Goal: Information Seeking & Learning: Learn about a topic

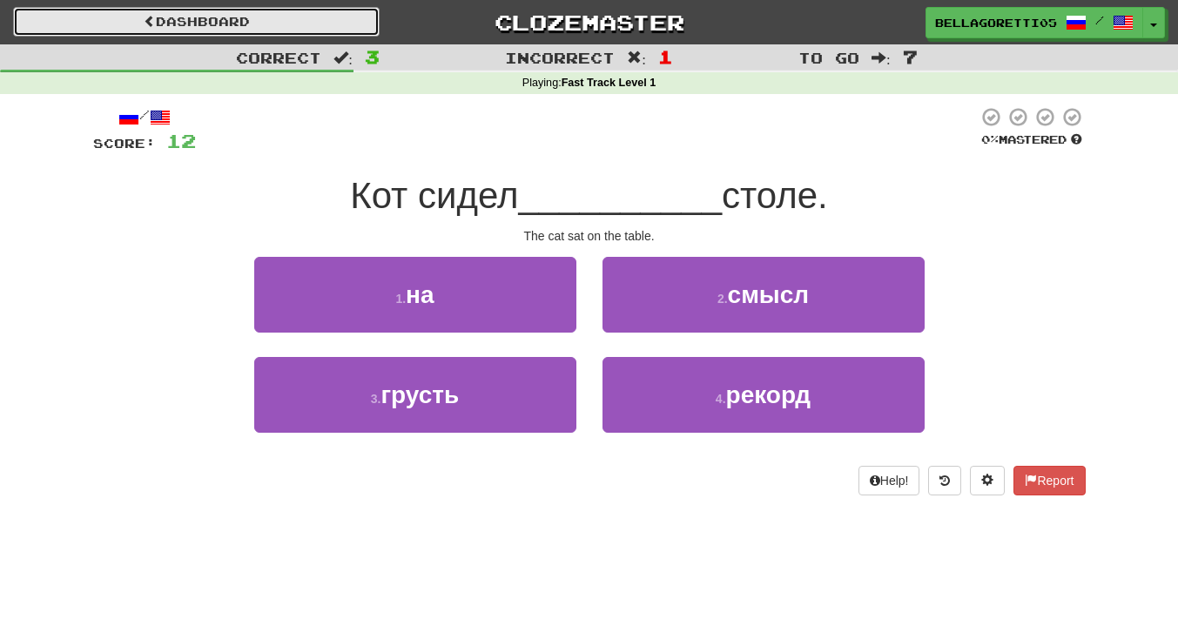
click at [210, 22] on link "Dashboard" at bounding box center [196, 22] width 366 height 30
click at [198, 28] on link "Dashboard" at bounding box center [196, 22] width 366 height 30
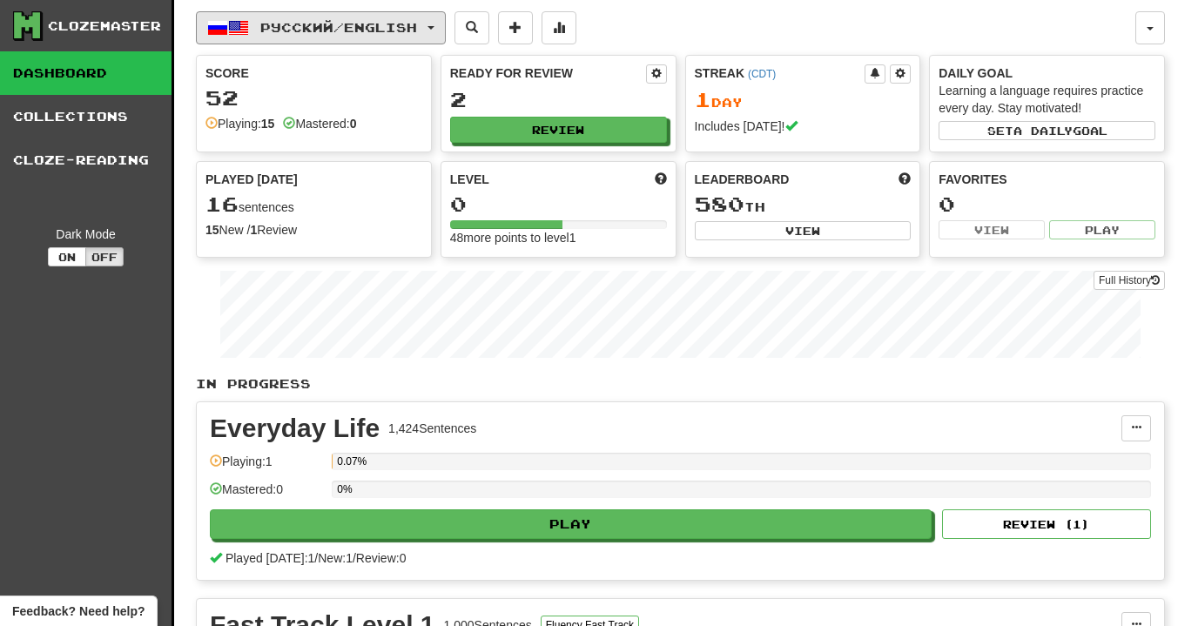
click at [239, 28] on span "button" at bounding box center [238, 27] width 21 height 21
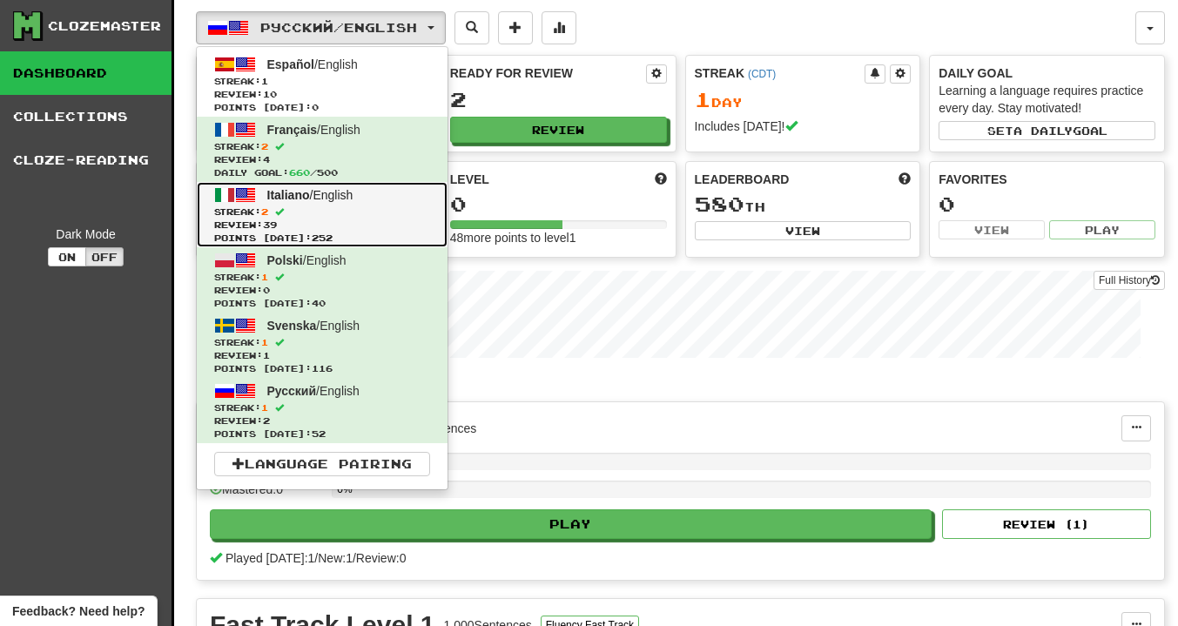
click at [280, 211] on span "Streak: 2" at bounding box center [322, 211] width 216 height 13
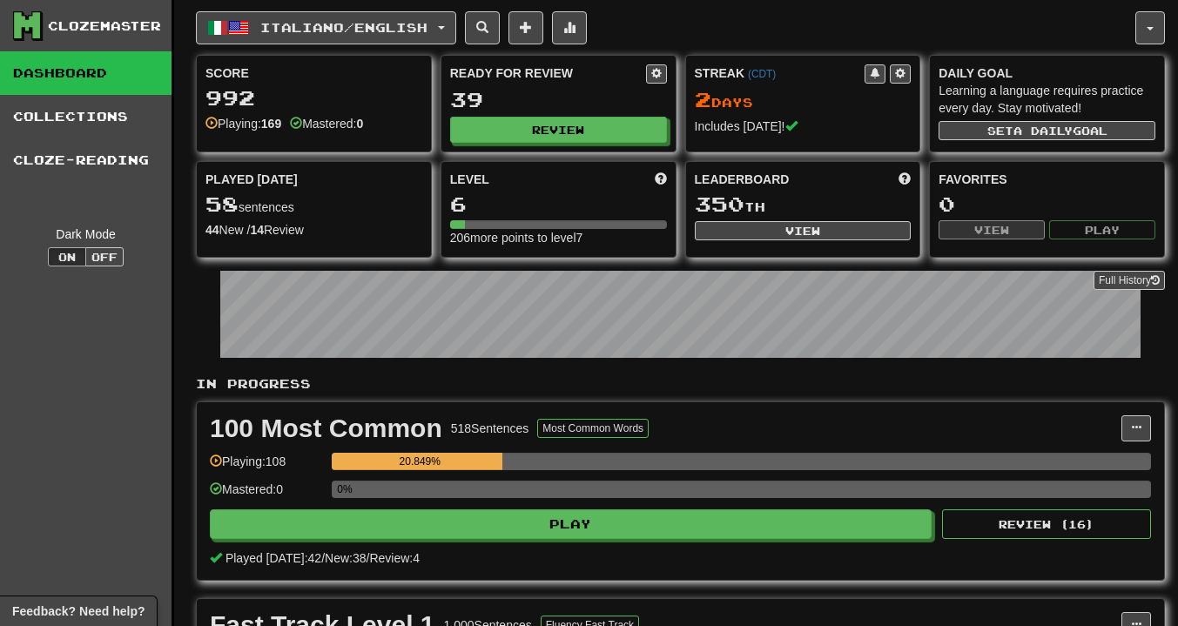
click at [263, 50] on div "Italiano / English Español / English Streak: 1 Review: 10 Points today: 0 Franç…" at bounding box center [680, 537] width 969 height 1075
click at [268, 31] on span "Italiano / English" at bounding box center [343, 27] width 167 height 15
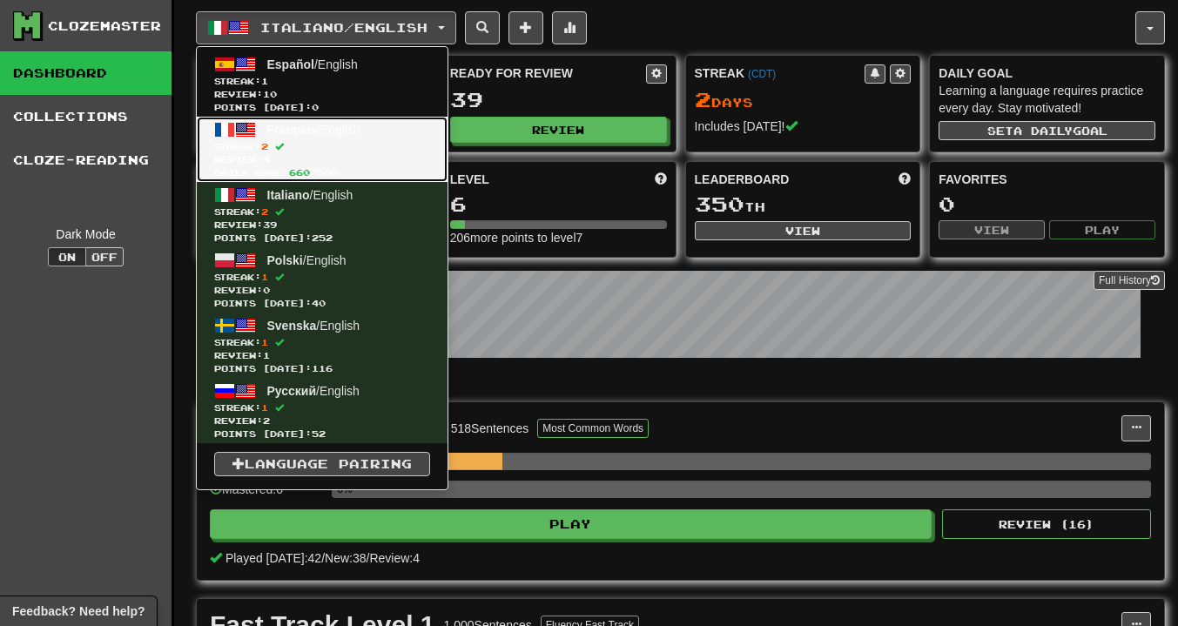
click at [292, 163] on span "Review: 4" at bounding box center [322, 159] width 216 height 13
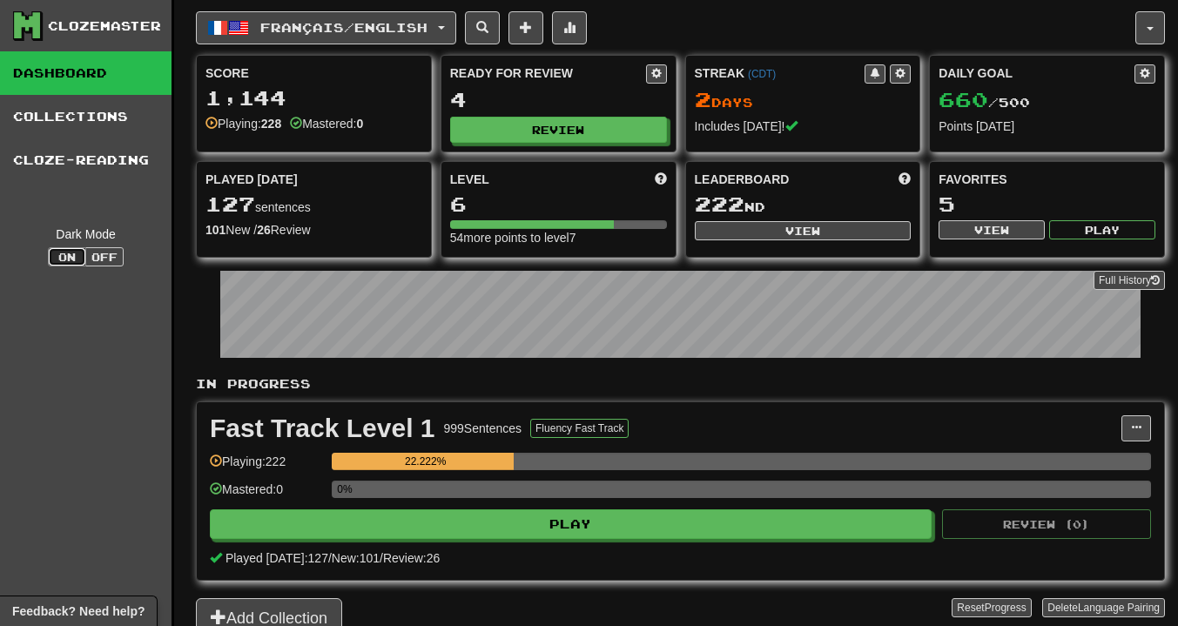
click at [81, 249] on button "On" at bounding box center [67, 256] width 38 height 19
click at [98, 251] on button "Off" at bounding box center [104, 256] width 38 height 19
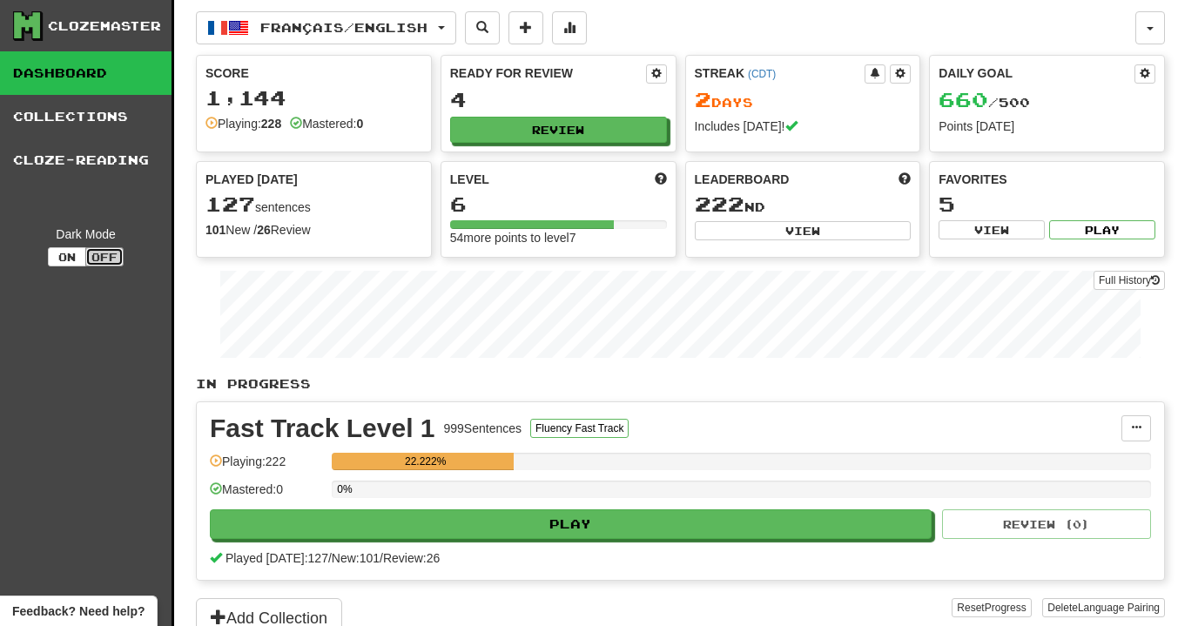
scroll to position [348, 0]
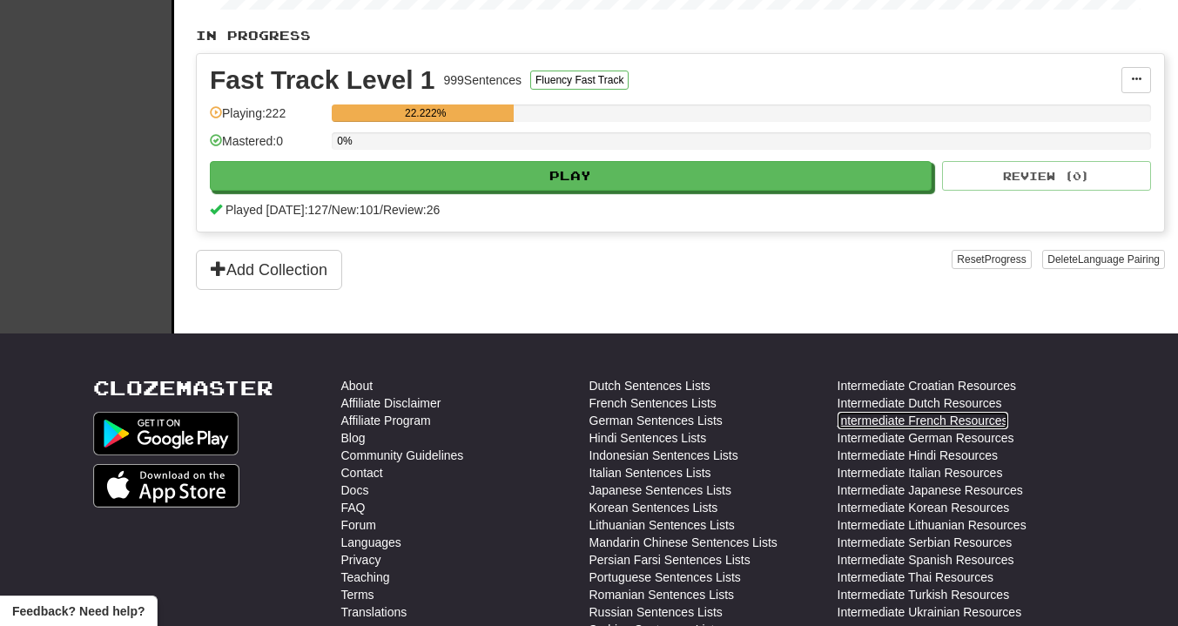
click at [887, 418] on link "Intermediate French Resources" at bounding box center [922, 420] width 171 height 17
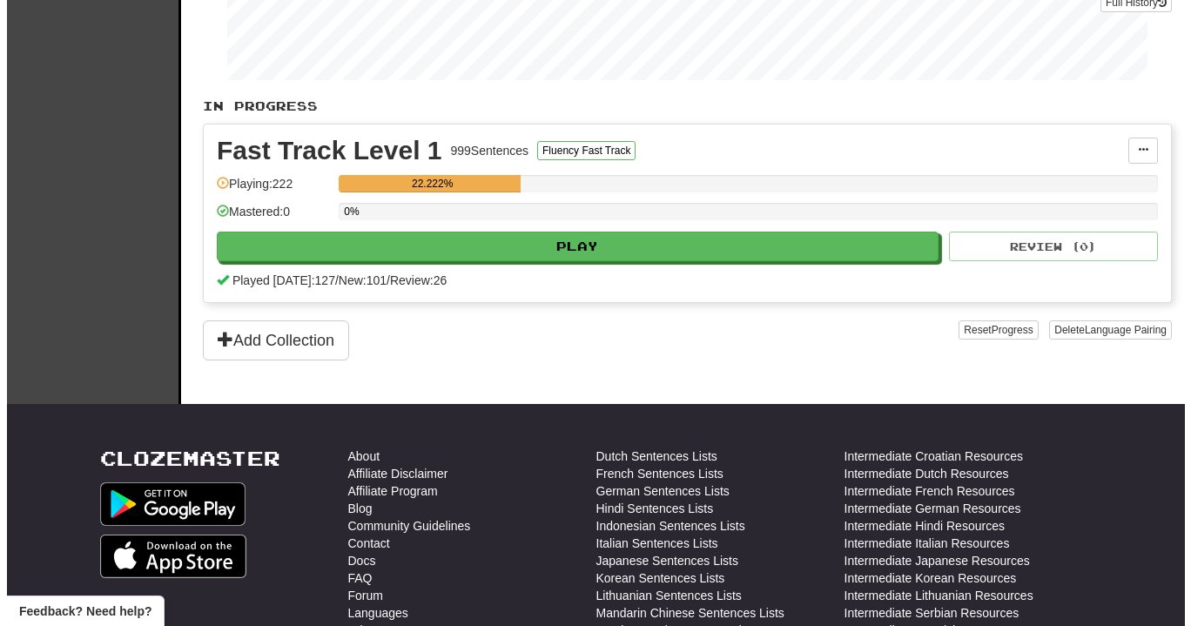
scroll to position [261, 0]
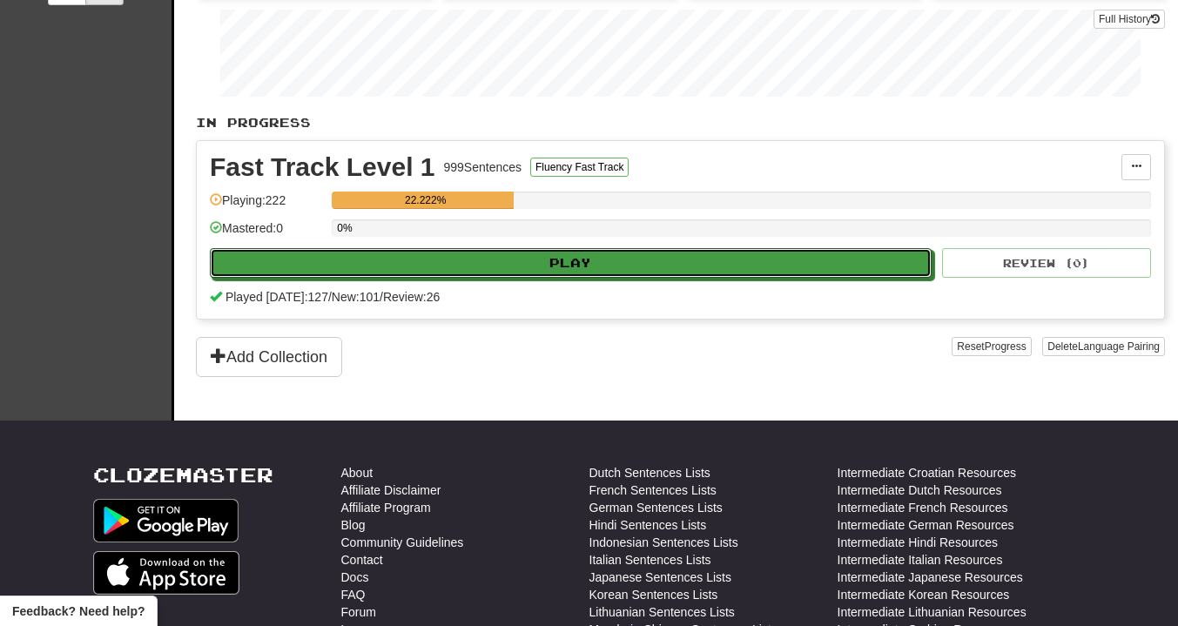
click at [410, 272] on button "Play" at bounding box center [571, 263] width 722 height 30
select select "**"
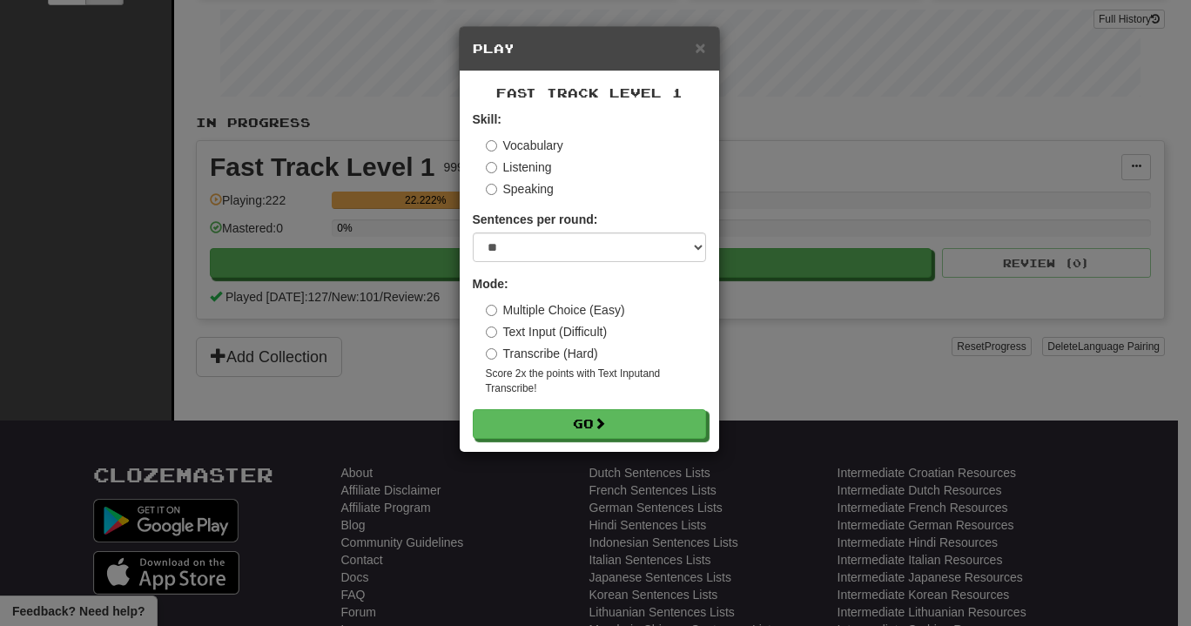
click at [497, 307] on label "Multiple Choice (Easy)" at bounding box center [555, 309] width 139 height 17
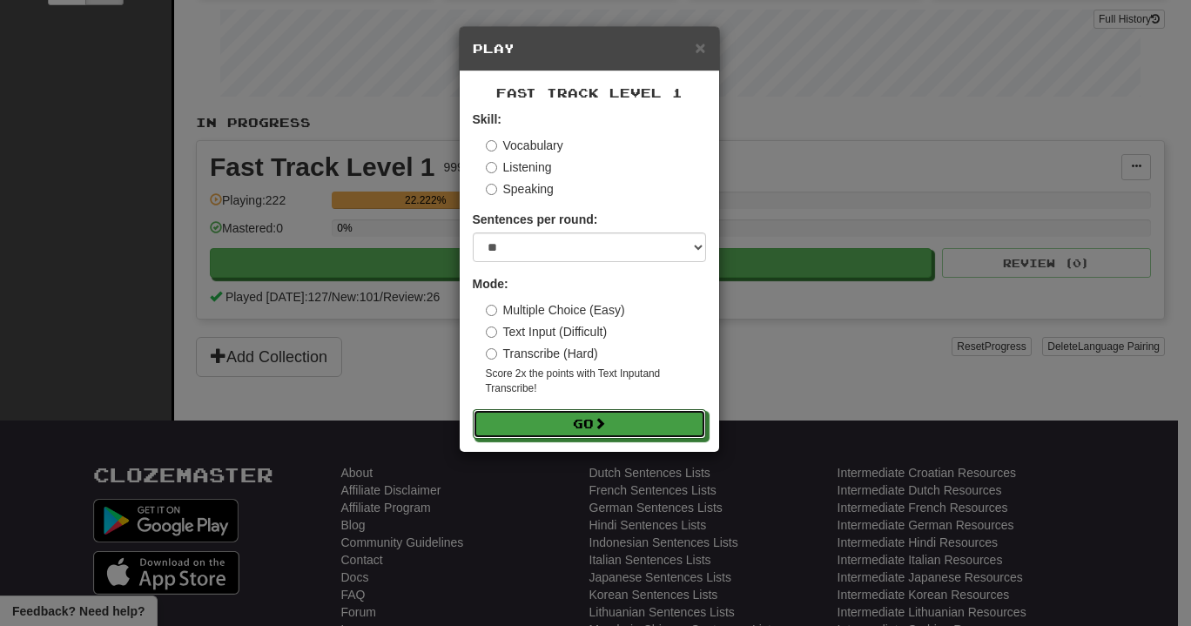
click at [566, 421] on button "Go" at bounding box center [589, 424] width 233 height 30
click at [563, 425] on button "Go" at bounding box center [589, 424] width 233 height 30
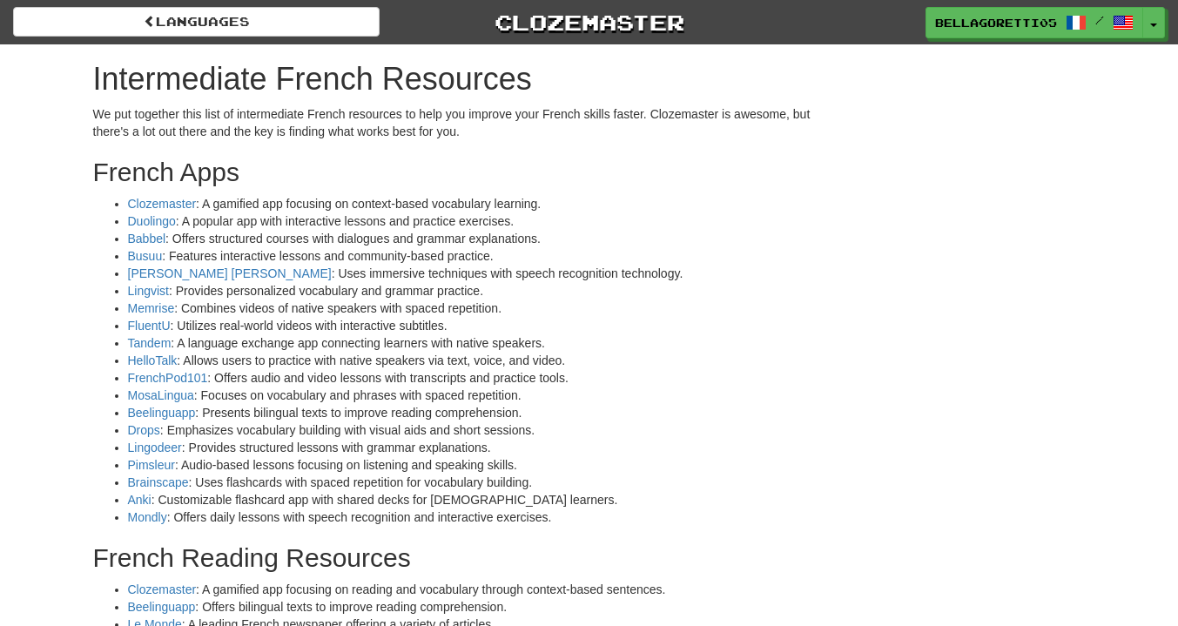
scroll to position [87, 0]
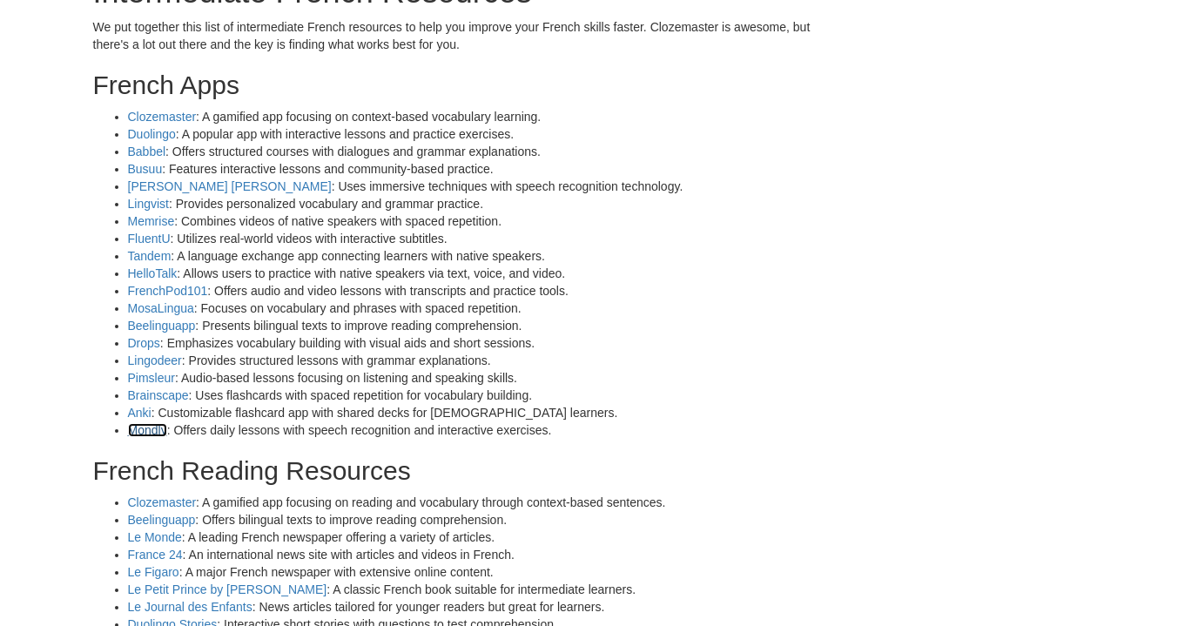
click at [144, 430] on link "Mondly" at bounding box center [147, 430] width 39 height 14
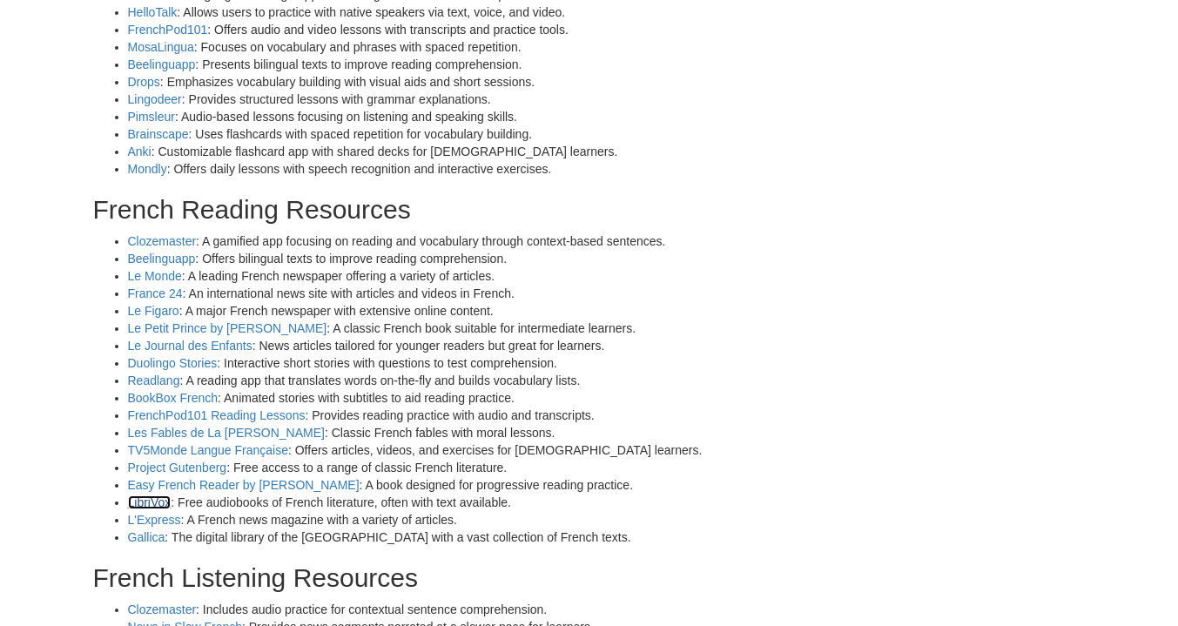
click at [141, 501] on link "LibriVox" at bounding box center [150, 502] width 44 height 14
click at [212, 460] on link "Project Gutenberg" at bounding box center [177, 467] width 99 height 14
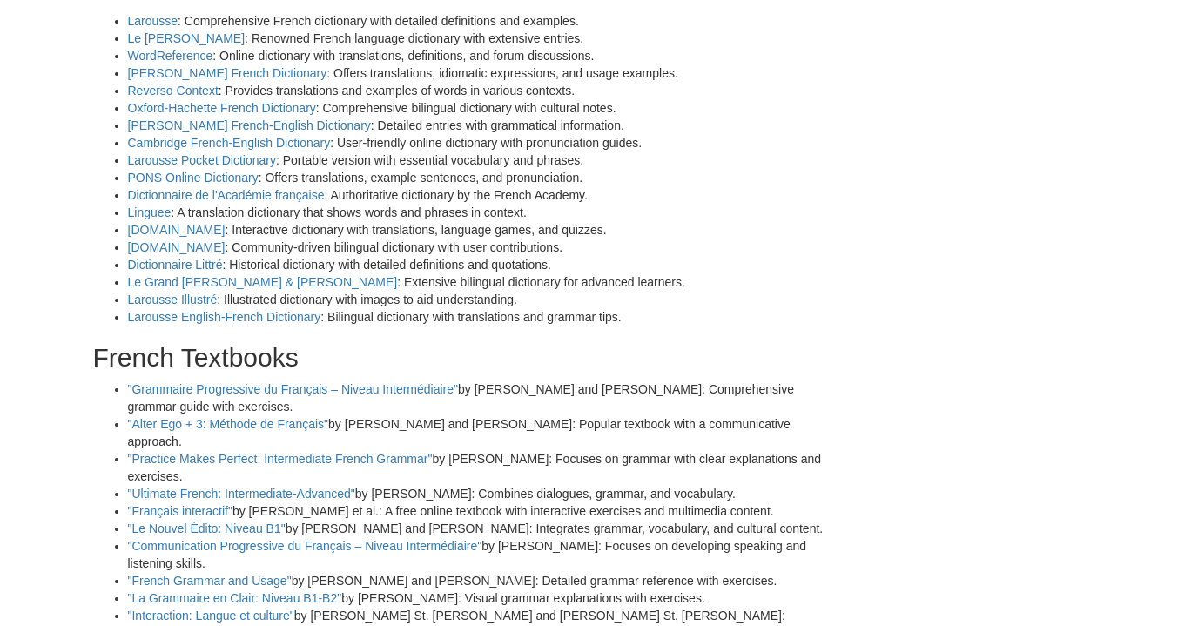
scroll to position [2089, 0]
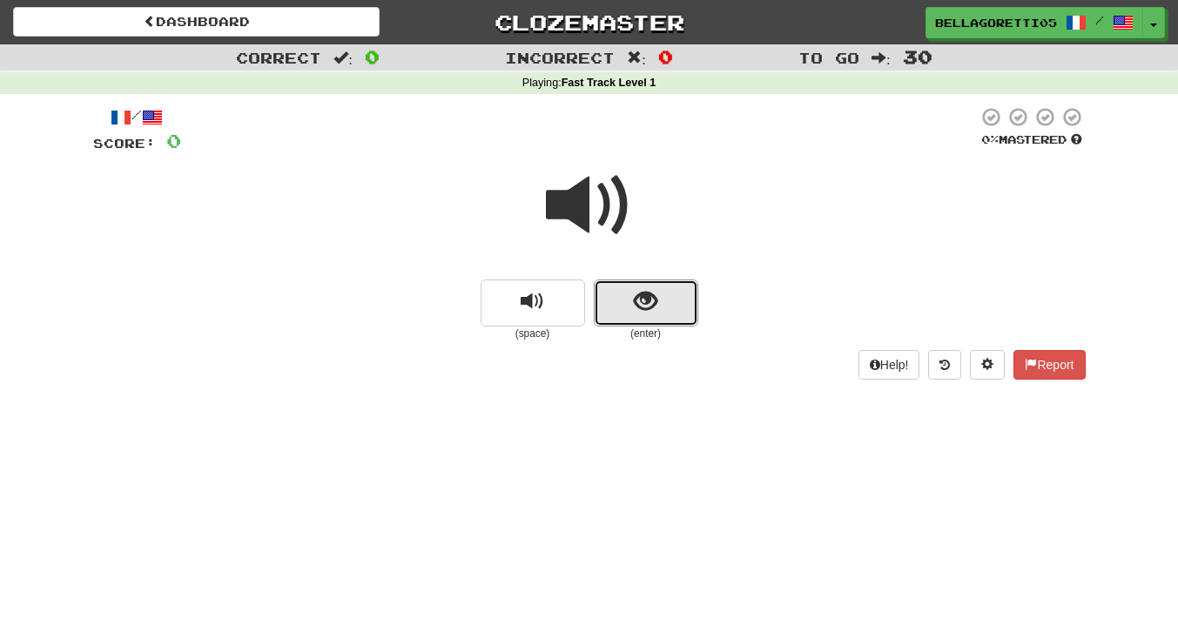
click at [608, 294] on button "show sentence" at bounding box center [646, 302] width 104 height 47
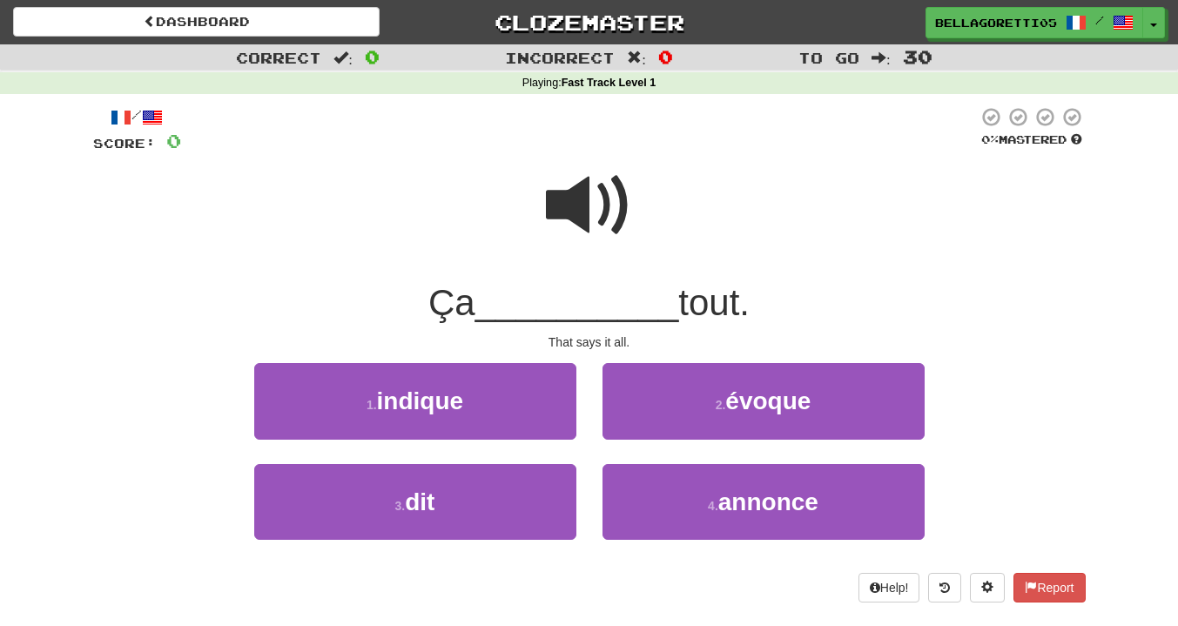
click at [573, 219] on span at bounding box center [589, 205] width 87 height 87
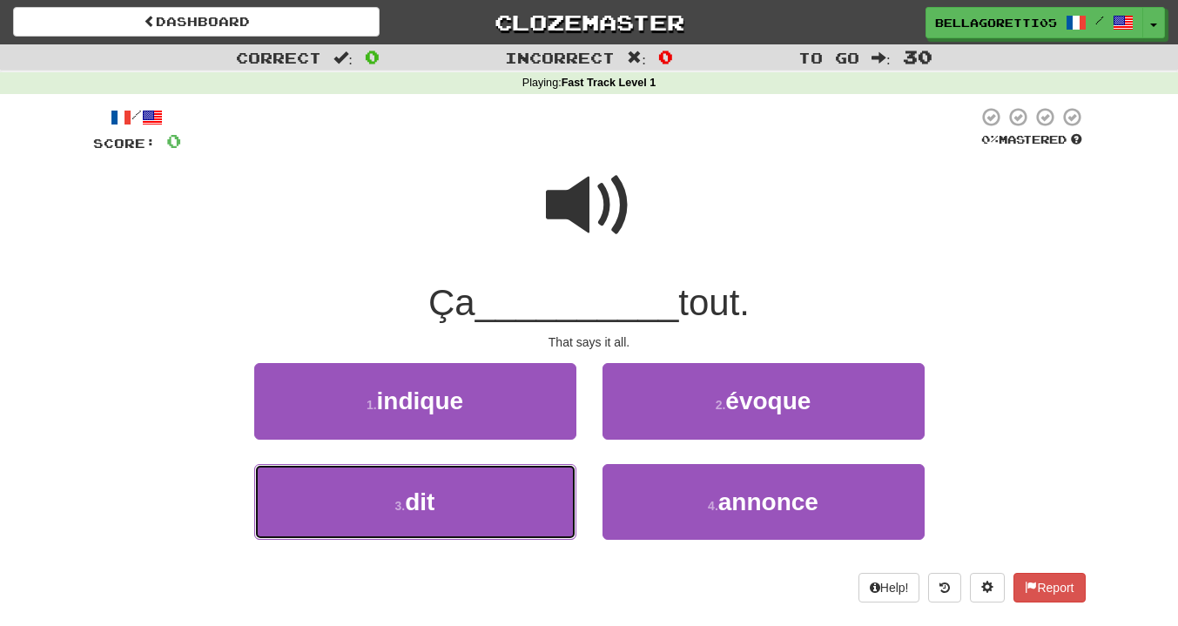
click at [427, 520] on button "3 . dit" at bounding box center [415, 502] width 322 height 76
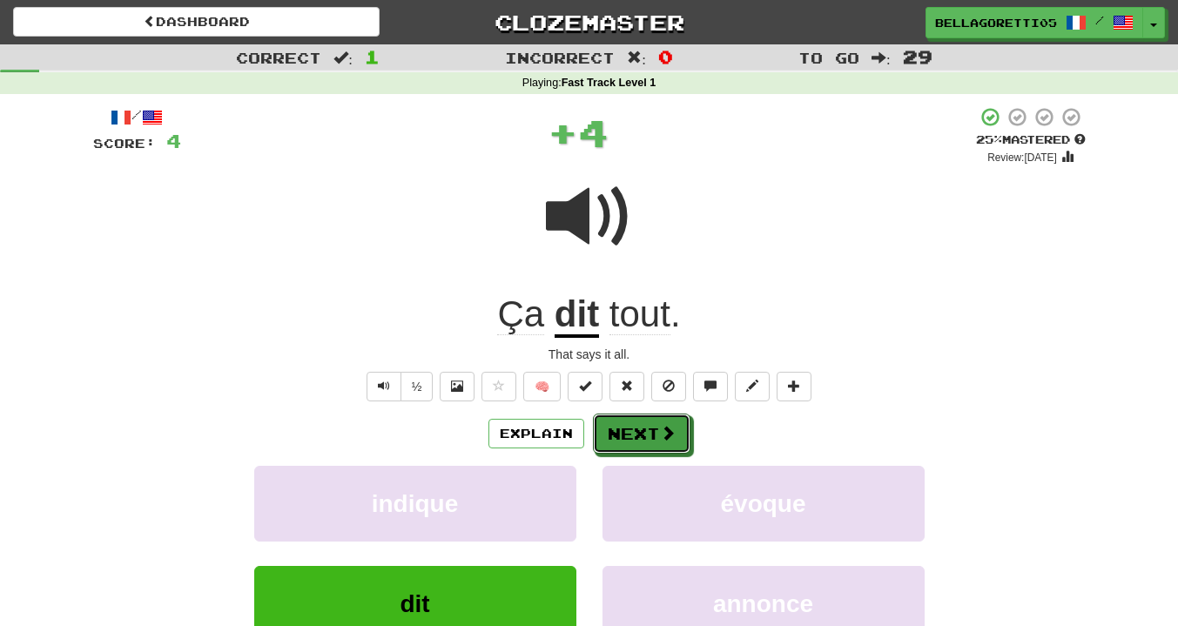
click at [656, 433] on button "Next" at bounding box center [641, 433] width 97 height 40
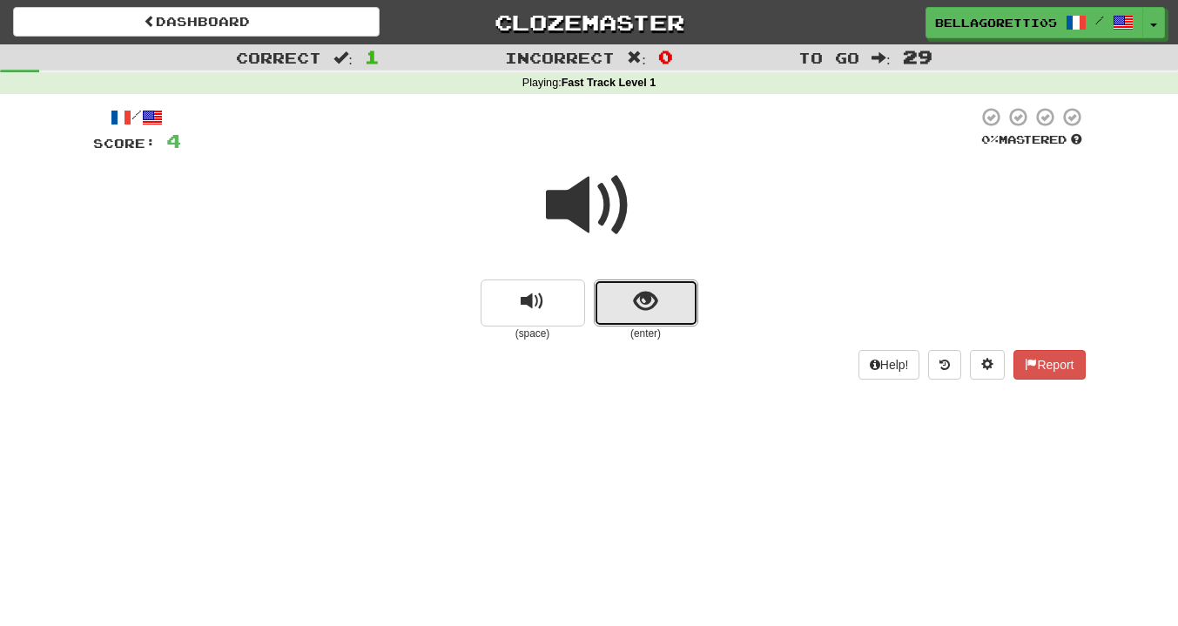
click at [616, 296] on button "show sentence" at bounding box center [646, 302] width 104 height 47
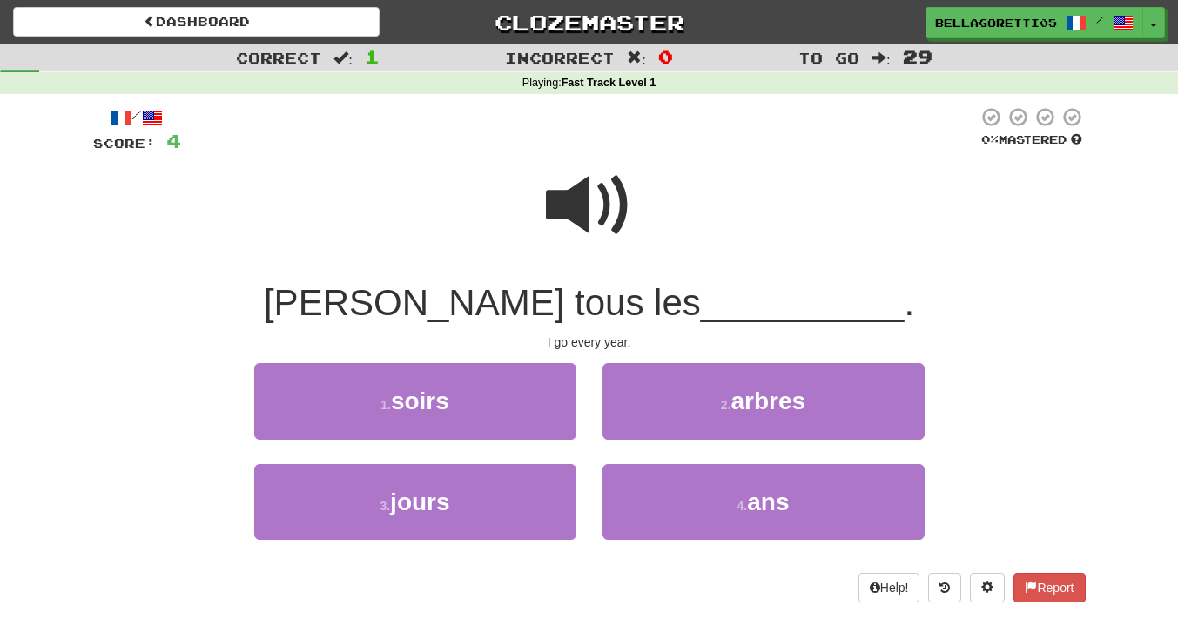
click at [581, 243] on span at bounding box center [589, 205] width 87 height 87
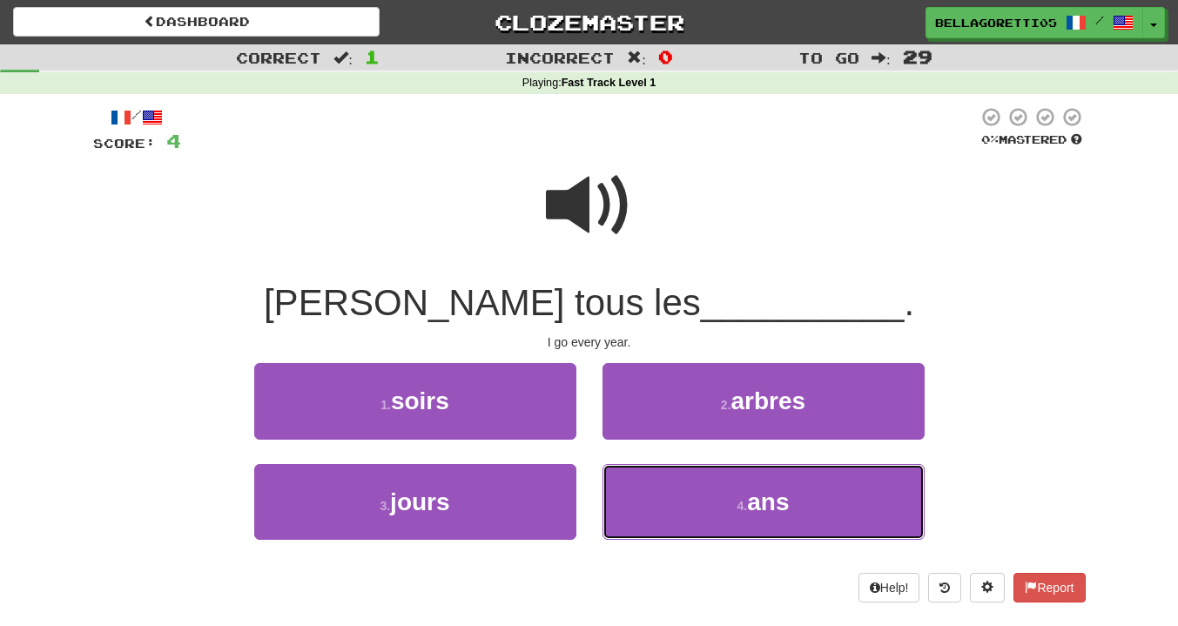
click at [634, 525] on button "4 . ans" at bounding box center [763, 502] width 322 height 76
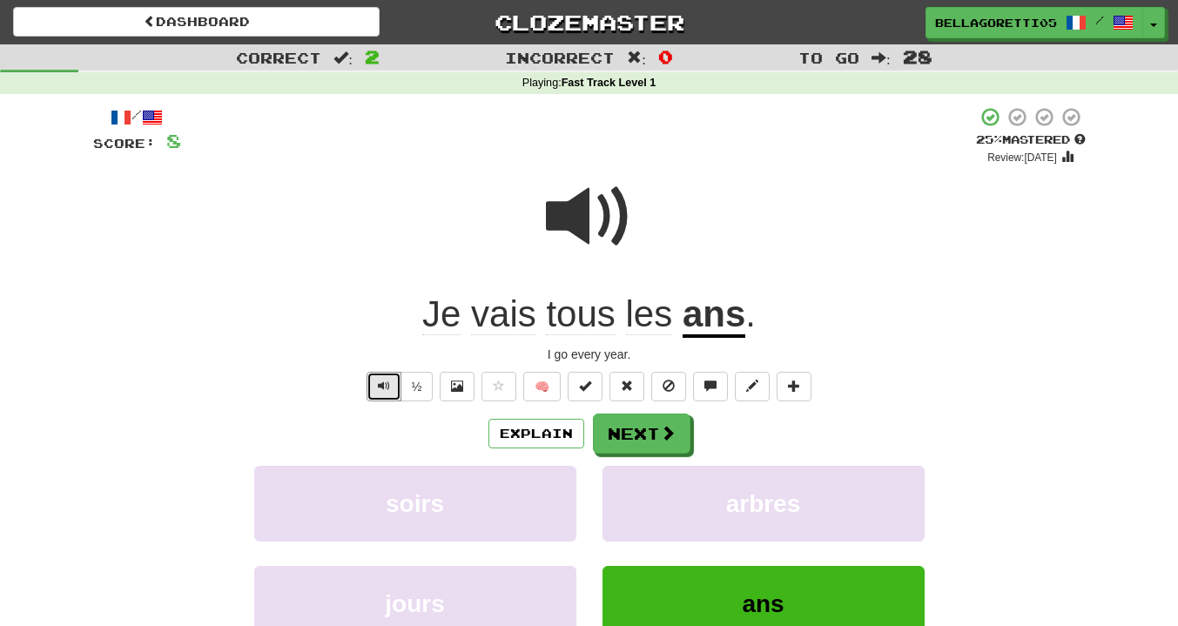
click at [384, 389] on span "Text-to-speech controls" at bounding box center [384, 385] width 12 height 12
click at [786, 379] on button at bounding box center [793, 387] width 35 height 30
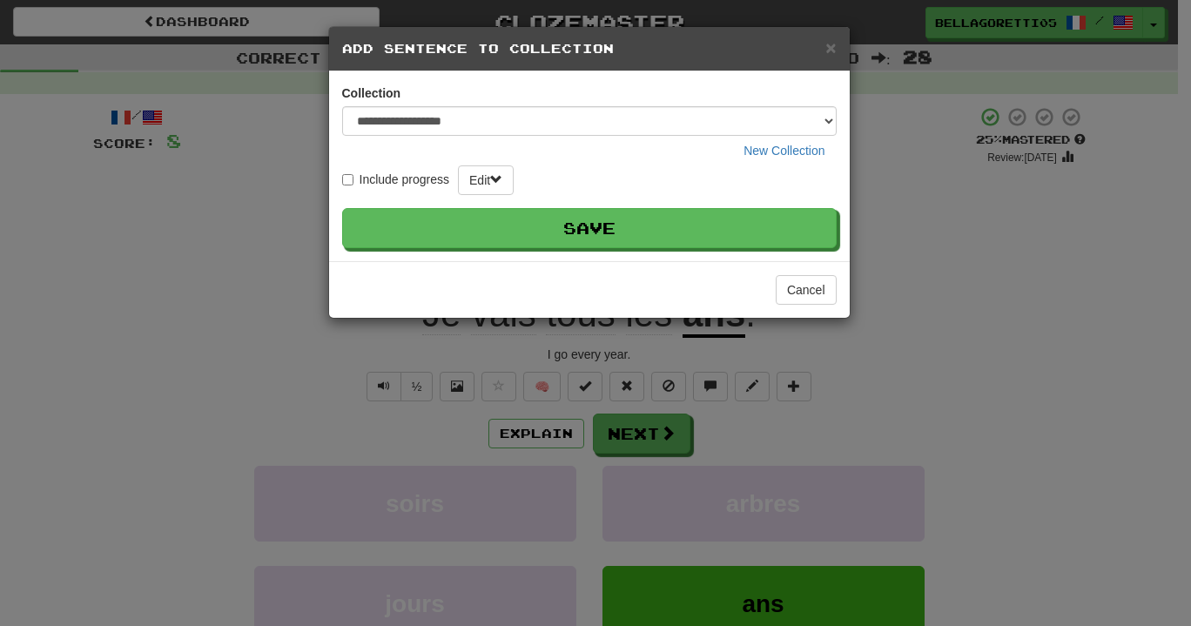
click at [575, 232] on button "Save" at bounding box center [589, 228] width 494 height 40
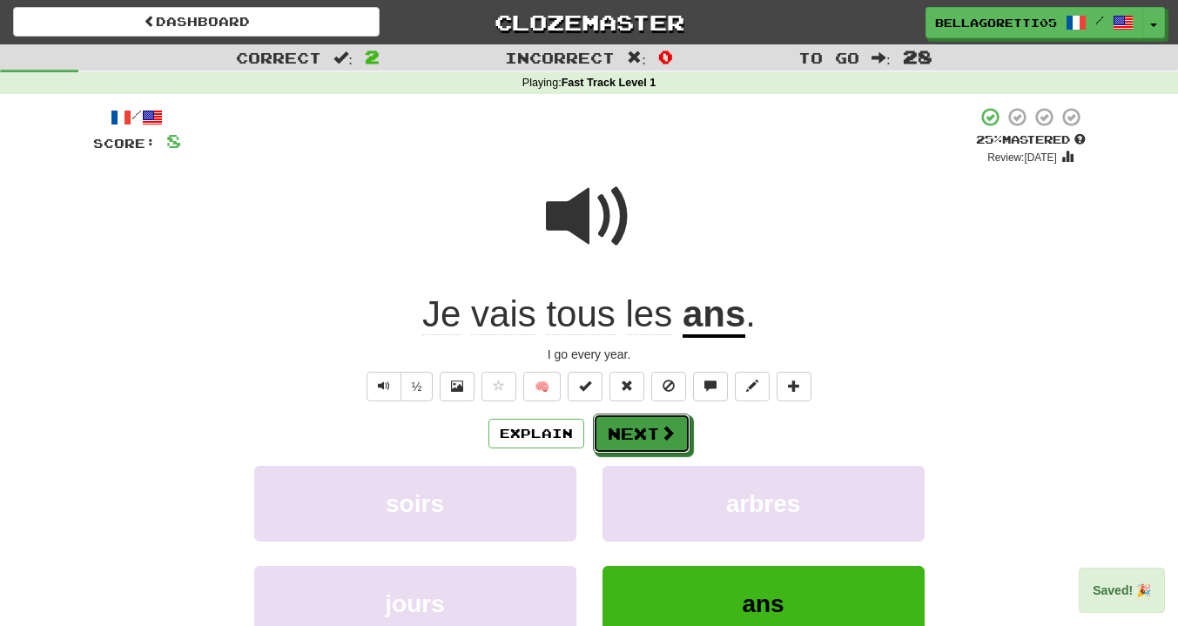
click at [654, 431] on button "Next" at bounding box center [641, 433] width 97 height 40
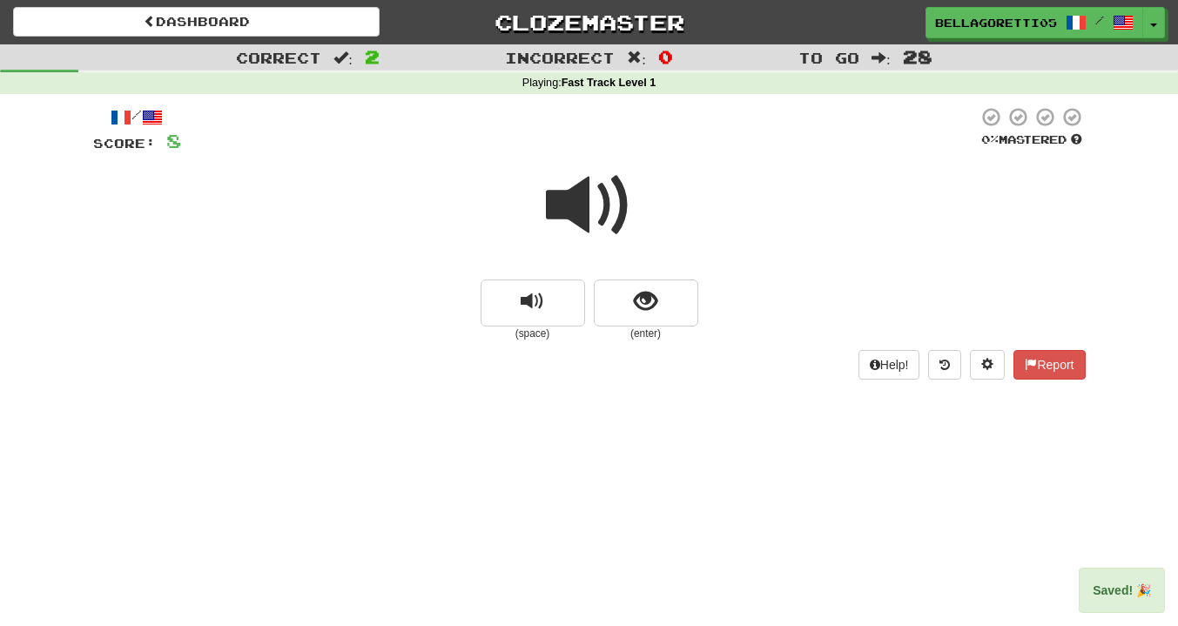
click at [552, 216] on span at bounding box center [589, 205] width 87 height 87
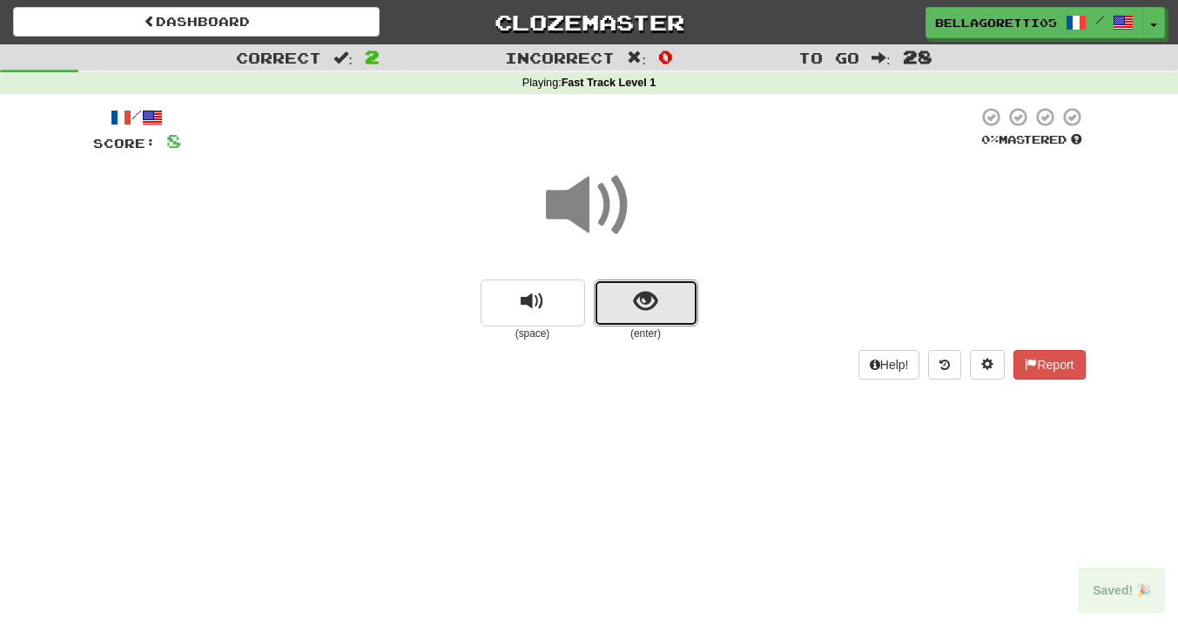
click at [671, 313] on button "show sentence" at bounding box center [646, 302] width 104 height 47
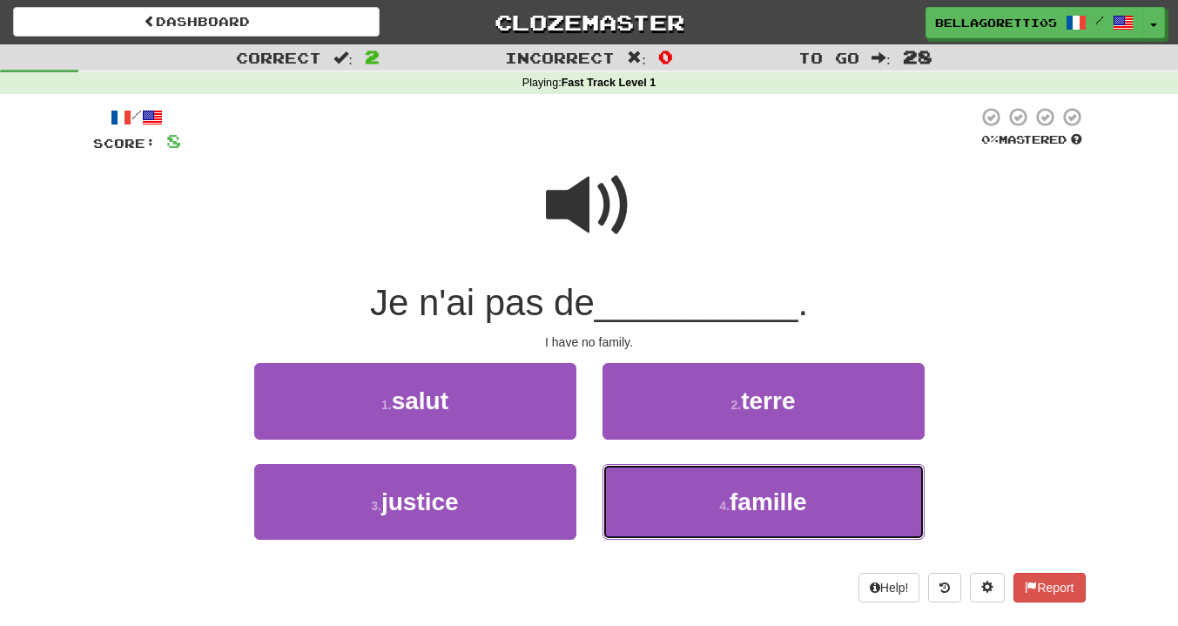
click at [733, 496] on span "famille" at bounding box center [767, 501] width 77 height 27
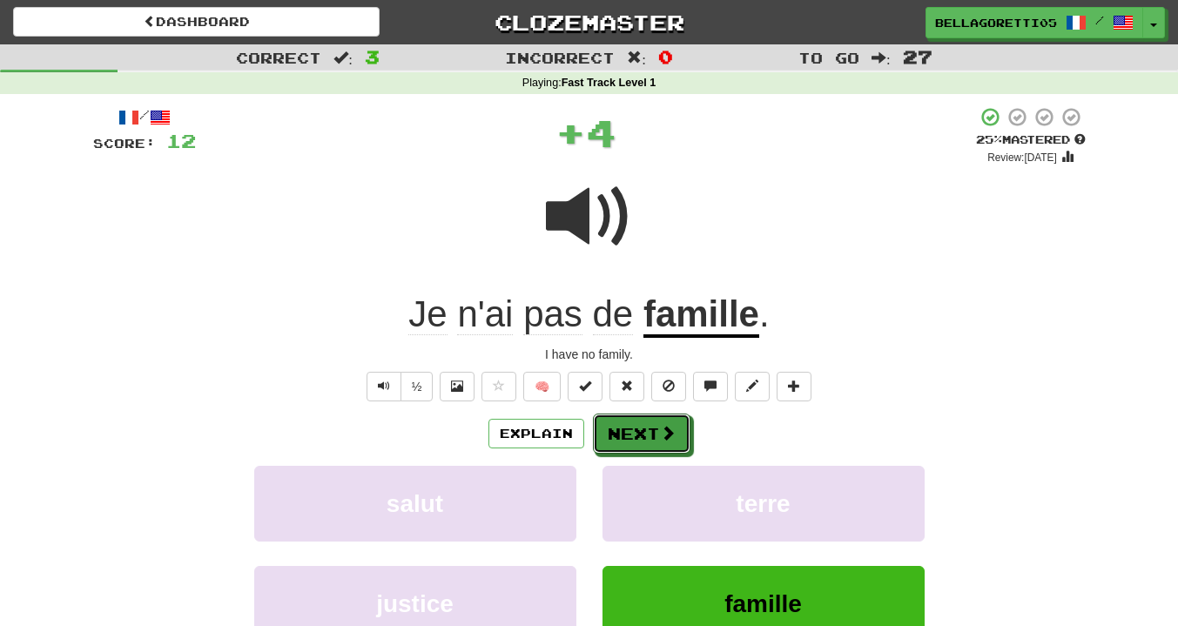
click at [671, 430] on span at bounding box center [668, 433] width 16 height 16
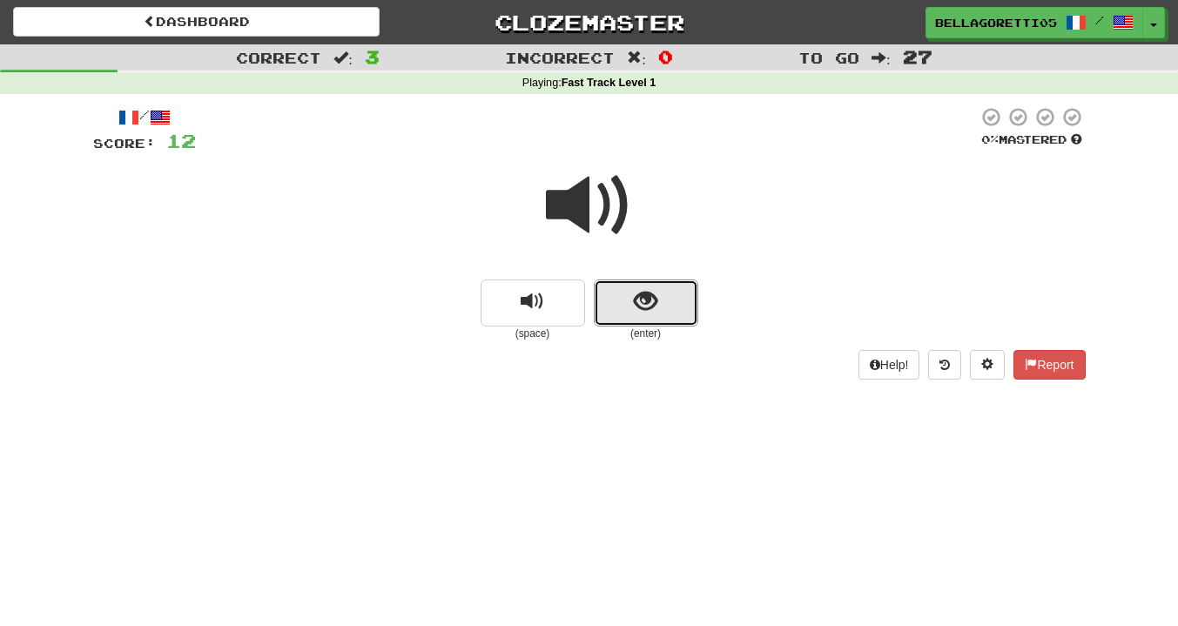
click at [642, 290] on span "show sentence" at bounding box center [645, 301] width 23 height 23
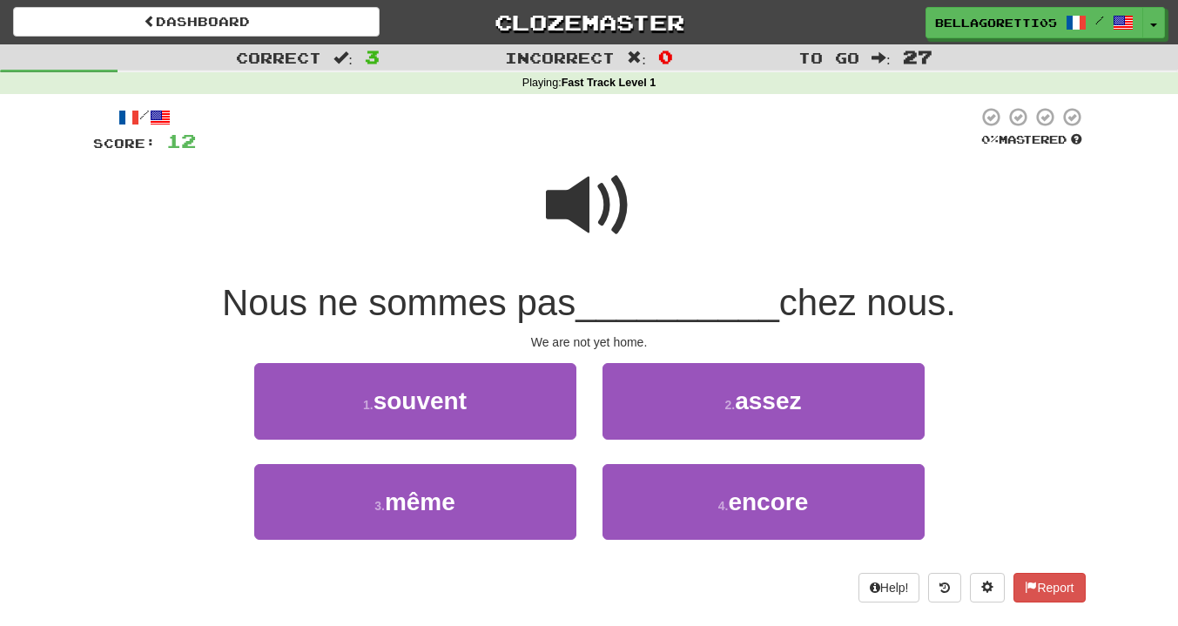
click at [581, 207] on span at bounding box center [589, 205] width 87 height 87
click at [647, 402] on button "2 . assez" at bounding box center [763, 401] width 322 height 76
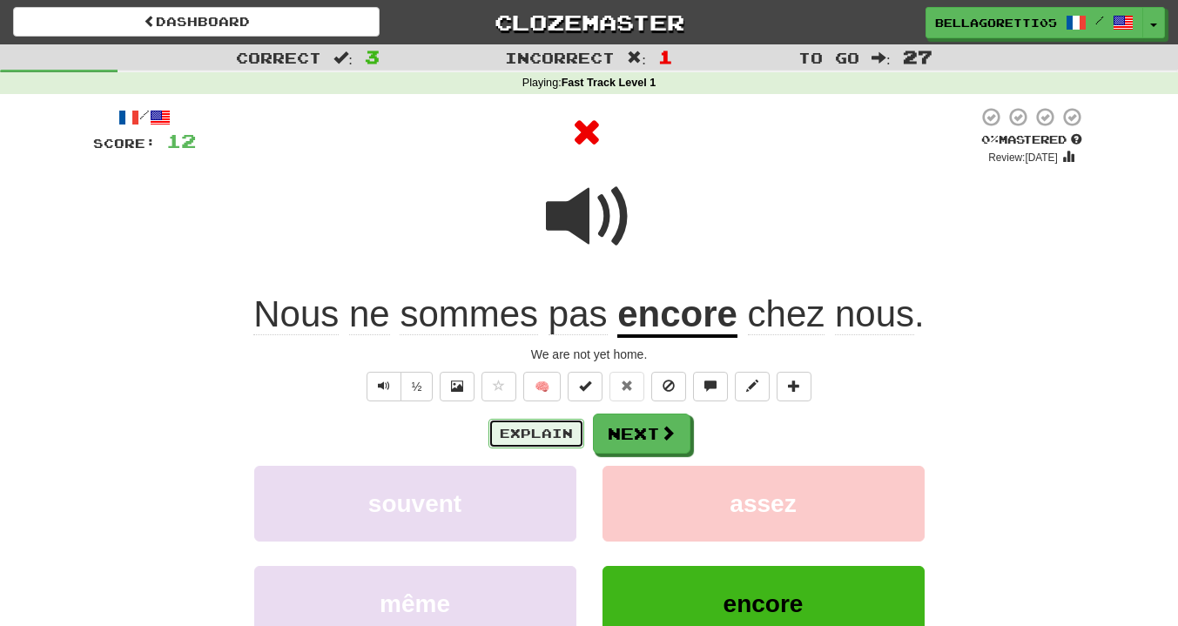
click at [530, 442] on button "Explain" at bounding box center [536, 434] width 96 height 30
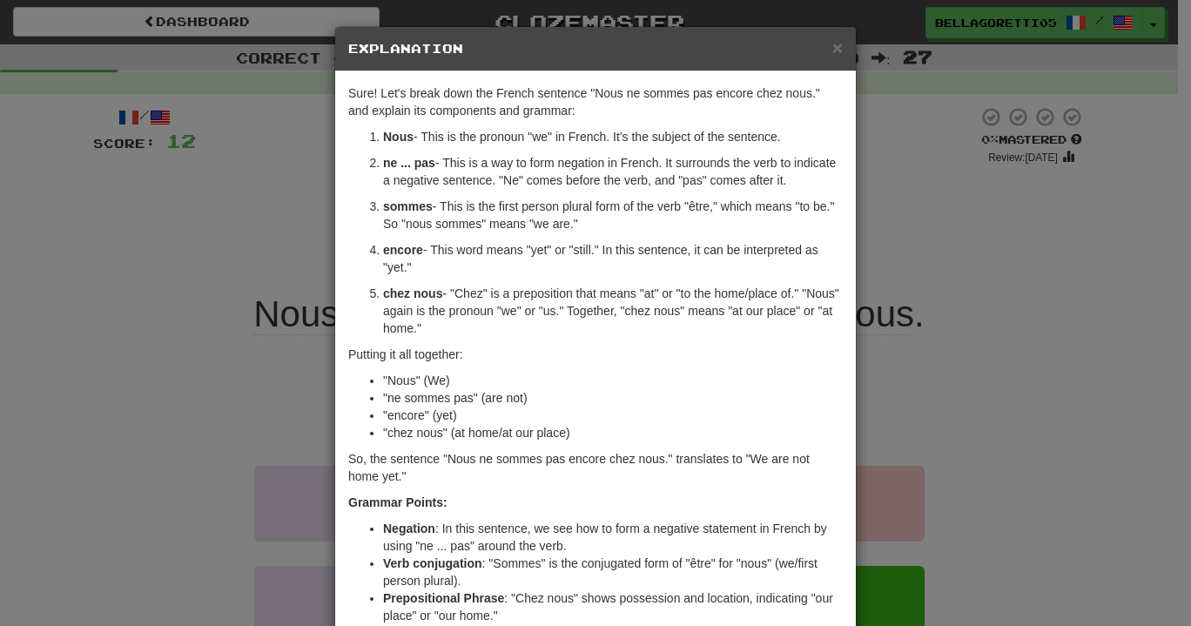
click at [889, 266] on div "× Explanation Sure! Let's break down the French sentence "Nous ne sommes pas en…" at bounding box center [595, 313] width 1191 height 626
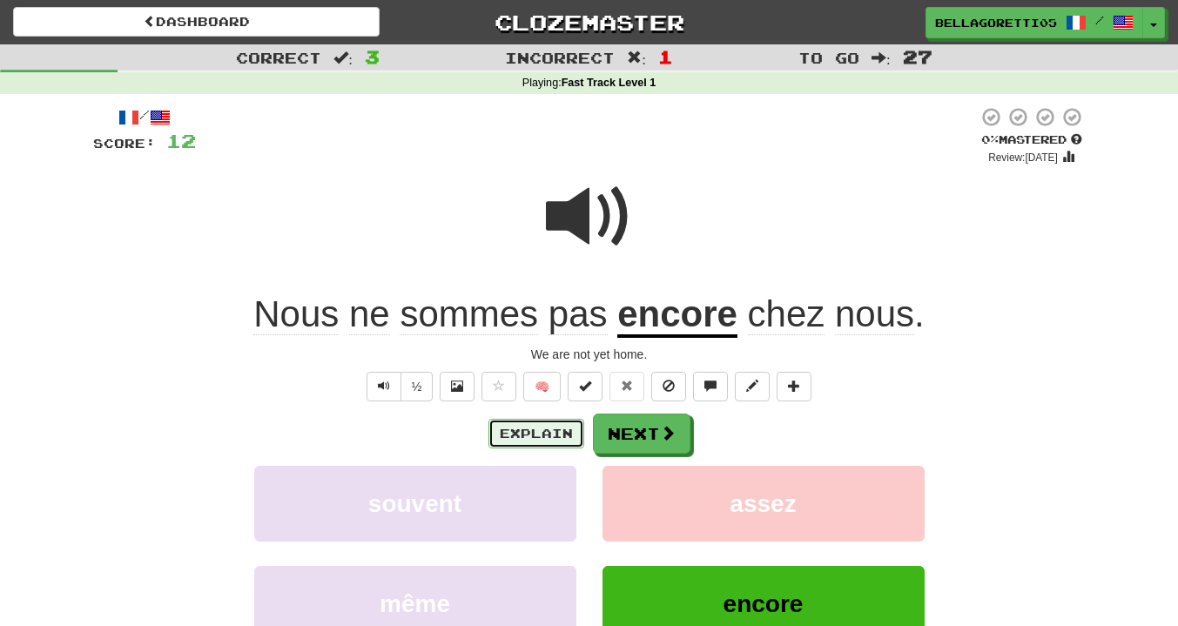
click at [557, 445] on button "Explain" at bounding box center [536, 434] width 96 height 30
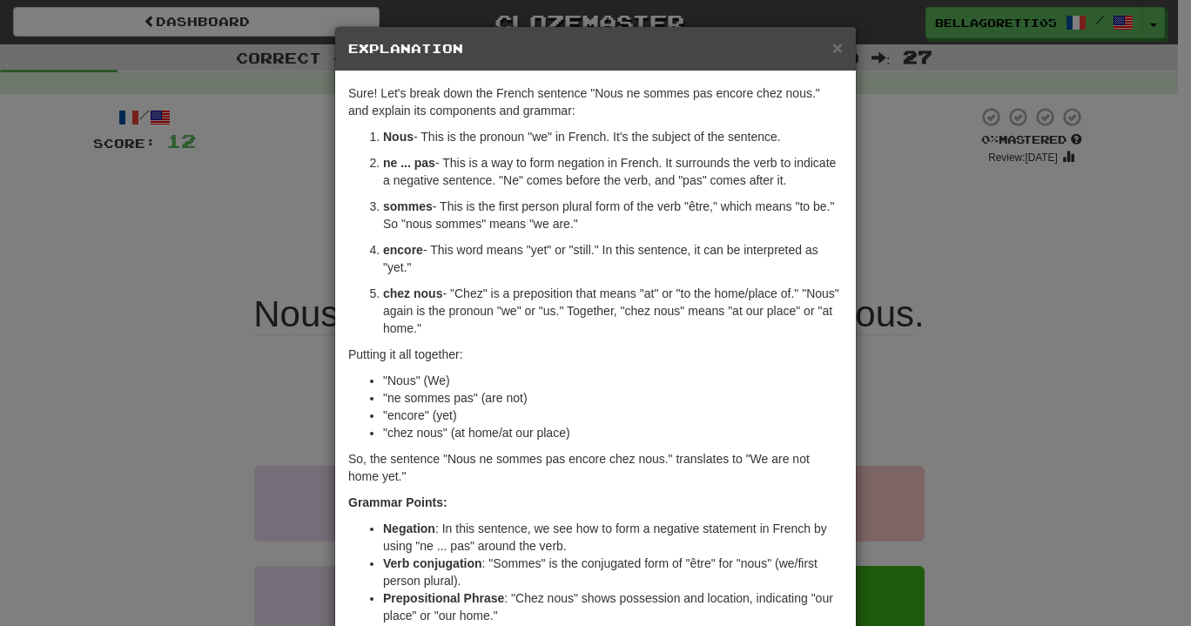
click at [976, 278] on div "× Explanation Sure! Let's break down the French sentence "Nous ne sommes pas en…" at bounding box center [595, 313] width 1191 height 626
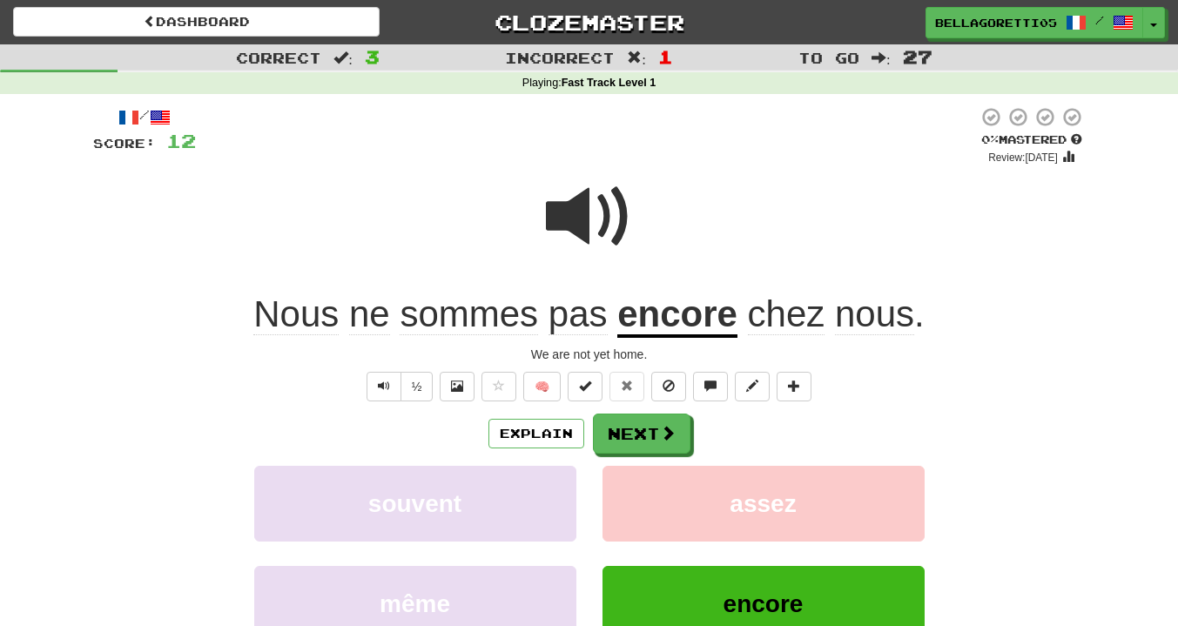
click at [628, 412] on div "/ Score: 12 0 % Mastered Review: 2025-08-20 Nous ne sommes pas encore chez nous…" at bounding box center [589, 418] width 992 height 624
click at [635, 421] on button "Next" at bounding box center [641, 433] width 97 height 40
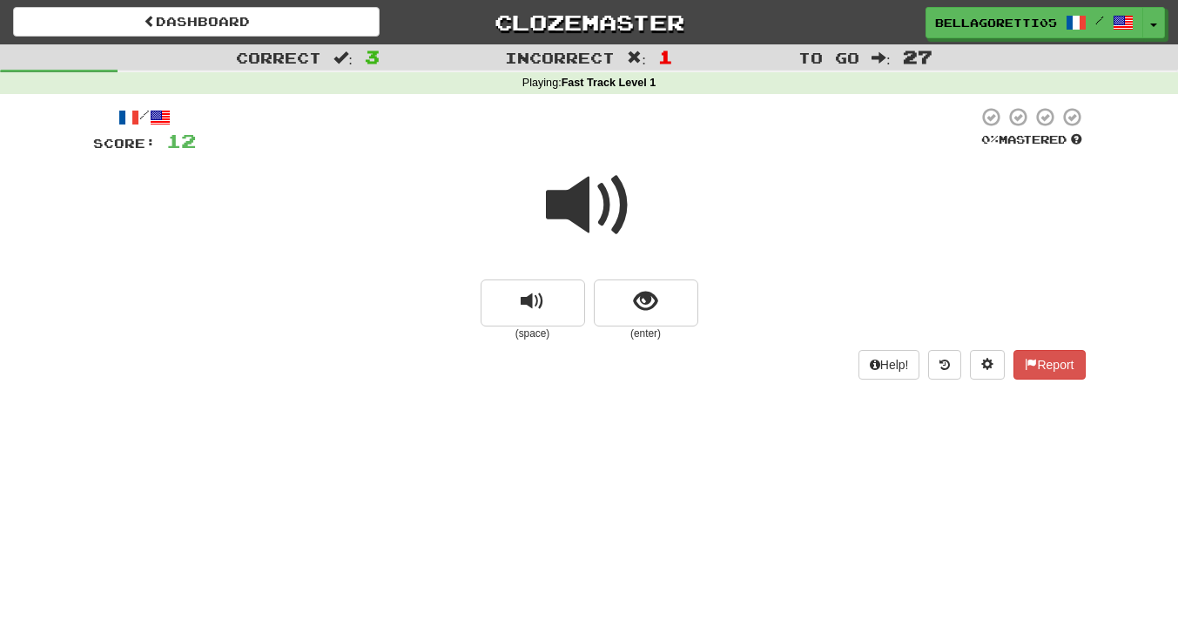
click at [565, 203] on span at bounding box center [589, 205] width 87 height 87
click at [524, 293] on span "replay audio" at bounding box center [531, 301] width 23 height 23
click at [608, 303] on button "show sentence" at bounding box center [646, 302] width 104 height 47
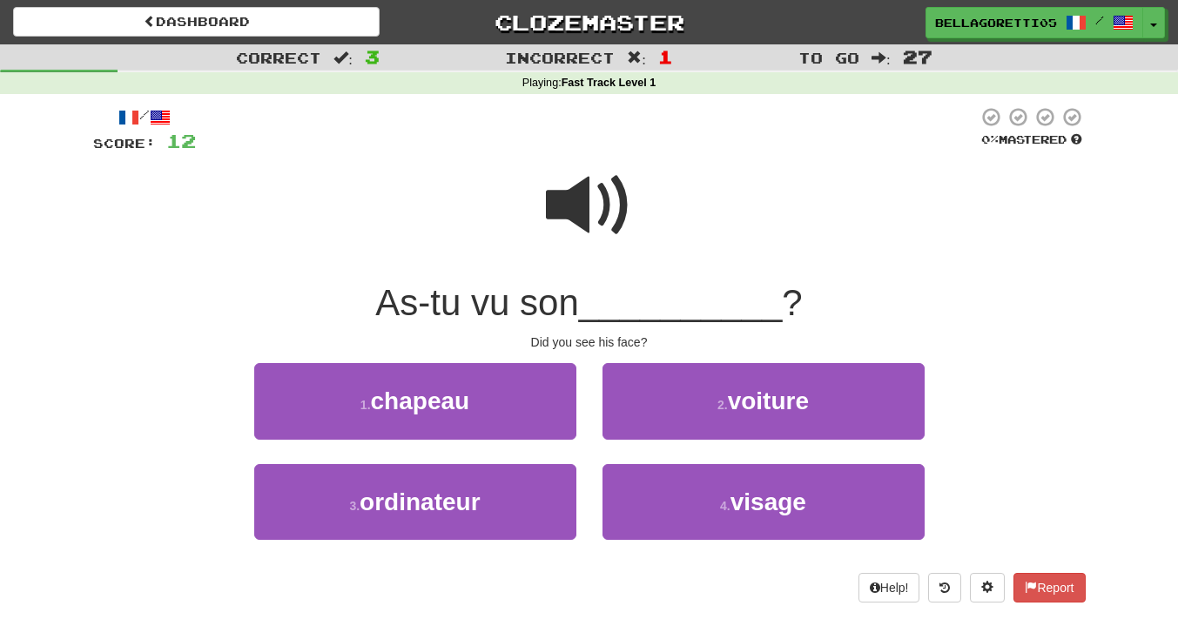
click at [581, 211] on span at bounding box center [589, 205] width 87 height 87
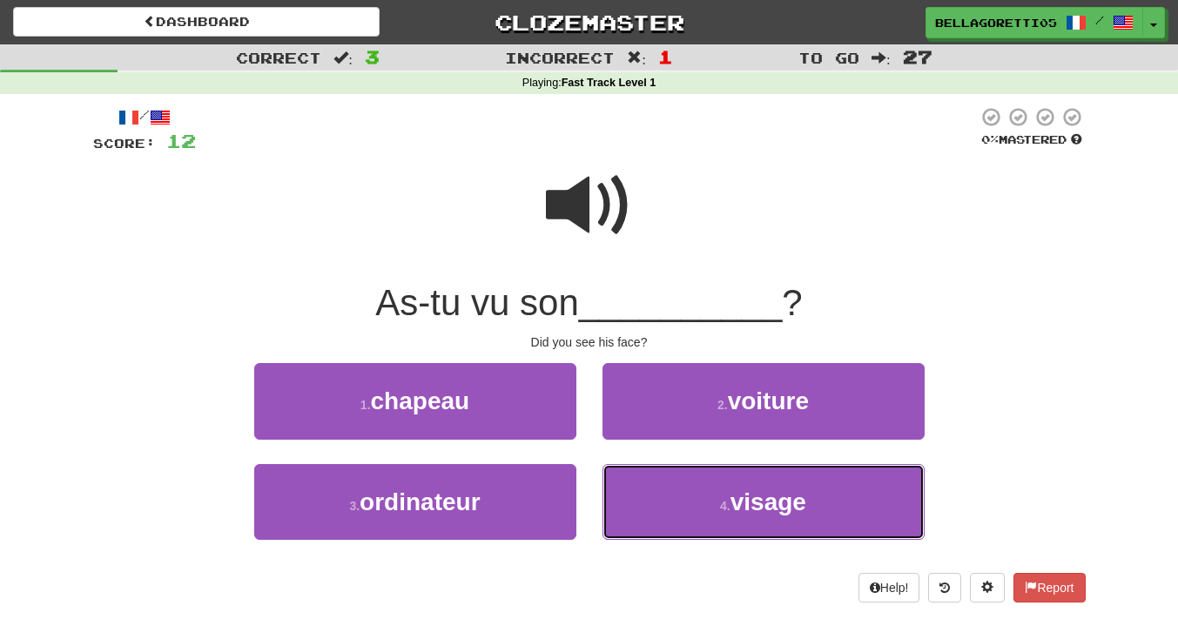
click at [670, 492] on button "4 . visage" at bounding box center [763, 502] width 322 height 76
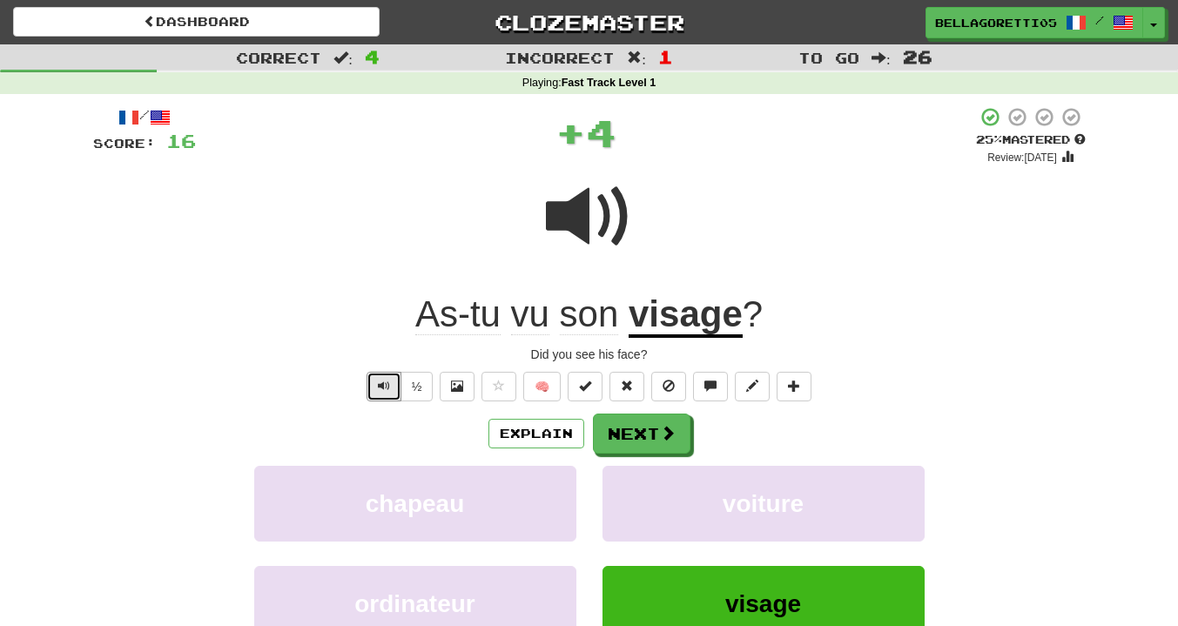
click at [369, 379] on button "Text-to-speech controls" at bounding box center [383, 387] width 35 height 30
click at [799, 395] on button at bounding box center [793, 387] width 35 height 30
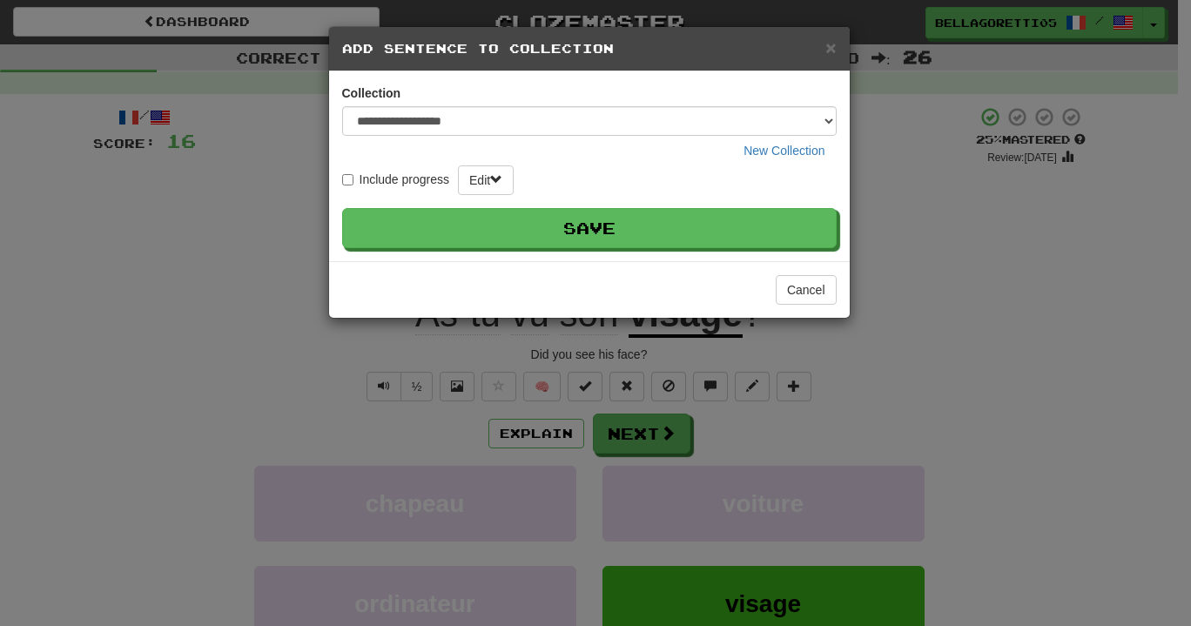
click at [540, 221] on button "Save" at bounding box center [589, 228] width 494 height 40
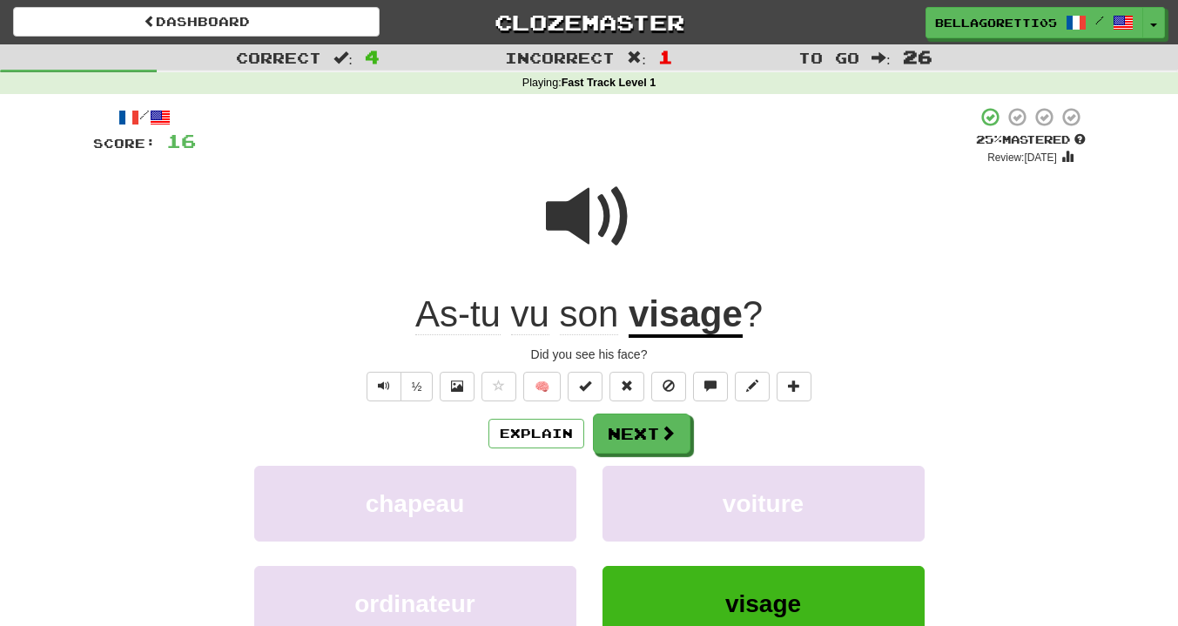
click at [400, 370] on div "/ Score: 16 + 4 25 % Mastered Review: 2025-08-21 As-tu vu son visage ? Did you …" at bounding box center [589, 418] width 992 height 624
click at [354, 404] on div "/ Score: 16 + 4 25 % Mastered Review: 2025-08-21 As-tu vu son visage ? Did you …" at bounding box center [589, 418] width 992 height 624
click at [373, 399] on button "Text-to-speech controls" at bounding box center [383, 387] width 35 height 30
click at [624, 436] on button "Next" at bounding box center [641, 433] width 97 height 40
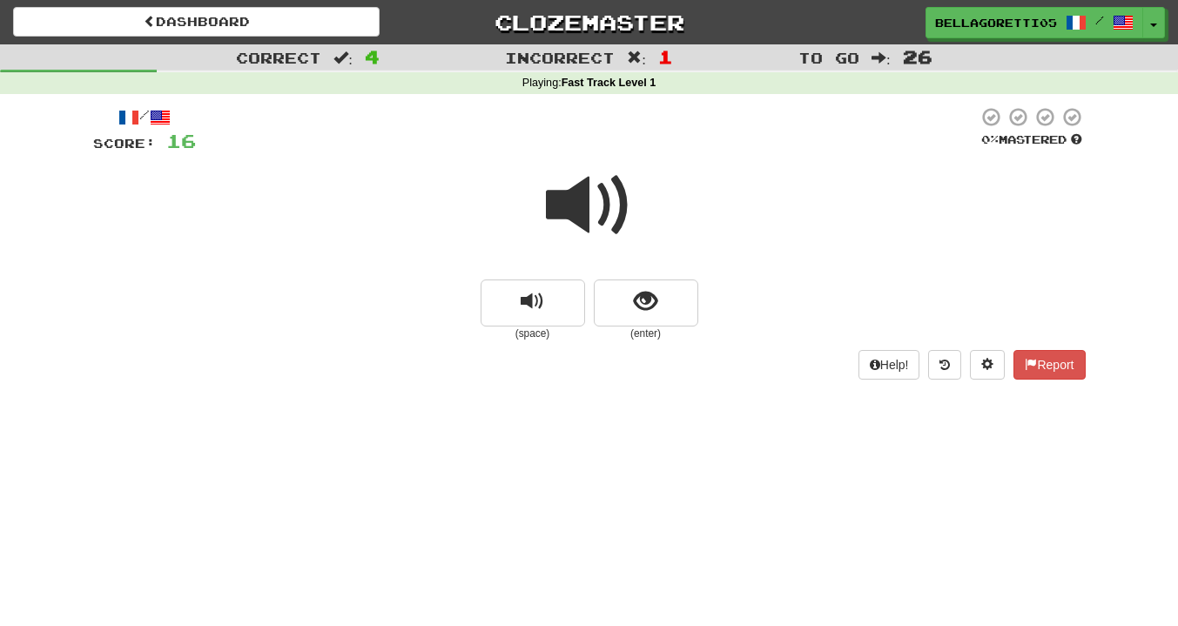
click at [573, 201] on span at bounding box center [589, 205] width 87 height 87
click at [636, 299] on span "show sentence" at bounding box center [645, 301] width 23 height 23
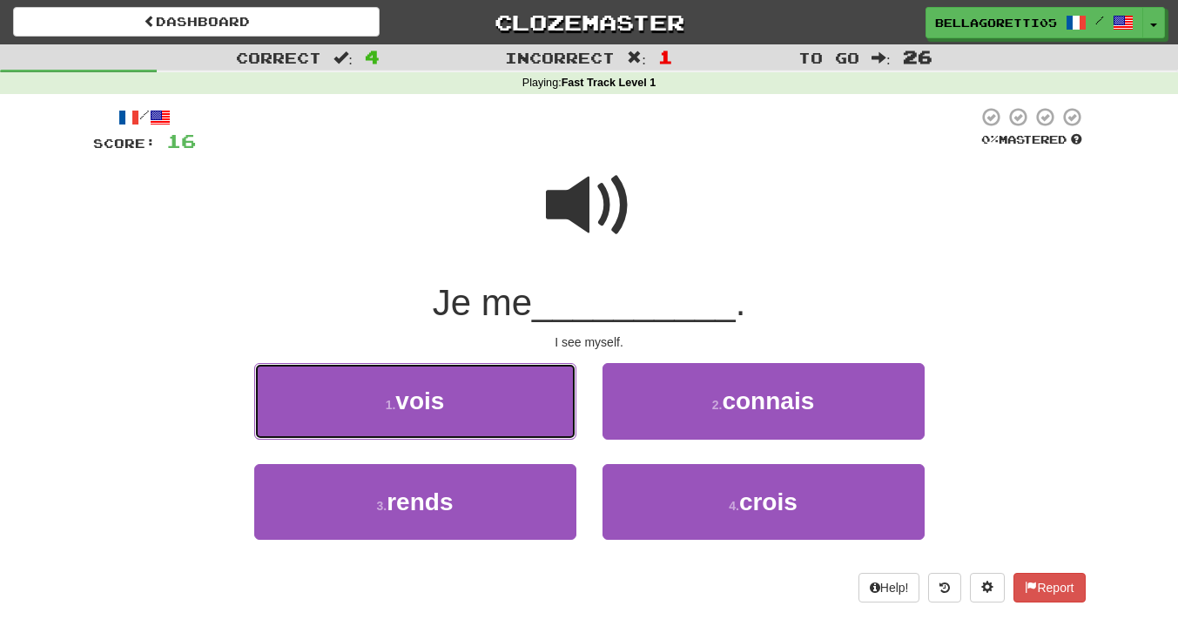
click at [446, 380] on button "1 . vois" at bounding box center [415, 401] width 322 height 76
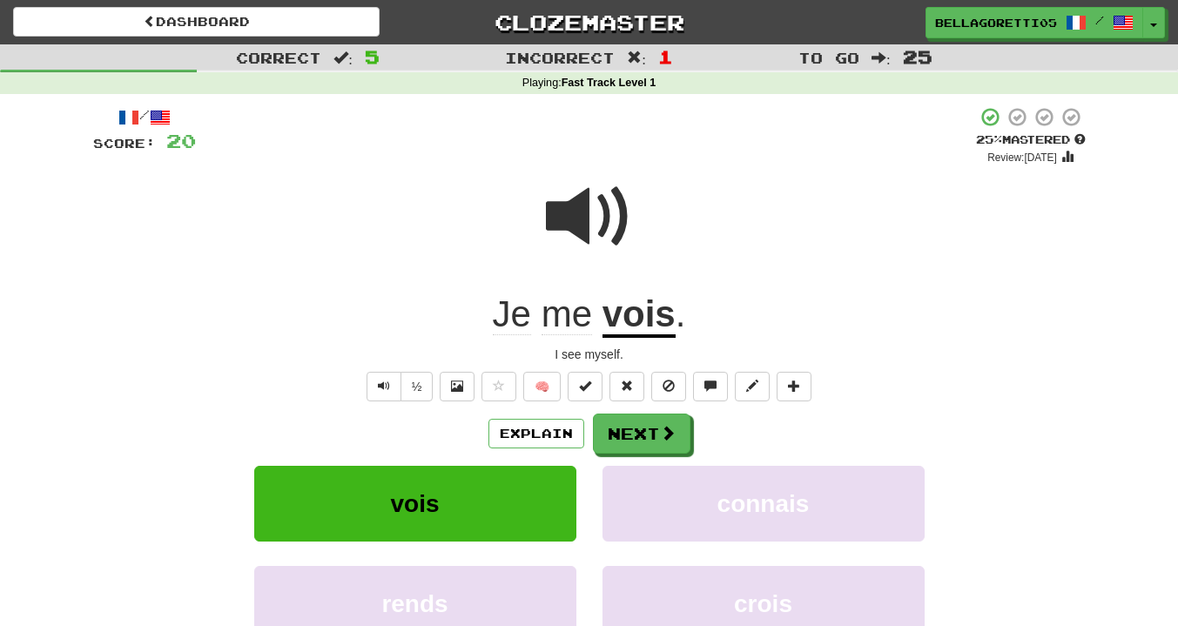
click at [657, 455] on div "Explain Next vois connais rends crois Learn more: vois connais rends crois" at bounding box center [589, 552] width 992 height 279
click at [663, 426] on span at bounding box center [668, 433] width 16 height 16
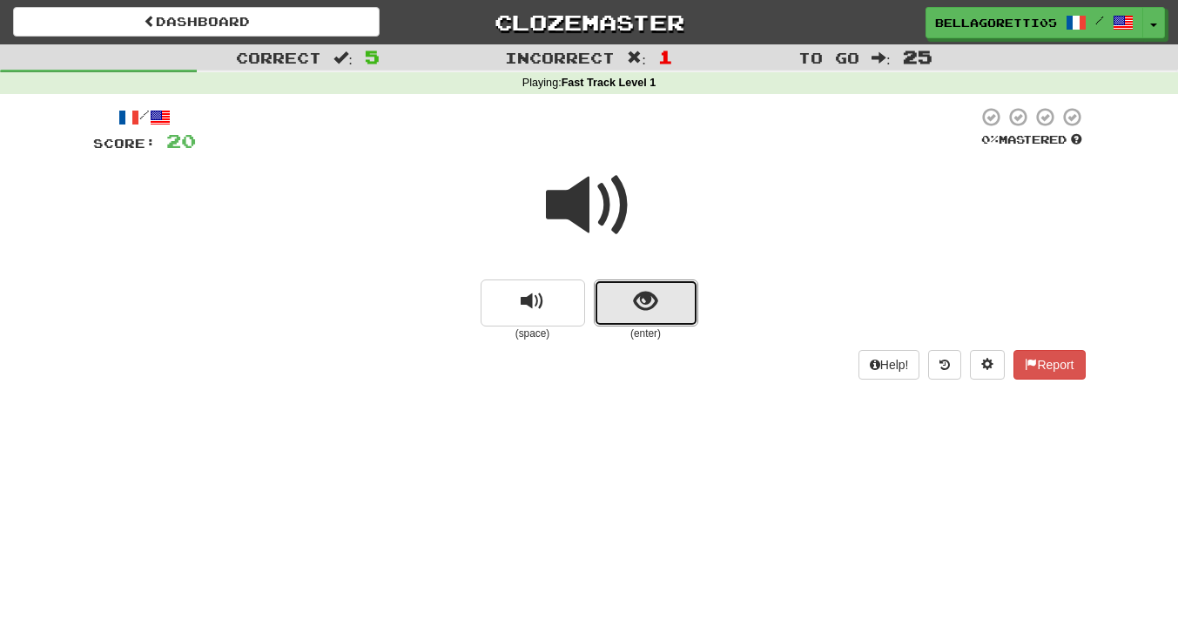
click at [653, 299] on span "show sentence" at bounding box center [645, 301] width 23 height 23
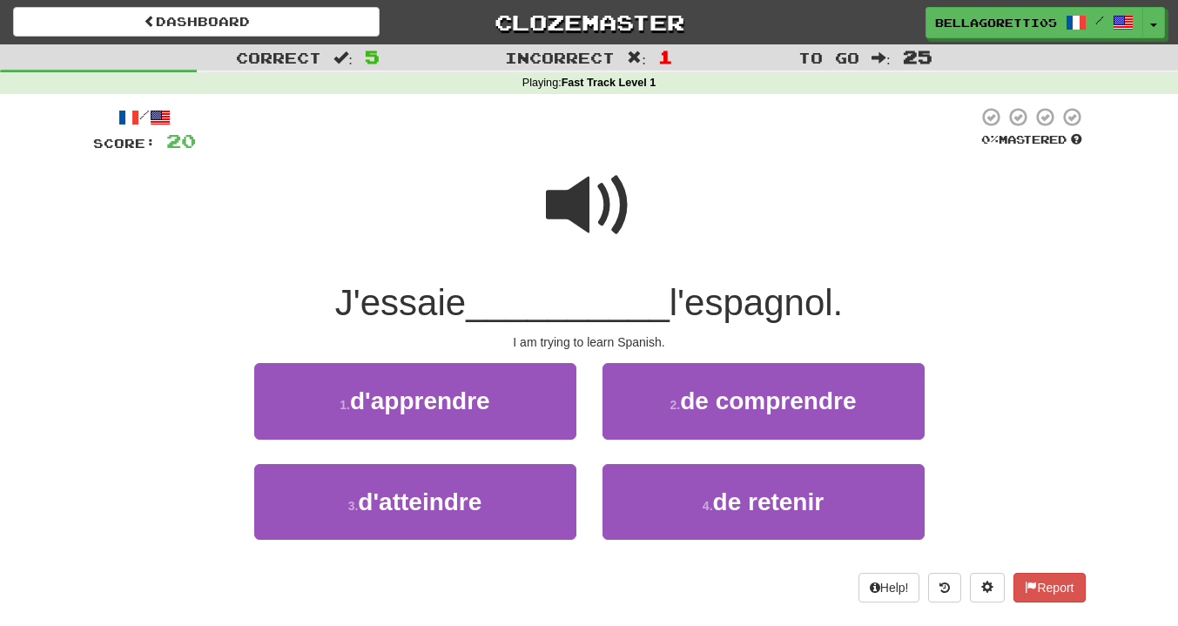
click at [556, 177] on span at bounding box center [589, 205] width 87 height 87
click at [567, 203] on span at bounding box center [589, 205] width 87 height 87
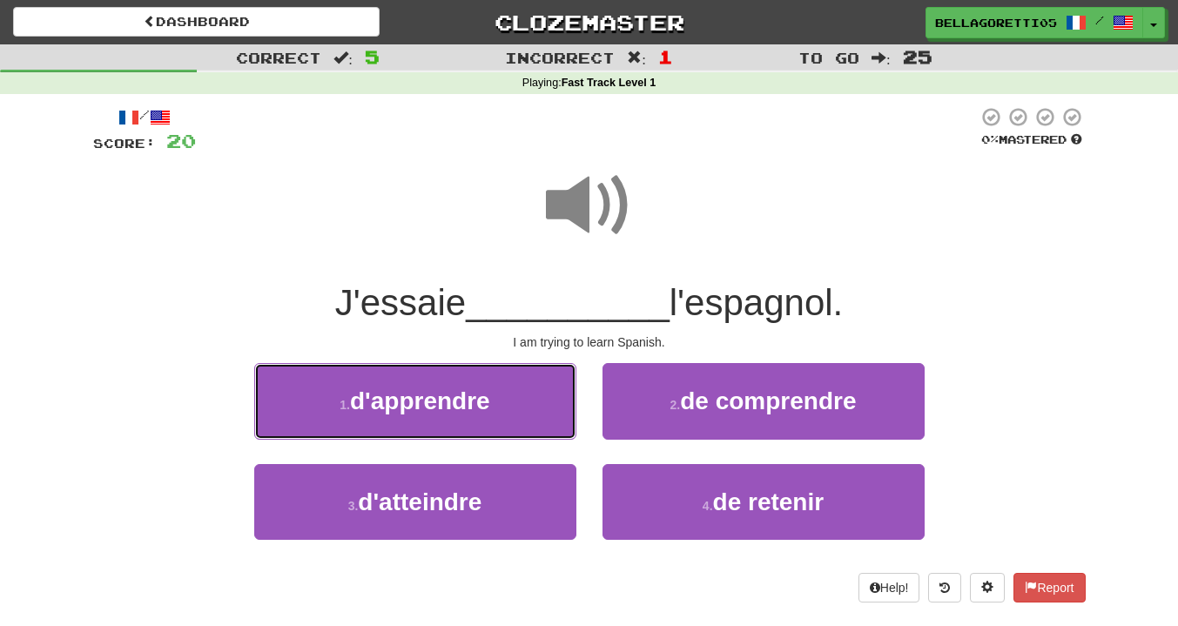
click at [363, 409] on span "d'apprendre" at bounding box center [420, 400] width 140 height 27
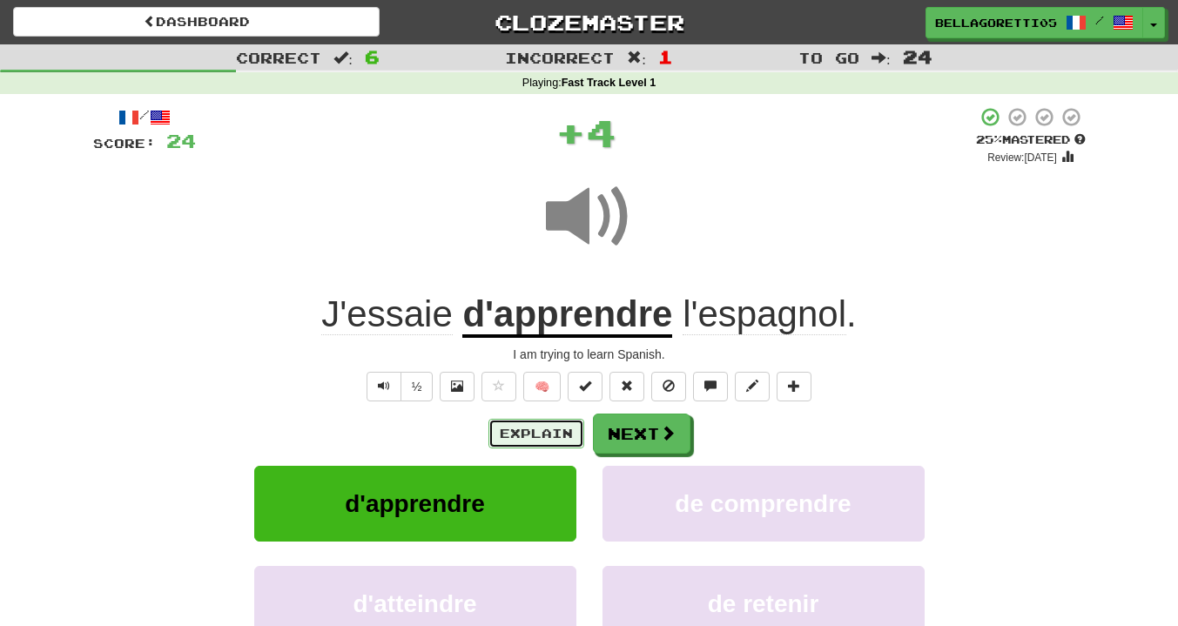
click at [499, 440] on button "Explain" at bounding box center [536, 434] width 96 height 30
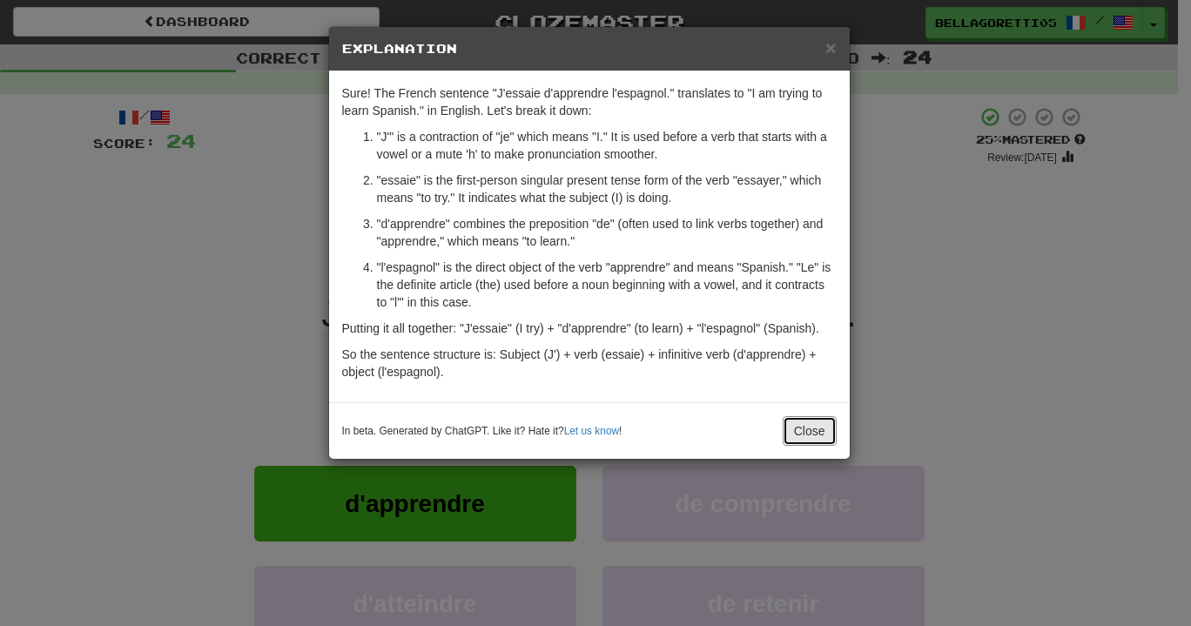
click at [799, 419] on button "Close" at bounding box center [809, 431] width 54 height 30
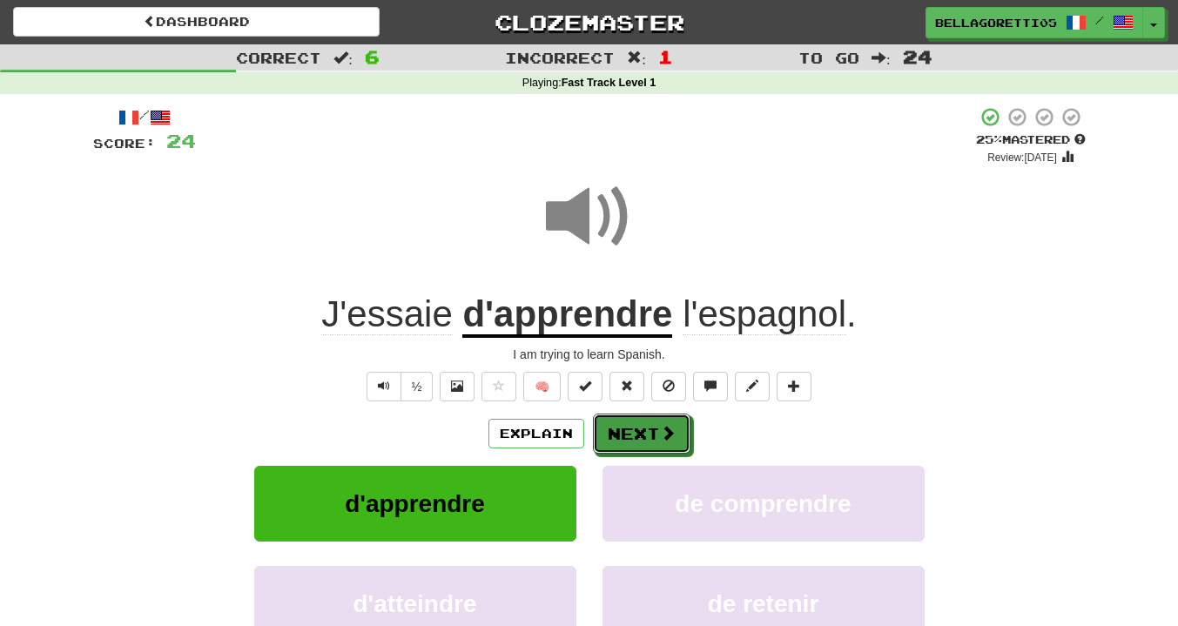
click at [657, 447] on button "Next" at bounding box center [641, 433] width 97 height 40
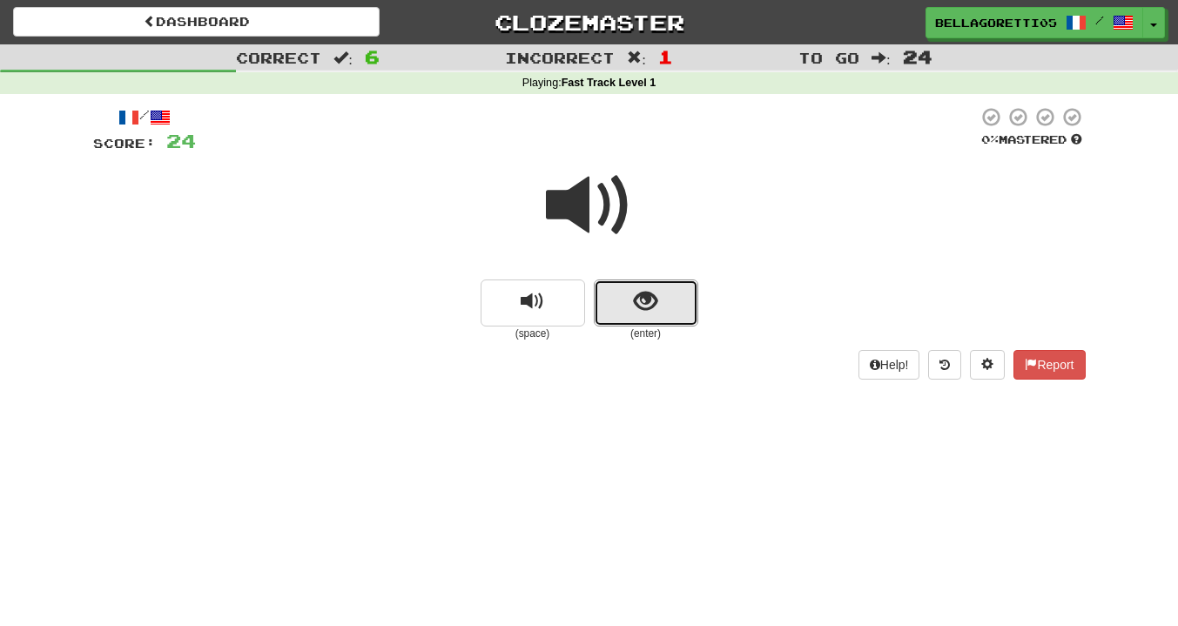
click at [632, 295] on button "show sentence" at bounding box center [646, 302] width 104 height 47
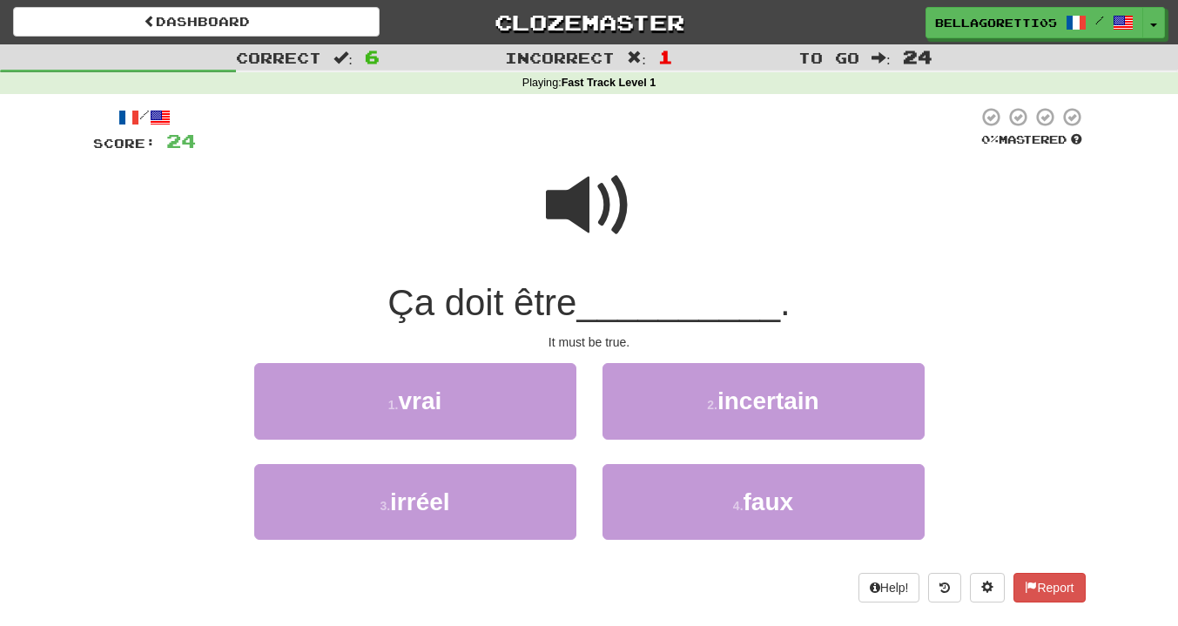
click at [536, 169] on div at bounding box center [589, 217] width 992 height 124
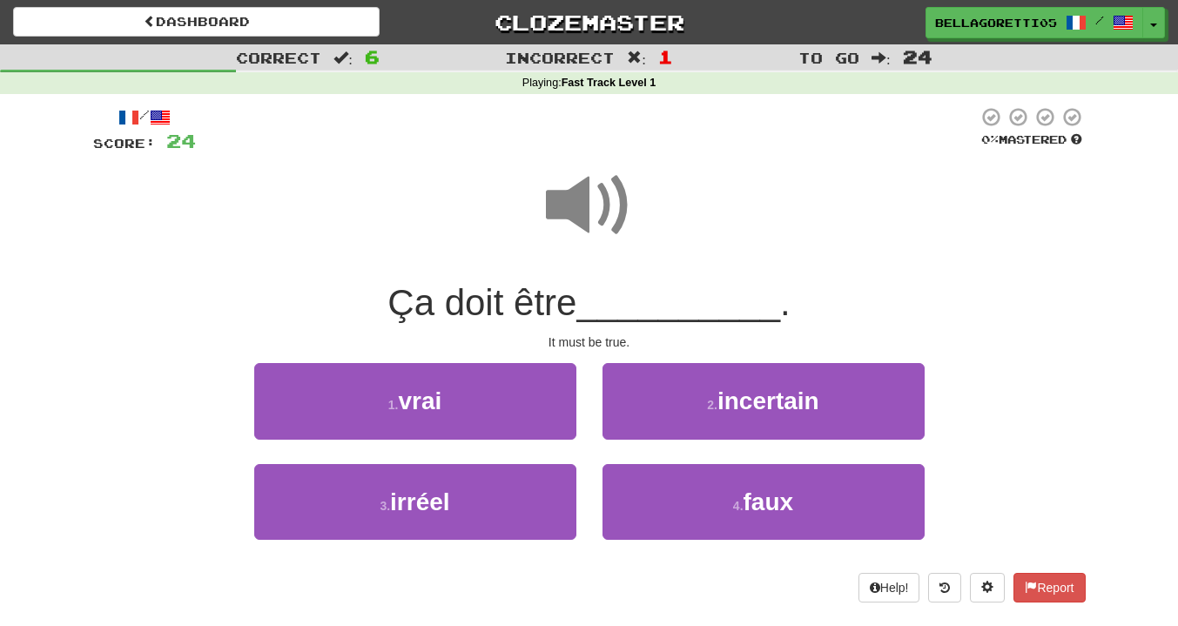
click at [567, 211] on span at bounding box center [589, 205] width 87 height 87
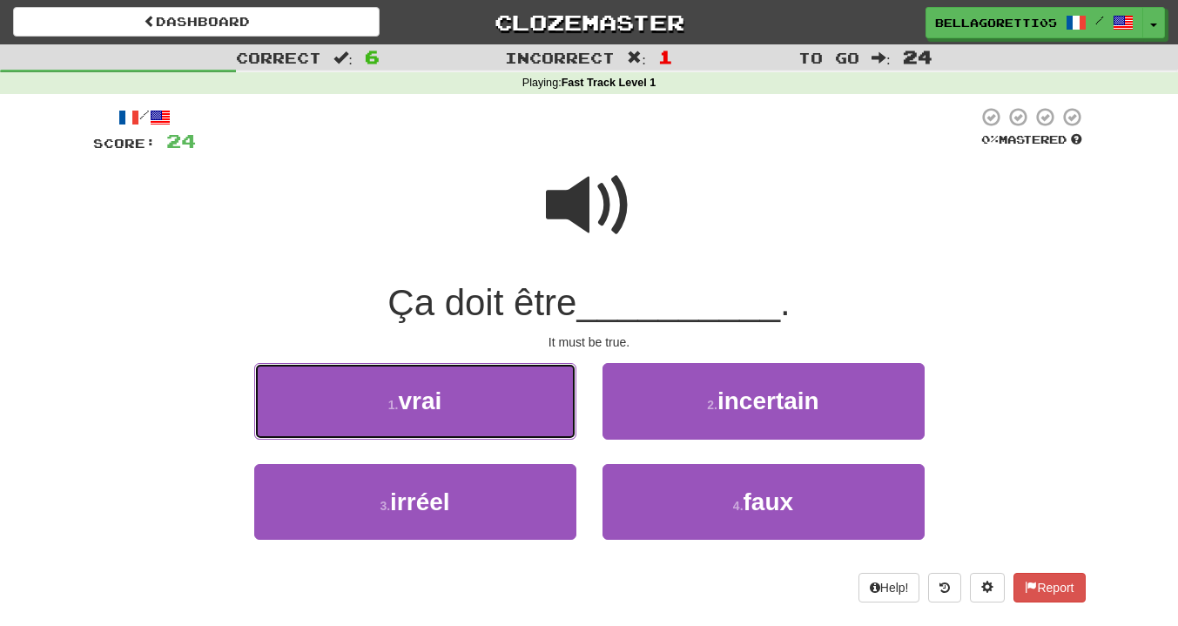
click at [524, 391] on button "1 . vrai" at bounding box center [415, 401] width 322 height 76
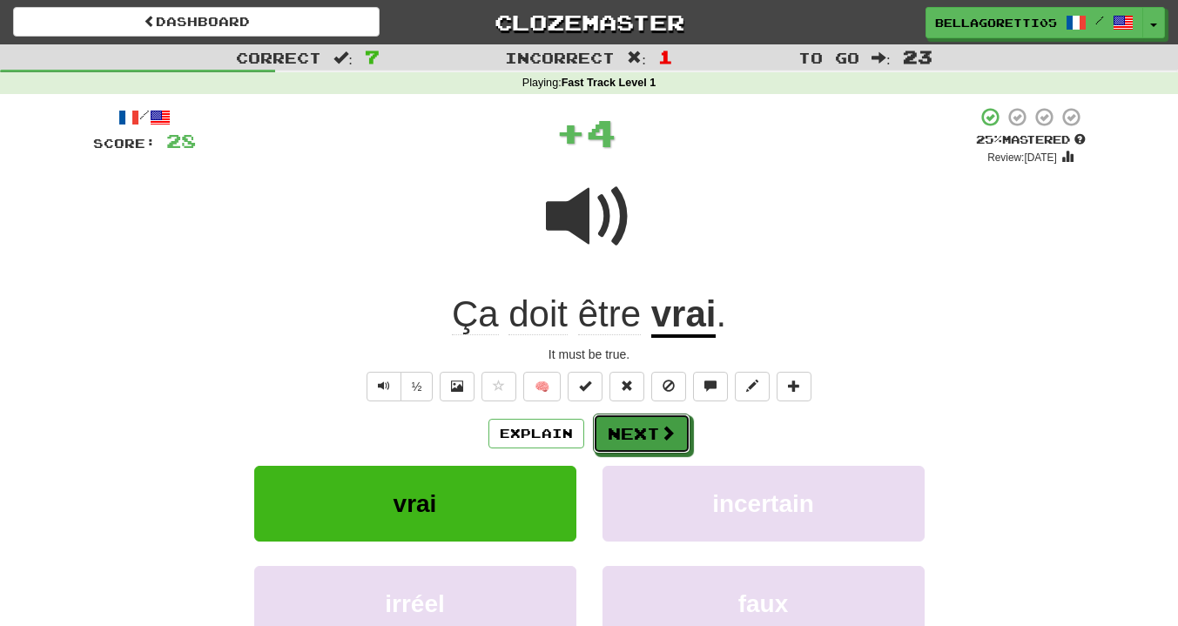
click at [643, 437] on button "Next" at bounding box center [641, 433] width 97 height 40
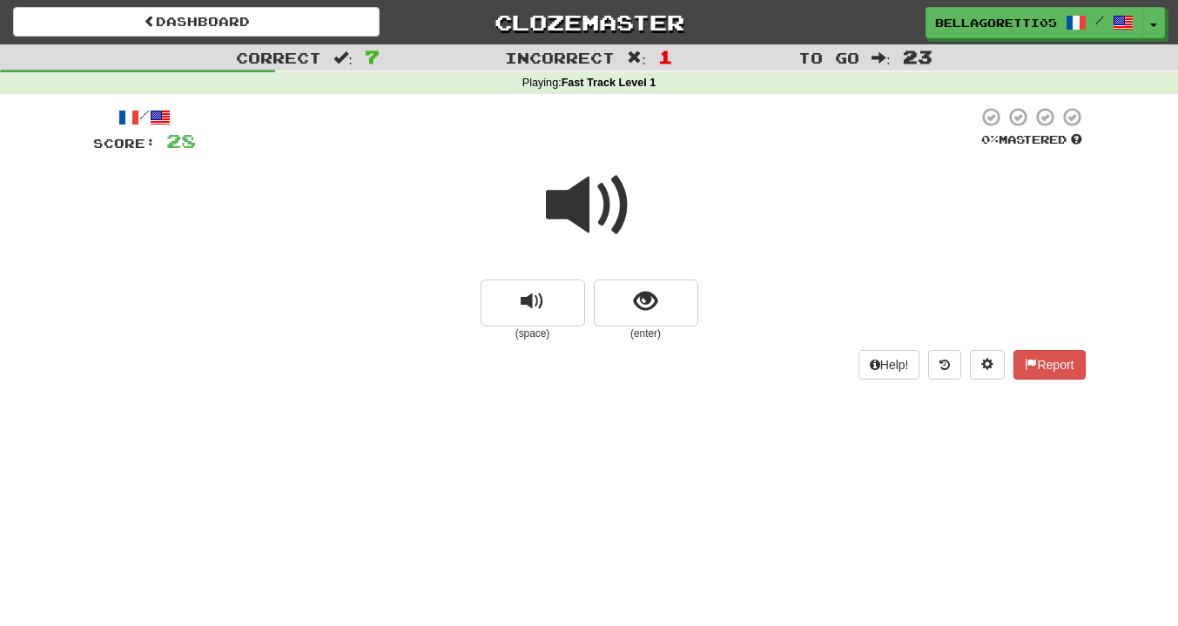
click at [583, 205] on span at bounding box center [589, 205] width 87 height 87
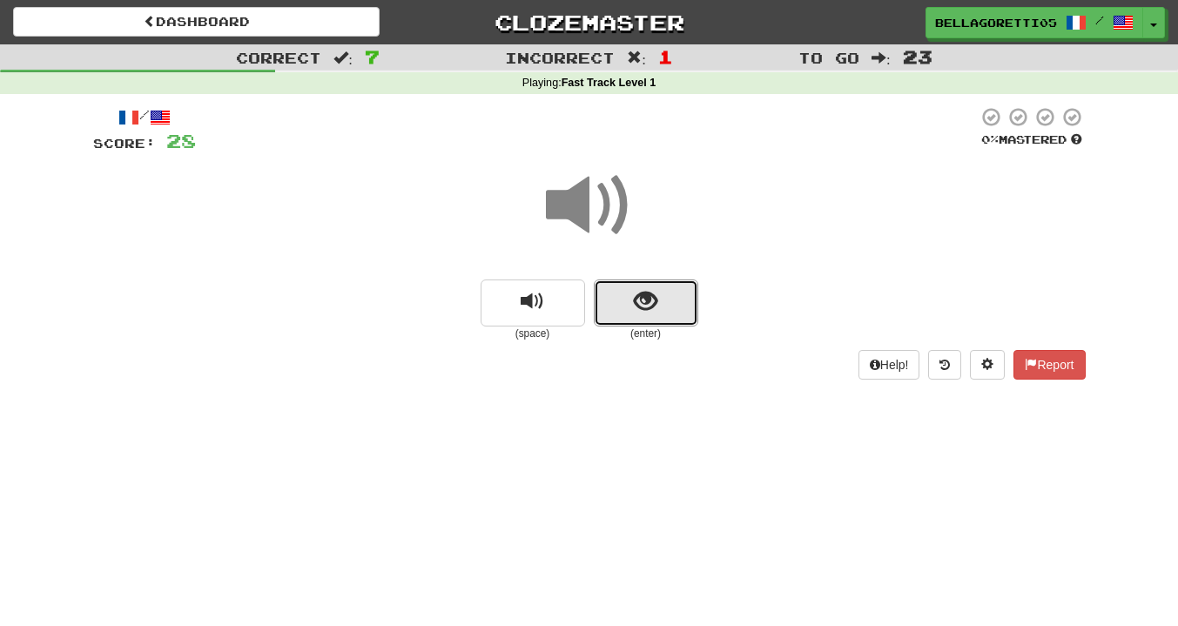
click at [609, 299] on button "show sentence" at bounding box center [646, 302] width 104 height 47
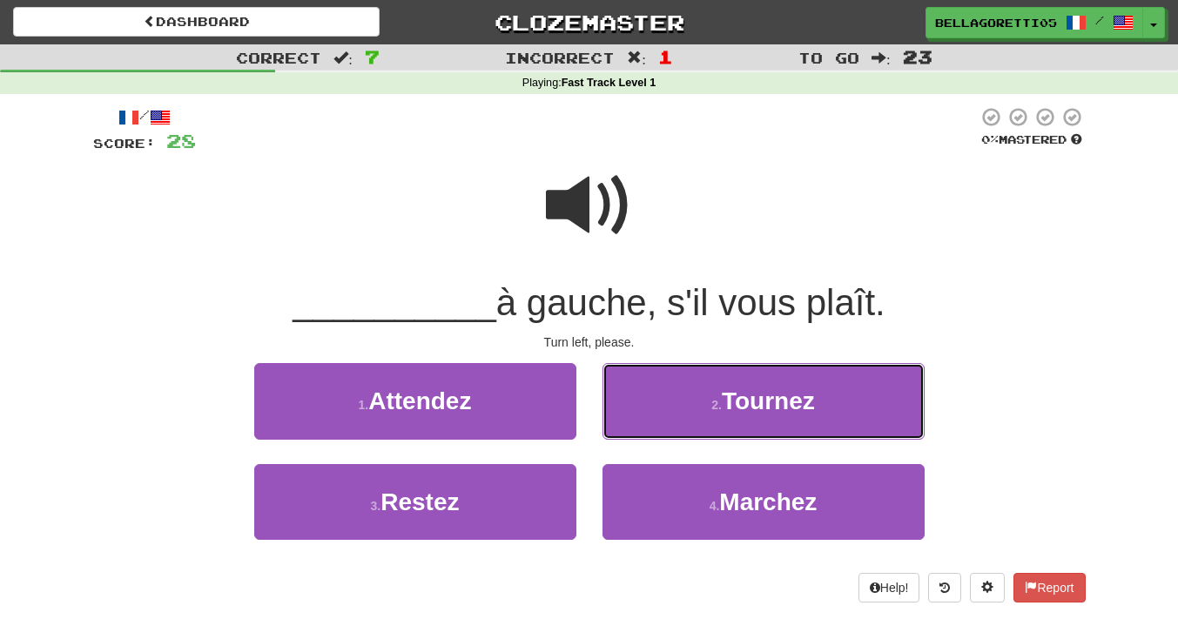
click at [798, 430] on button "2 . Tournez" at bounding box center [763, 401] width 322 height 76
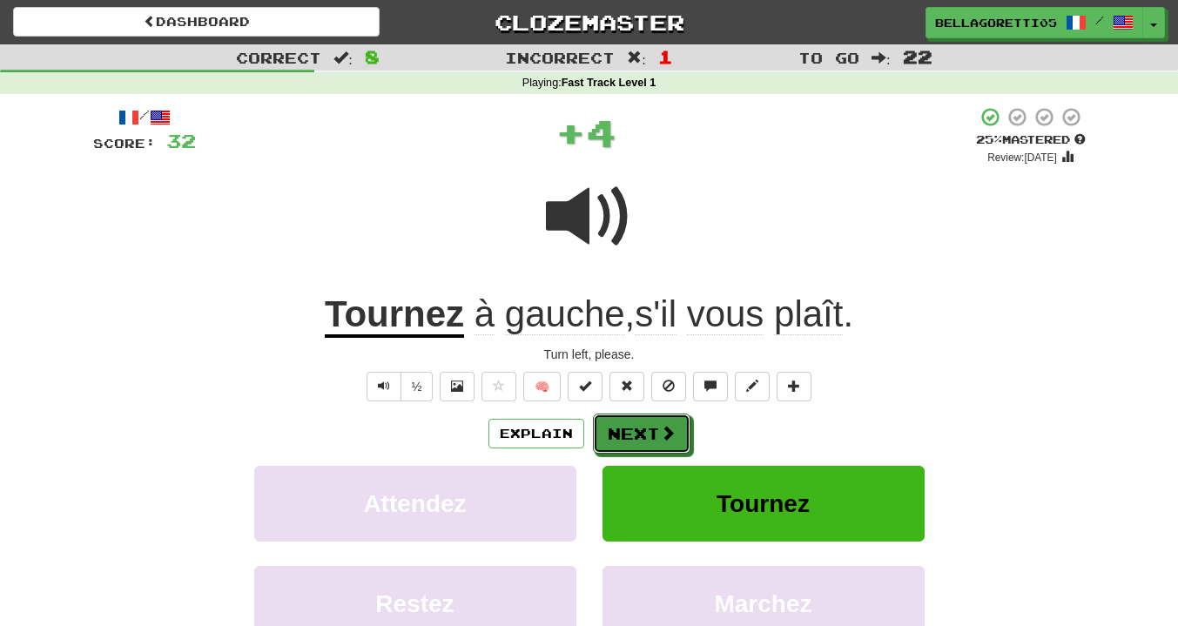
click at [637, 446] on button "Next" at bounding box center [641, 433] width 97 height 40
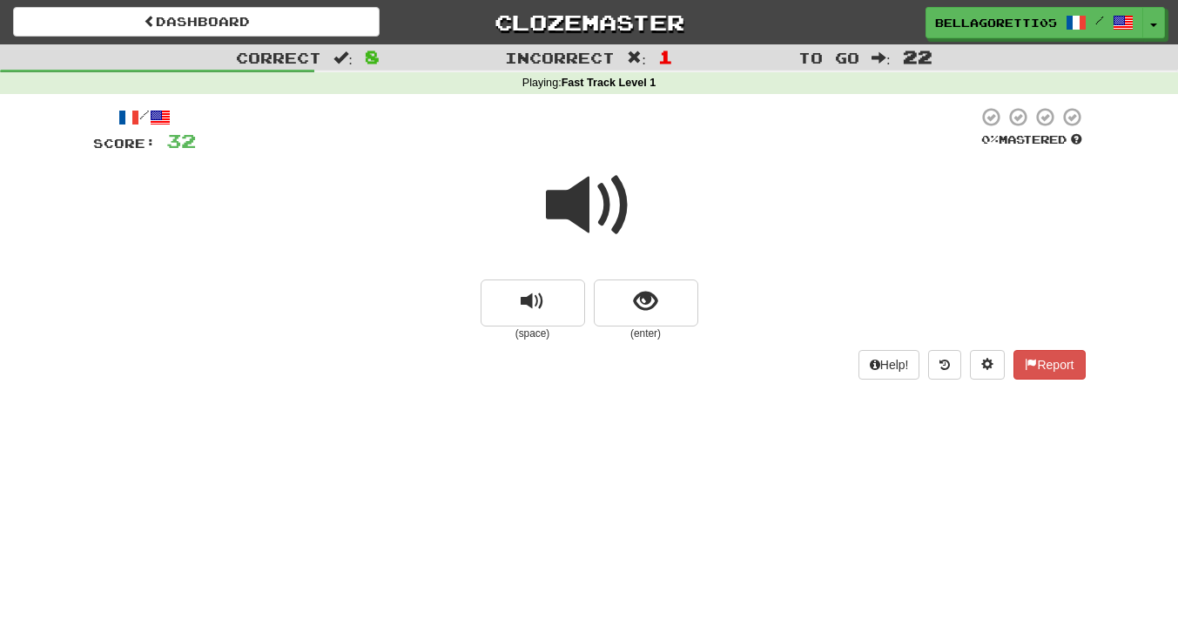
click at [591, 200] on span at bounding box center [589, 205] width 87 height 87
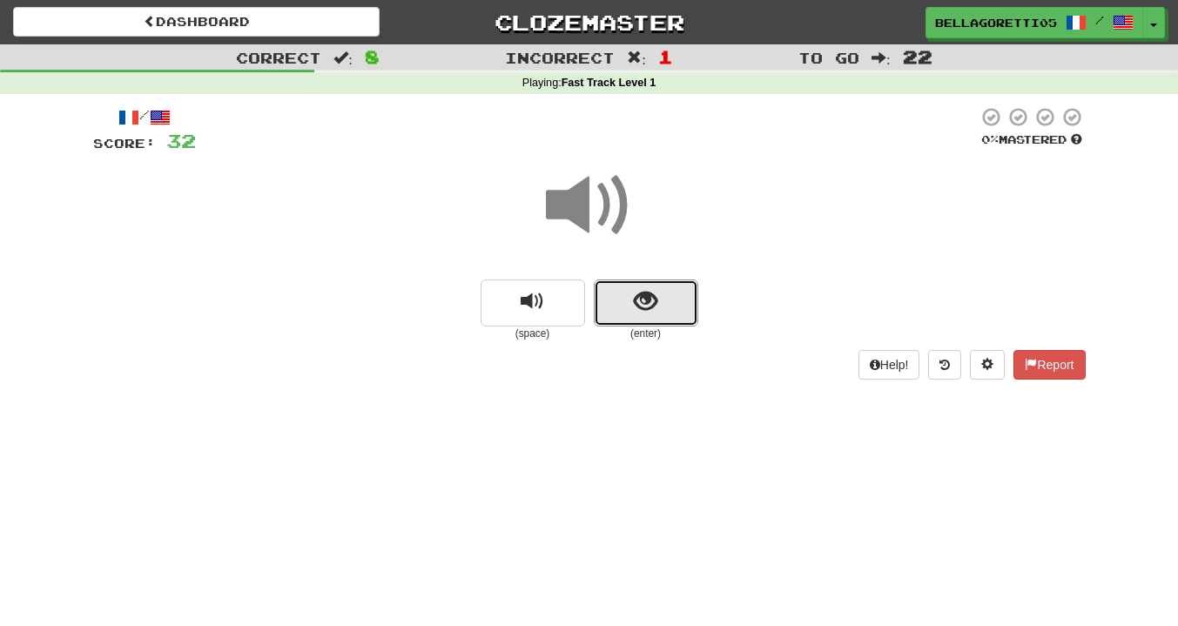
click at [618, 314] on button "show sentence" at bounding box center [646, 302] width 104 height 47
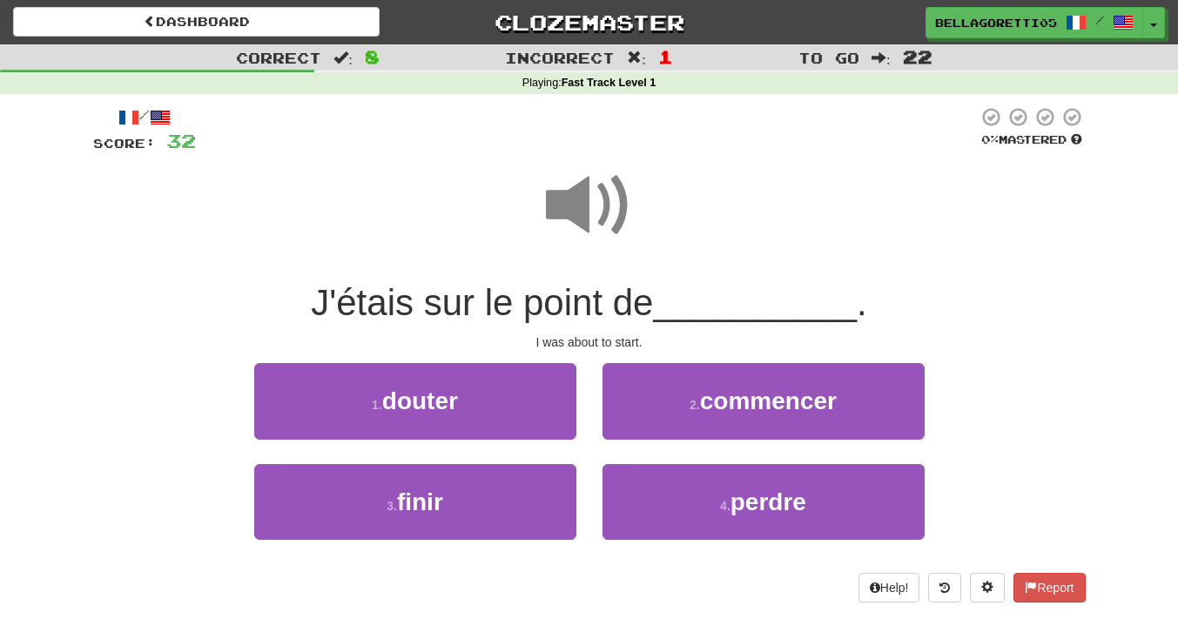
click at [592, 201] on span at bounding box center [589, 205] width 87 height 87
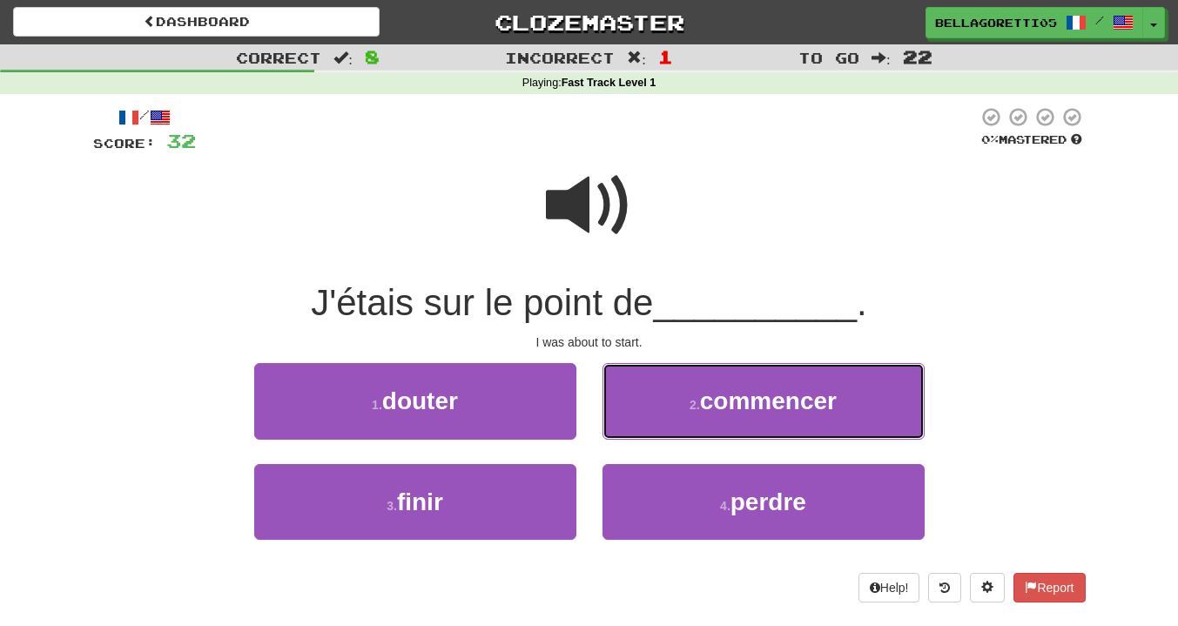
click at [711, 416] on button "2 . commencer" at bounding box center [763, 401] width 322 height 76
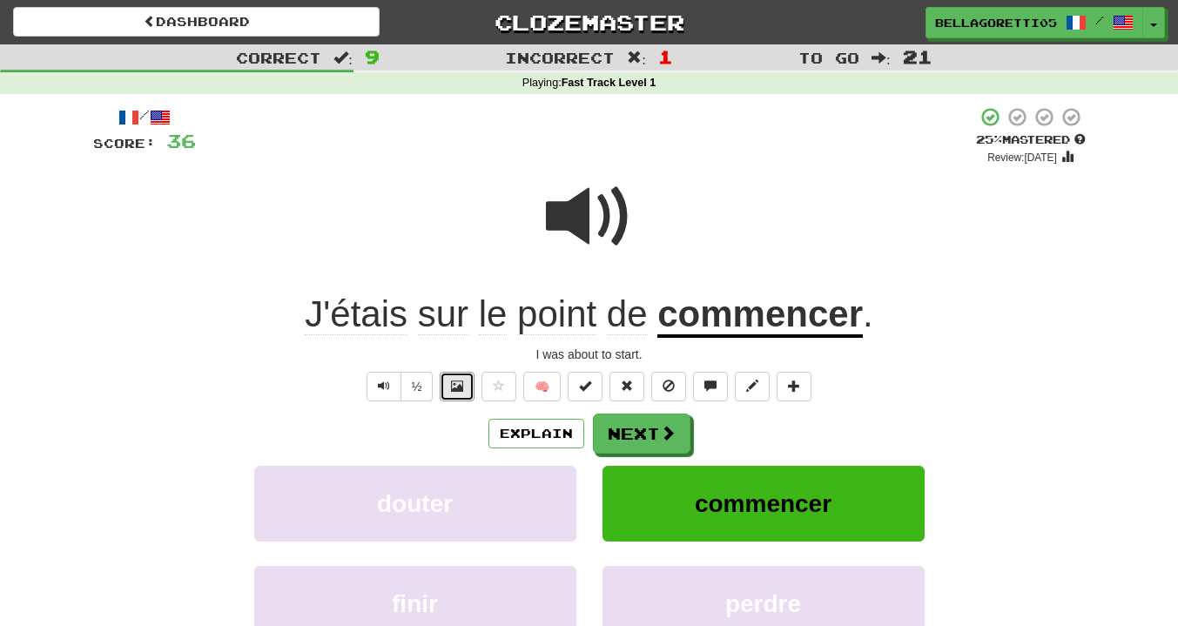
click at [470, 382] on button at bounding box center [457, 387] width 35 height 30
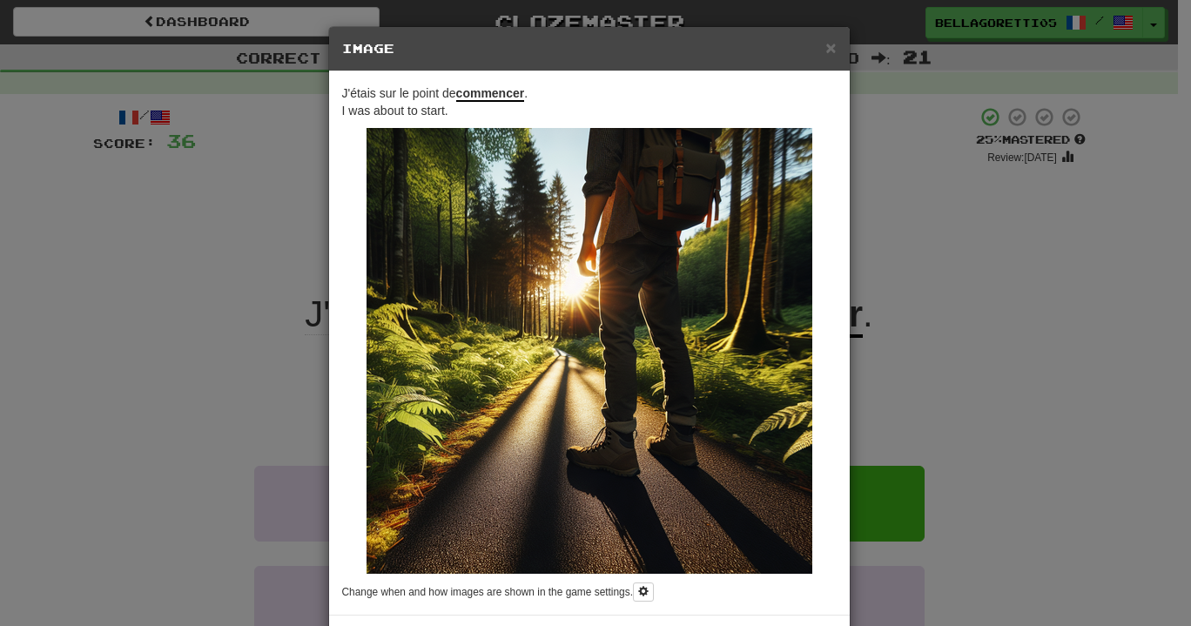
click at [953, 368] on div "× Image J'étais sur le point de commencer . I was about to start. Change when a…" at bounding box center [595, 313] width 1191 height 626
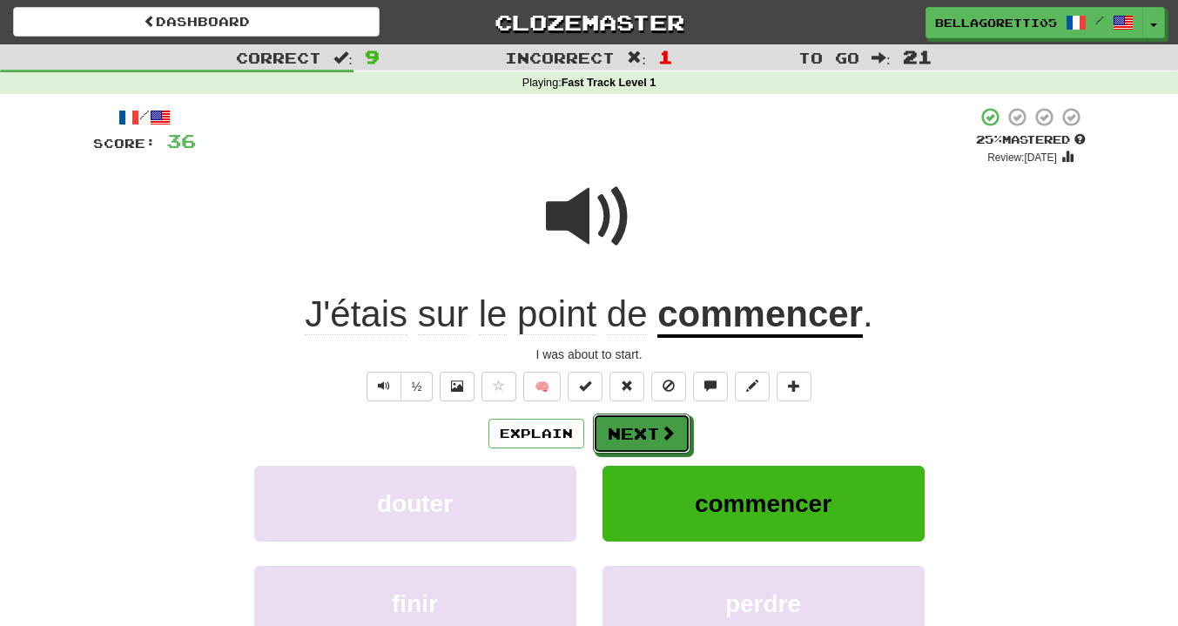
click at [665, 438] on span at bounding box center [668, 433] width 16 height 16
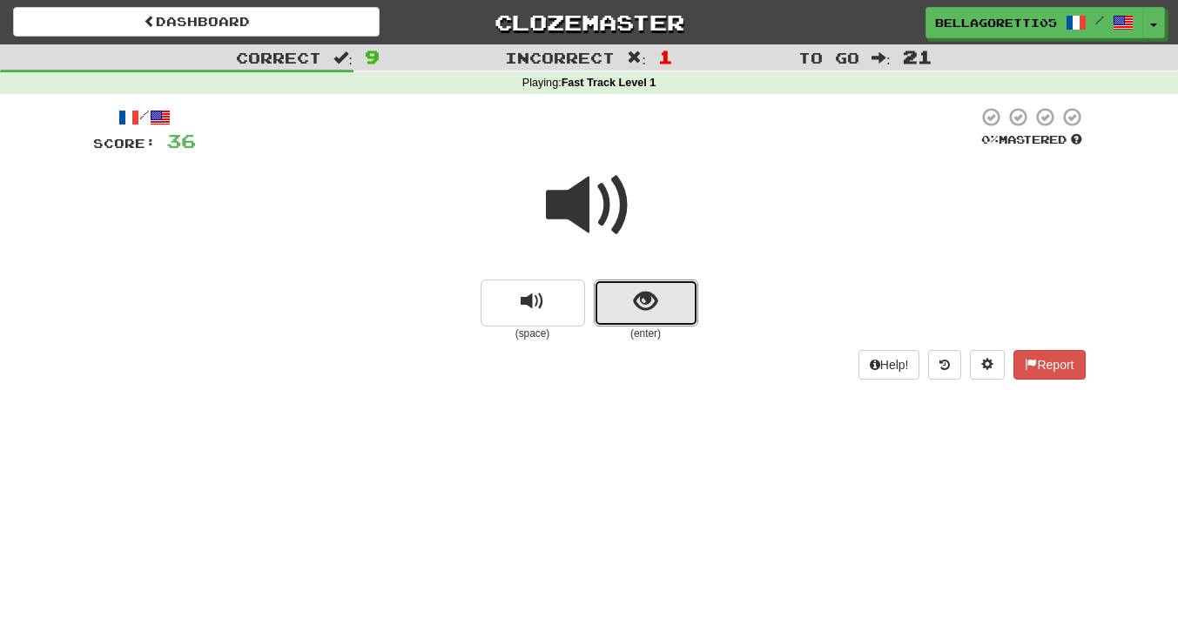
click at [628, 293] on button "show sentence" at bounding box center [646, 302] width 104 height 47
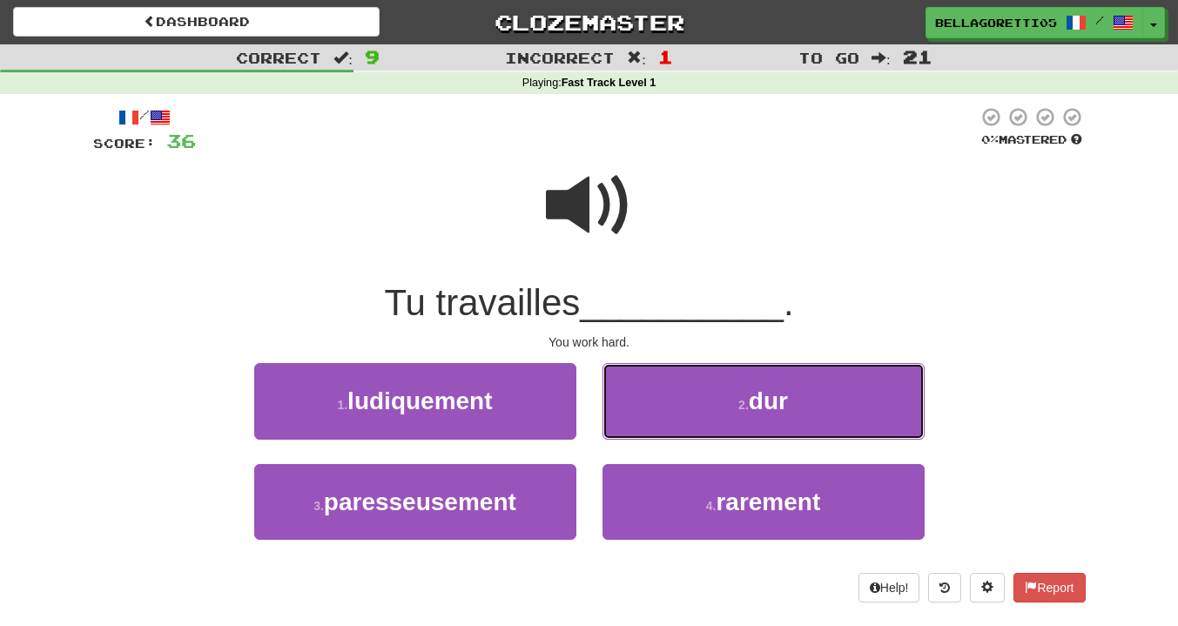
click at [702, 414] on button "2 . dur" at bounding box center [763, 401] width 322 height 76
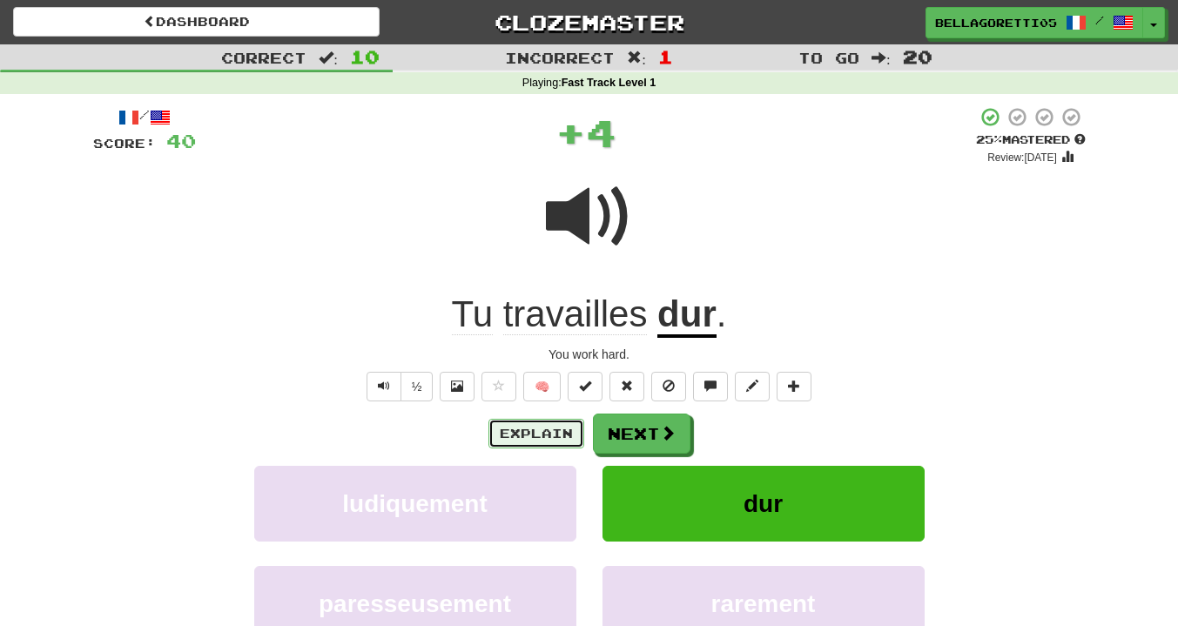
click at [547, 424] on button "Explain" at bounding box center [536, 434] width 96 height 30
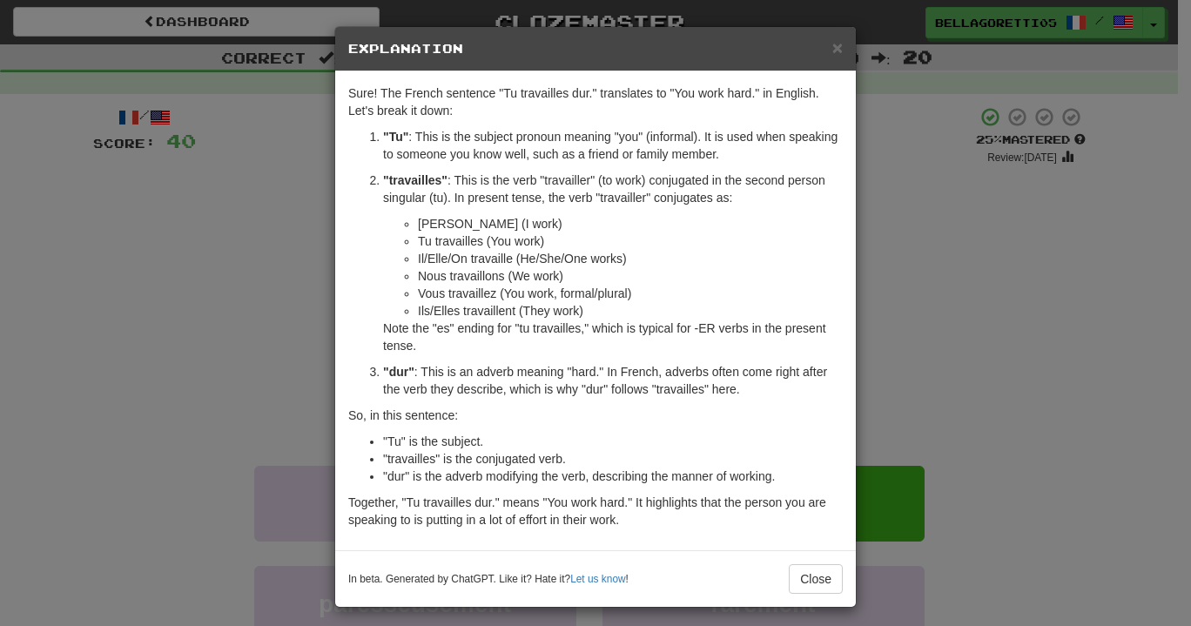
click at [914, 370] on div "× Explanation Sure! The French sentence "Tu travailles dur." translates to "You…" at bounding box center [595, 313] width 1191 height 626
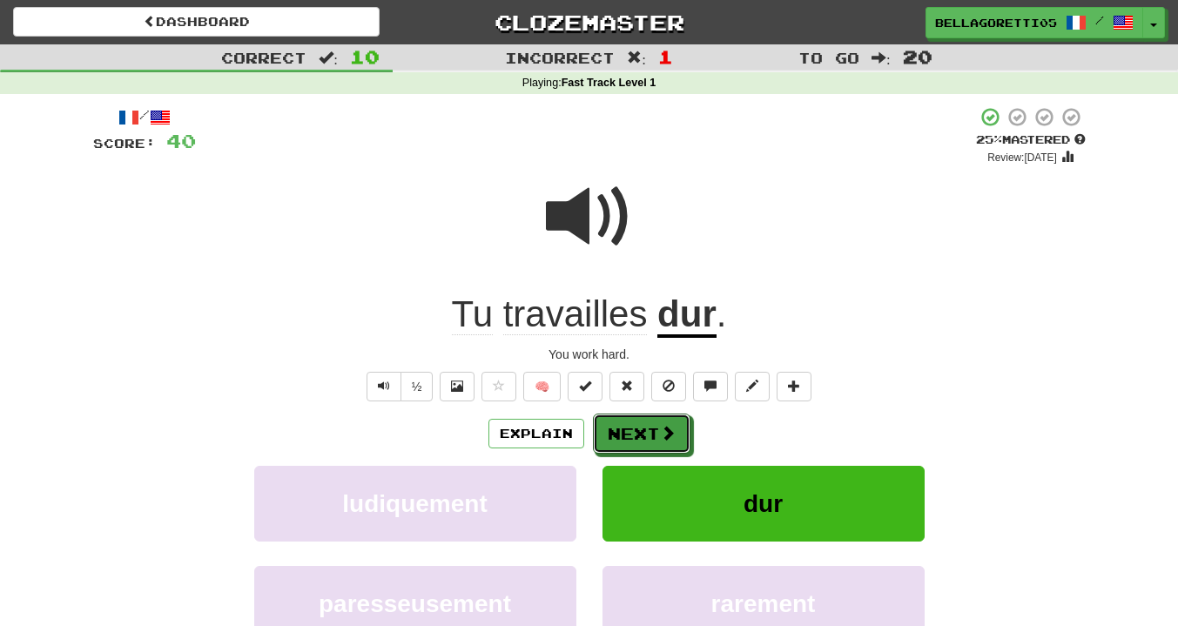
click at [638, 427] on button "Next" at bounding box center [641, 433] width 97 height 40
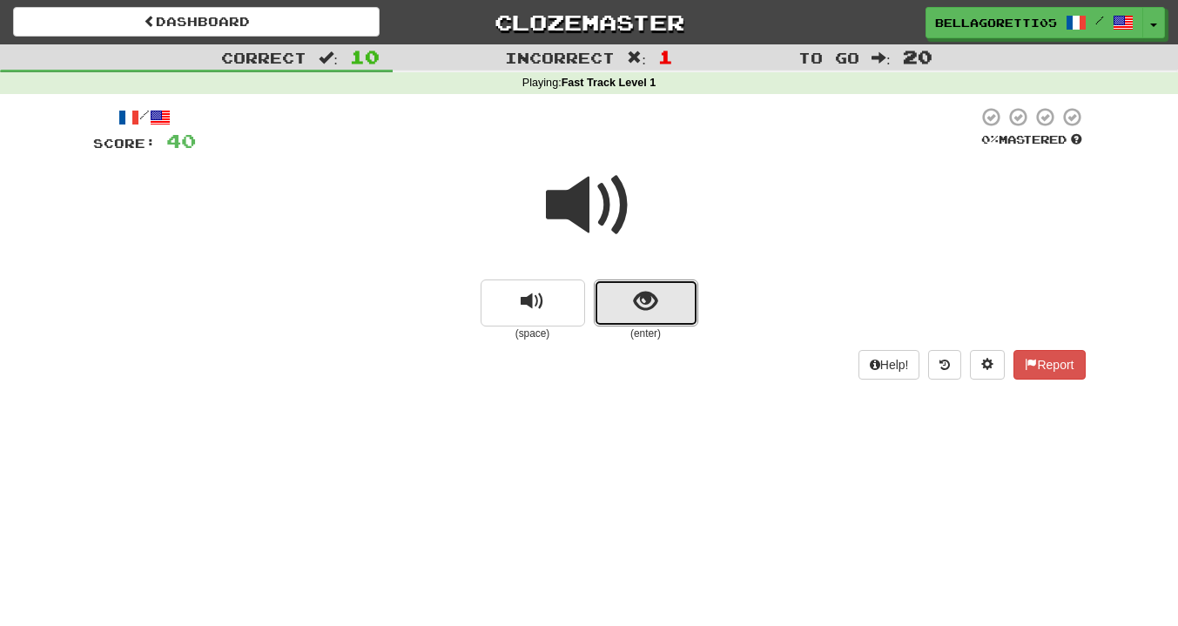
click at [645, 316] on button "show sentence" at bounding box center [646, 302] width 104 height 47
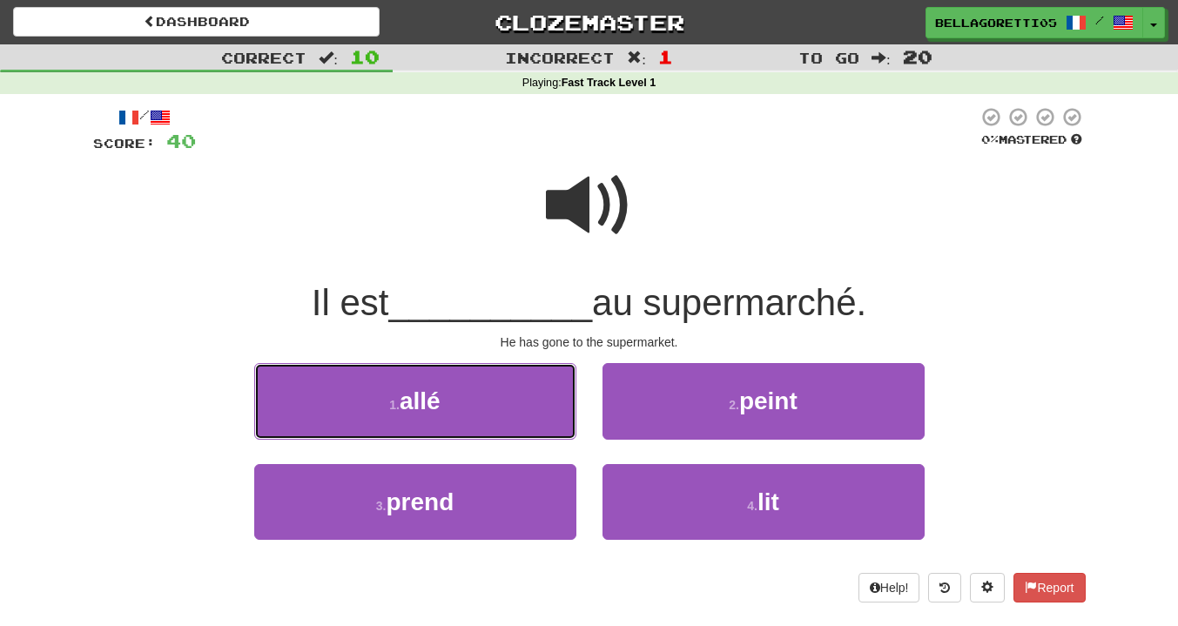
click at [551, 393] on button "1 . allé" at bounding box center [415, 401] width 322 height 76
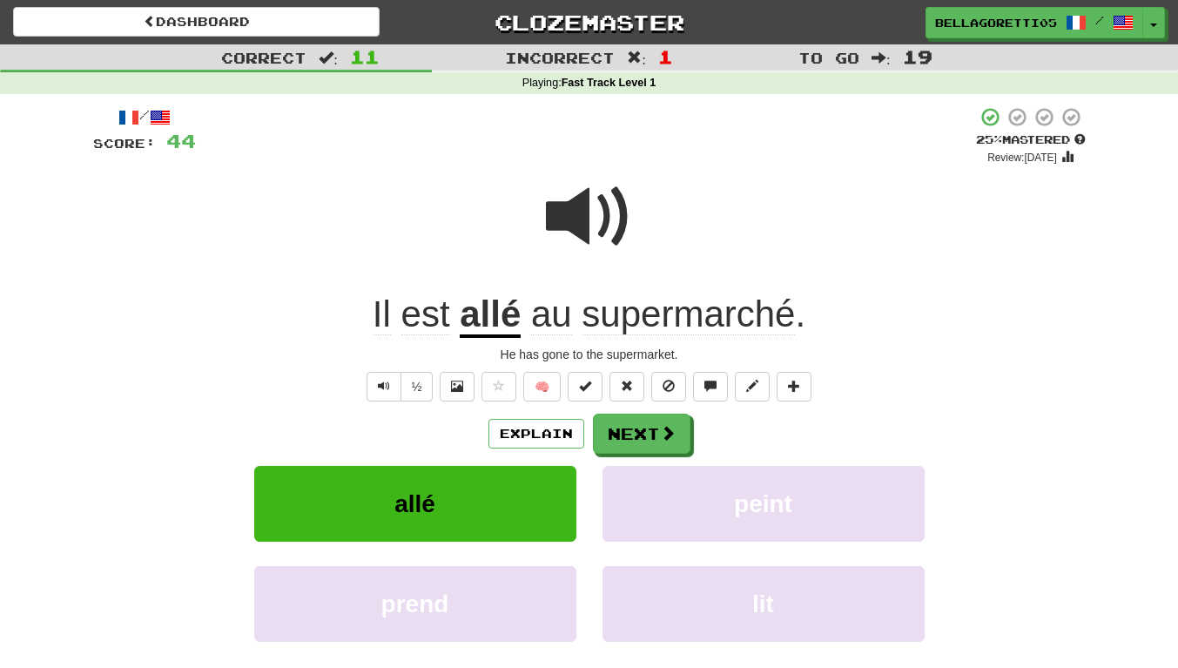
click at [687, 413] on div "/ Score: 44 + 4 25 % Mastered Review: 2025-08-21 Il est allé au supermarché . H…" at bounding box center [589, 418] width 992 height 624
click at [661, 431] on span at bounding box center [668, 433] width 16 height 16
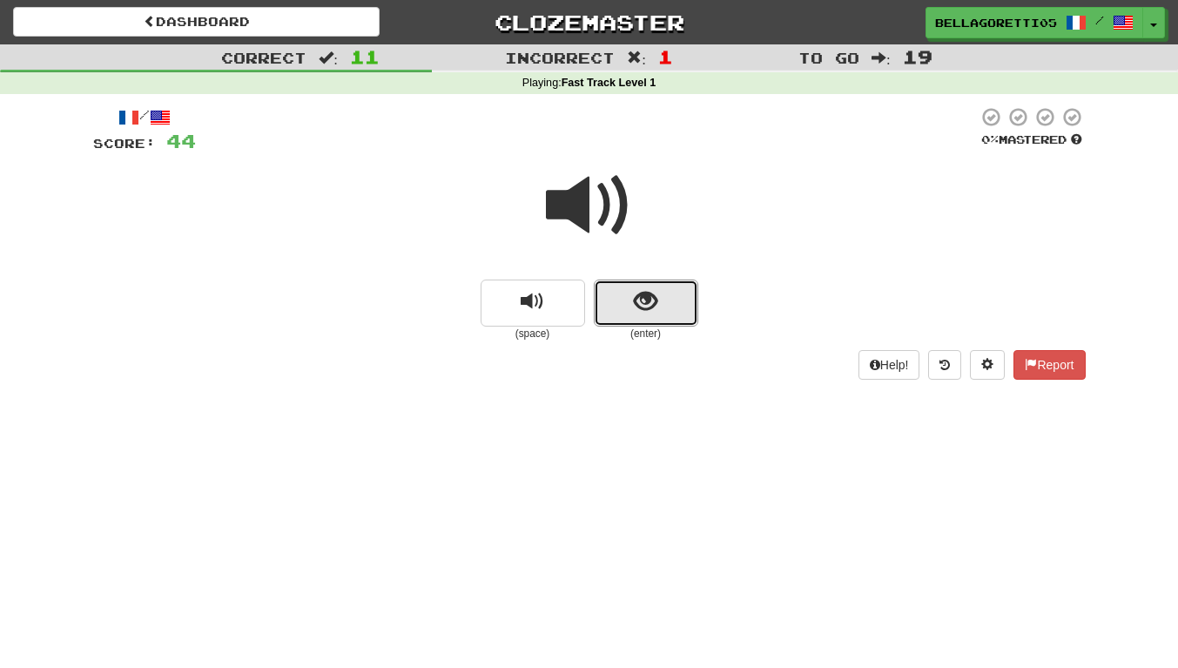
click at [652, 313] on span "show sentence" at bounding box center [645, 301] width 23 height 23
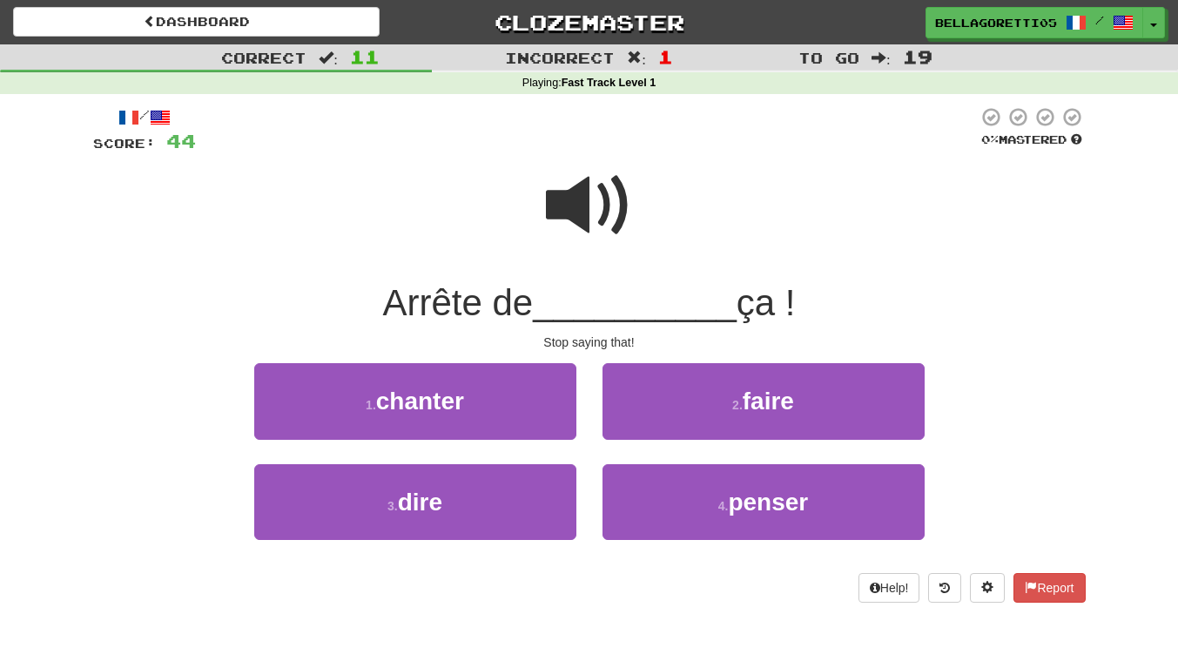
click at [583, 211] on span at bounding box center [589, 205] width 87 height 87
click at [518, 501] on button "3 . dire" at bounding box center [415, 502] width 322 height 76
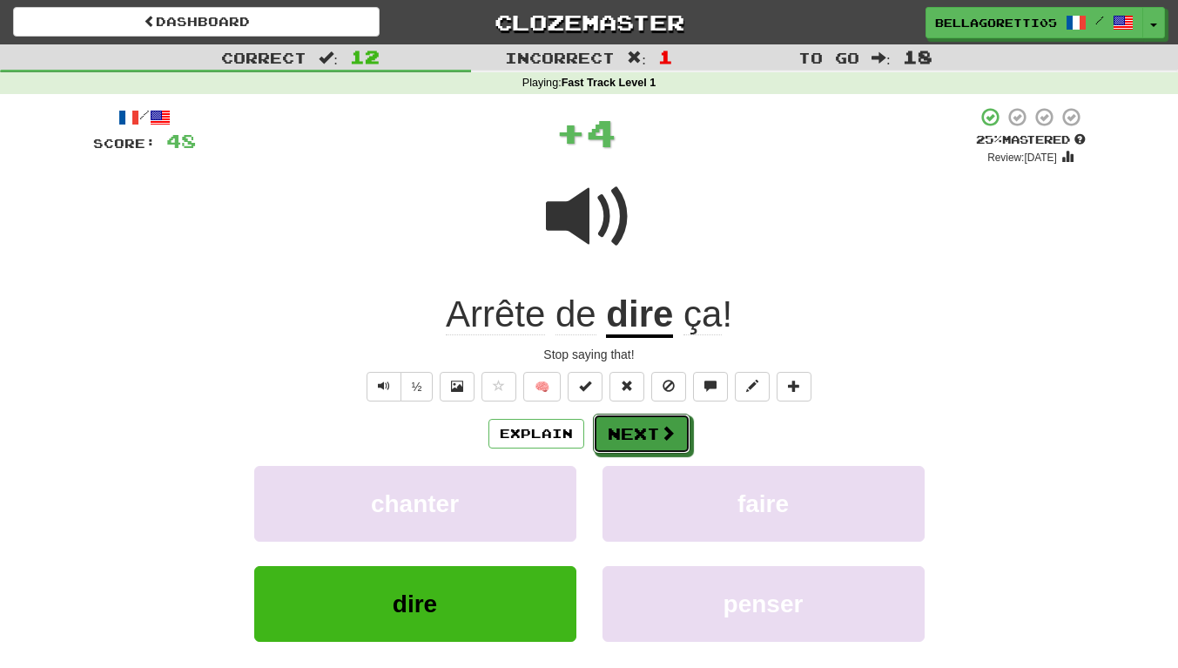
click at [646, 445] on button "Next" at bounding box center [641, 433] width 97 height 40
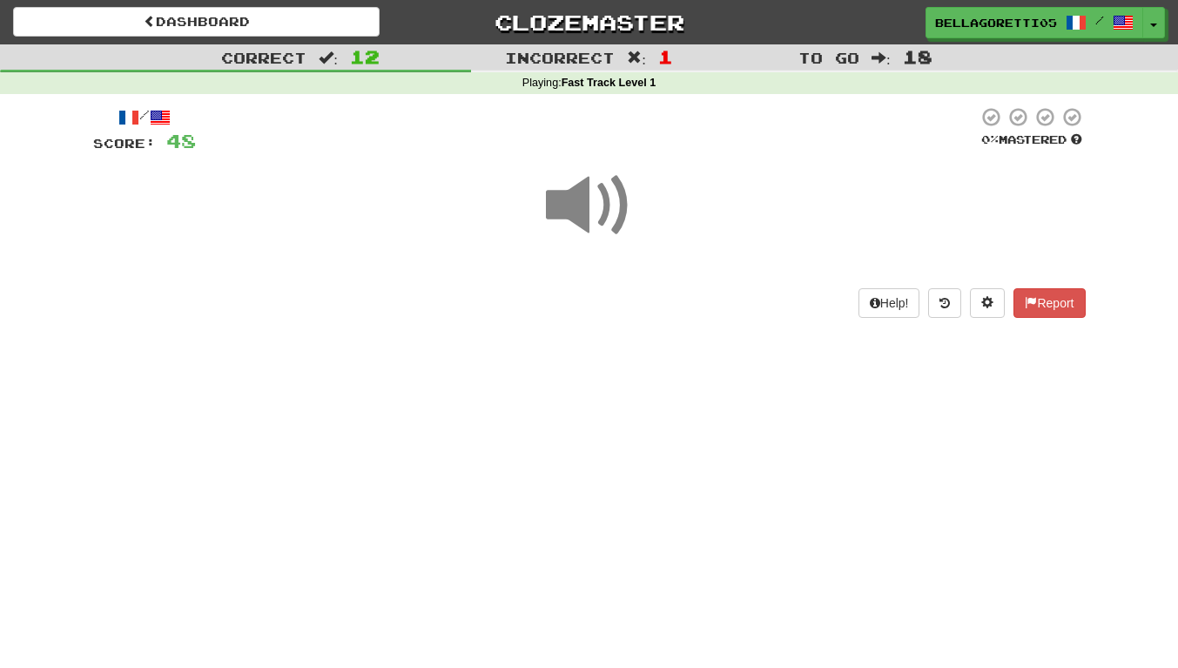
click at [593, 205] on span at bounding box center [589, 205] width 87 height 87
click at [641, 305] on div "Help! Report" at bounding box center [589, 303] width 992 height 30
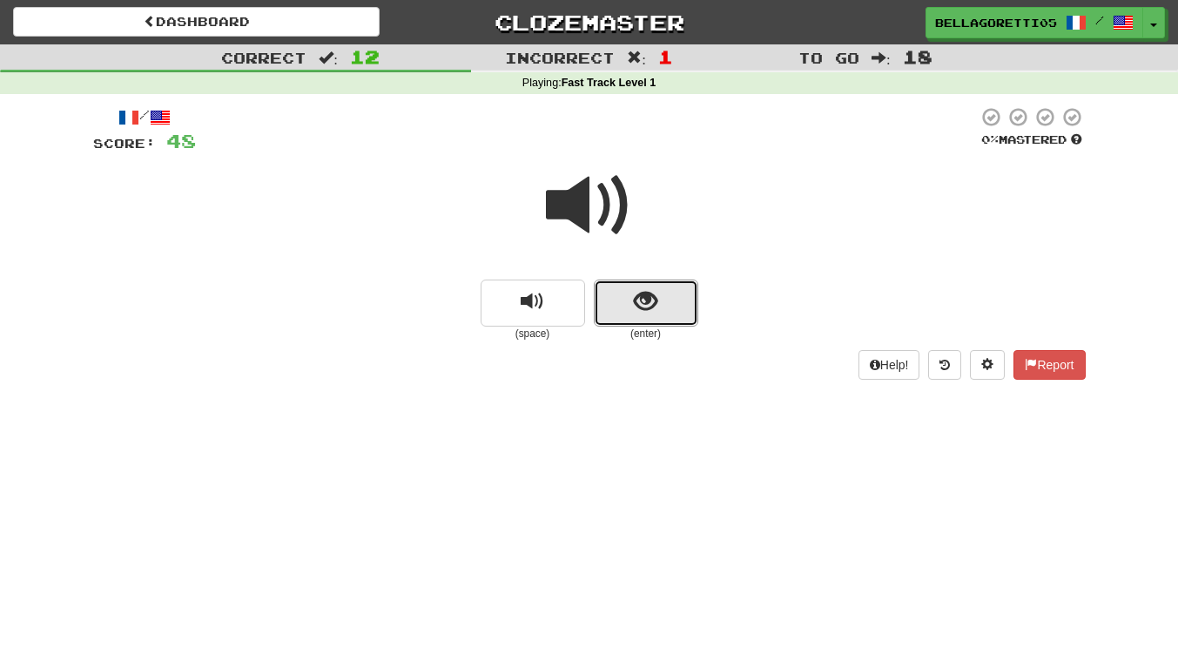
click at [641, 305] on span "show sentence" at bounding box center [645, 301] width 23 height 23
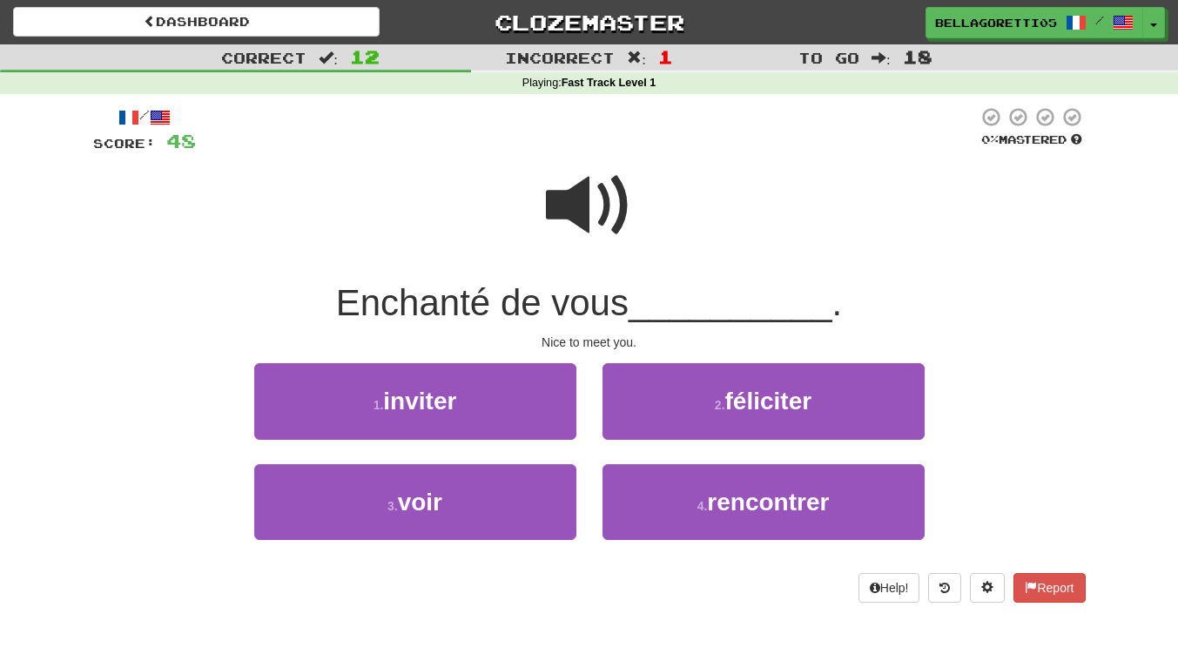
click at [569, 196] on span at bounding box center [589, 205] width 87 height 87
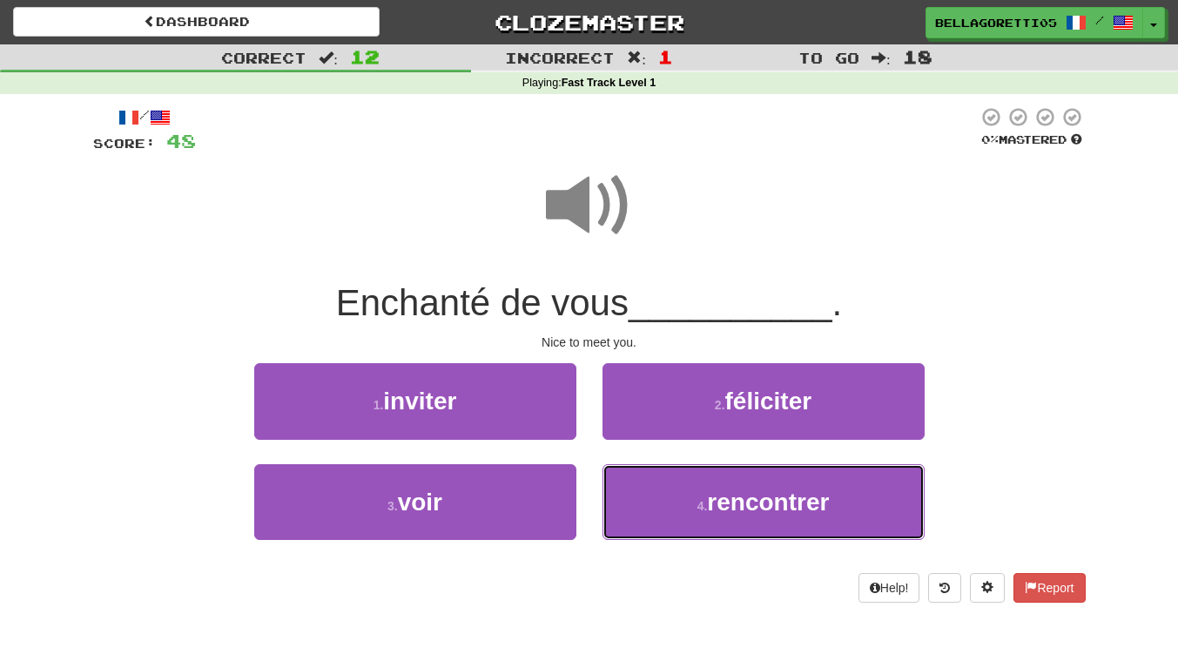
click at [710, 483] on button "4 . rencontrer" at bounding box center [763, 502] width 322 height 76
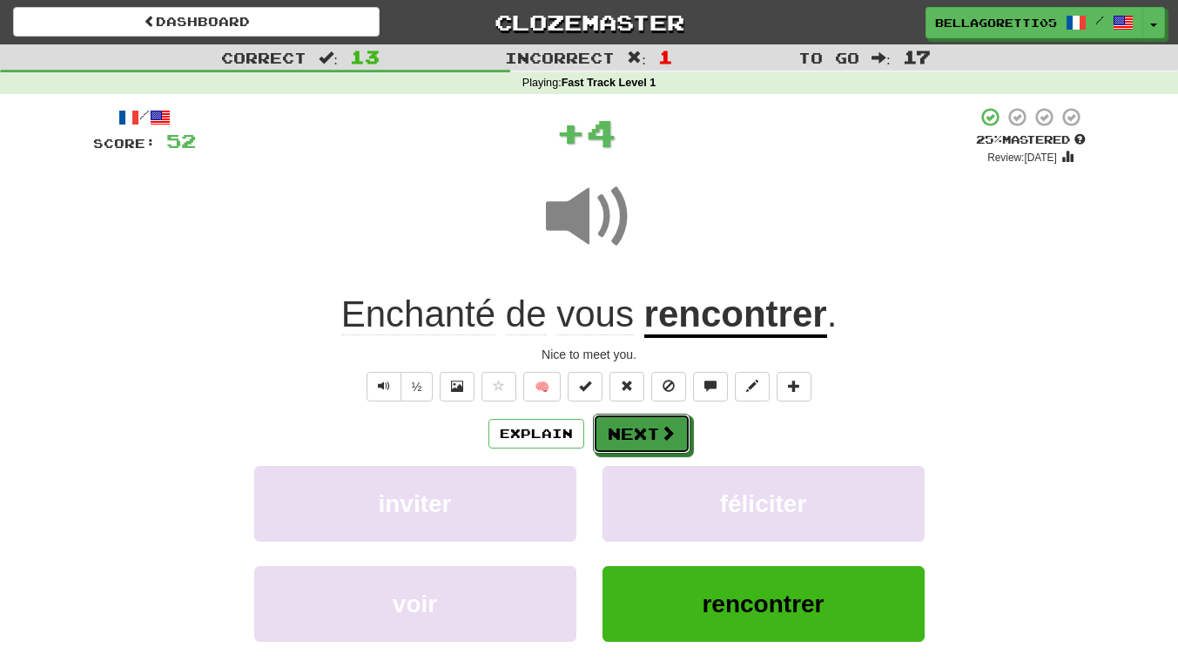
click at [628, 431] on button "Next" at bounding box center [641, 433] width 97 height 40
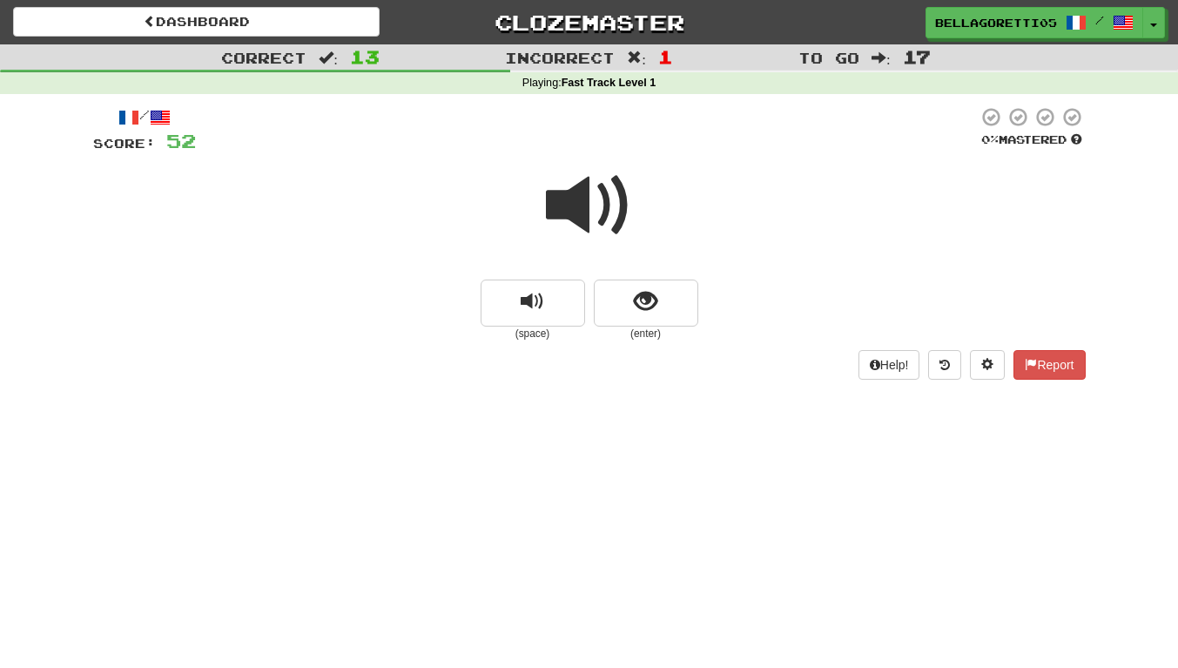
click at [585, 208] on span at bounding box center [589, 205] width 87 height 87
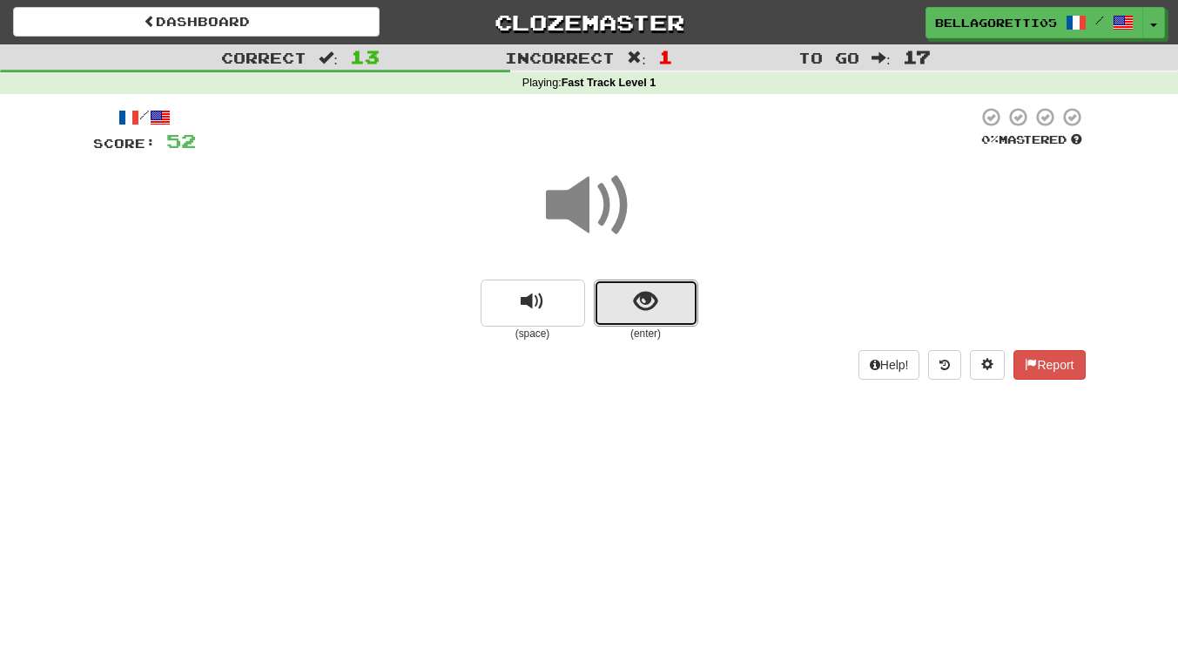
click at [636, 305] on span "show sentence" at bounding box center [645, 301] width 23 height 23
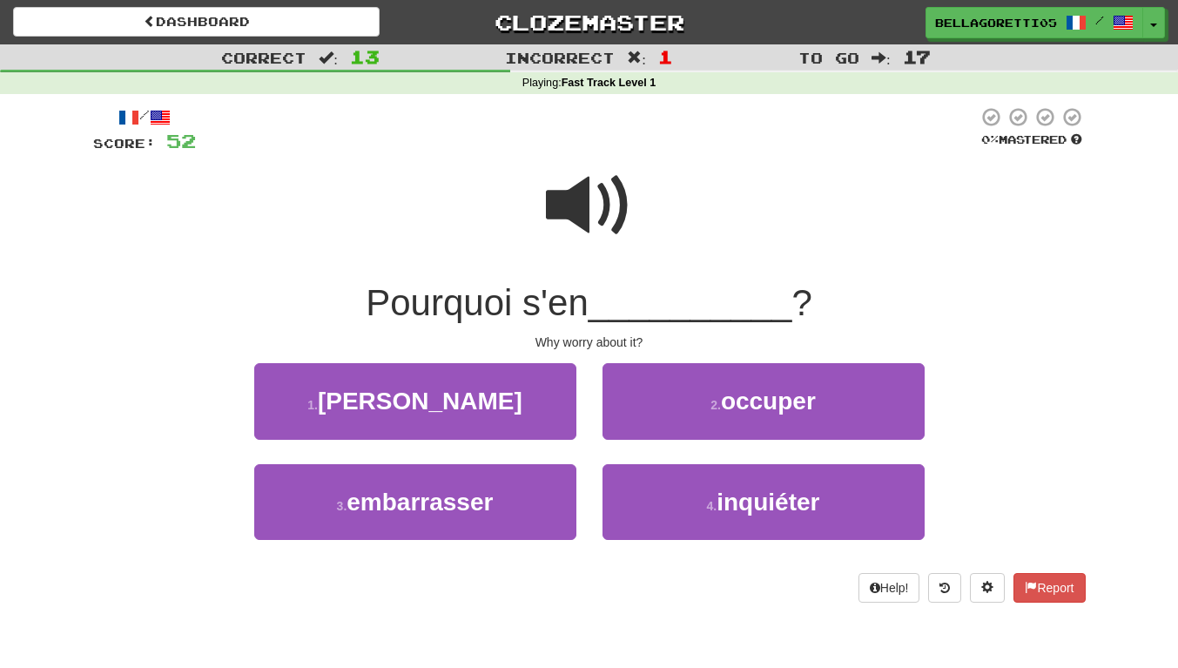
click at [570, 202] on span at bounding box center [589, 205] width 87 height 87
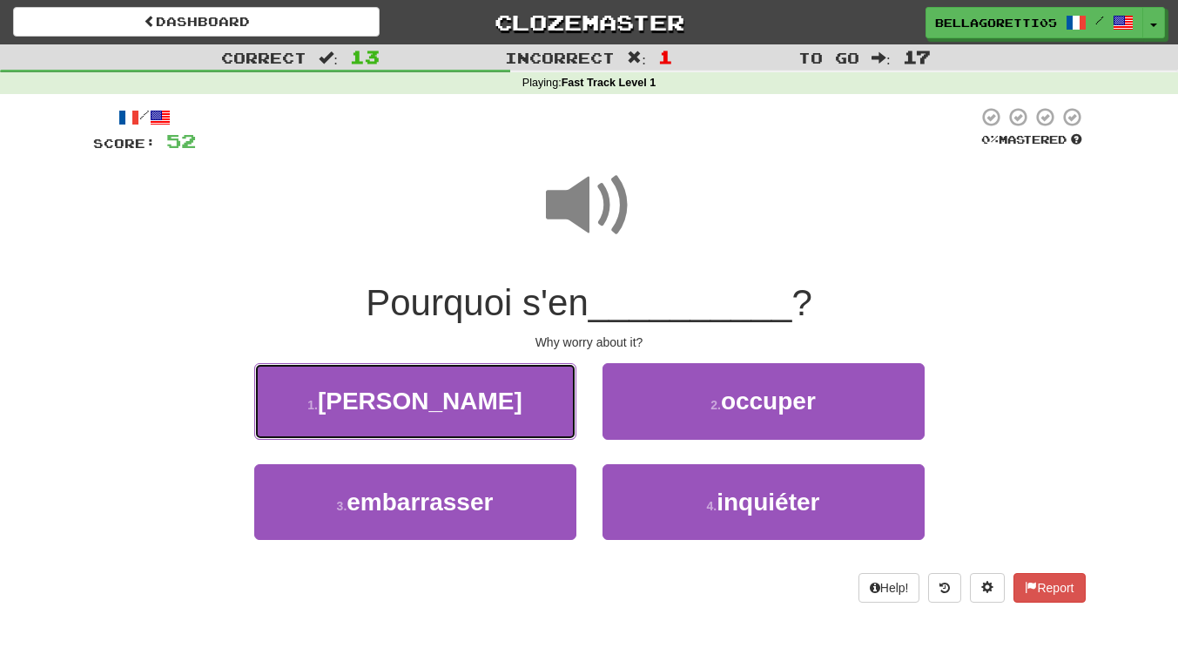
click at [509, 421] on button "1 . soucier" at bounding box center [415, 401] width 322 height 76
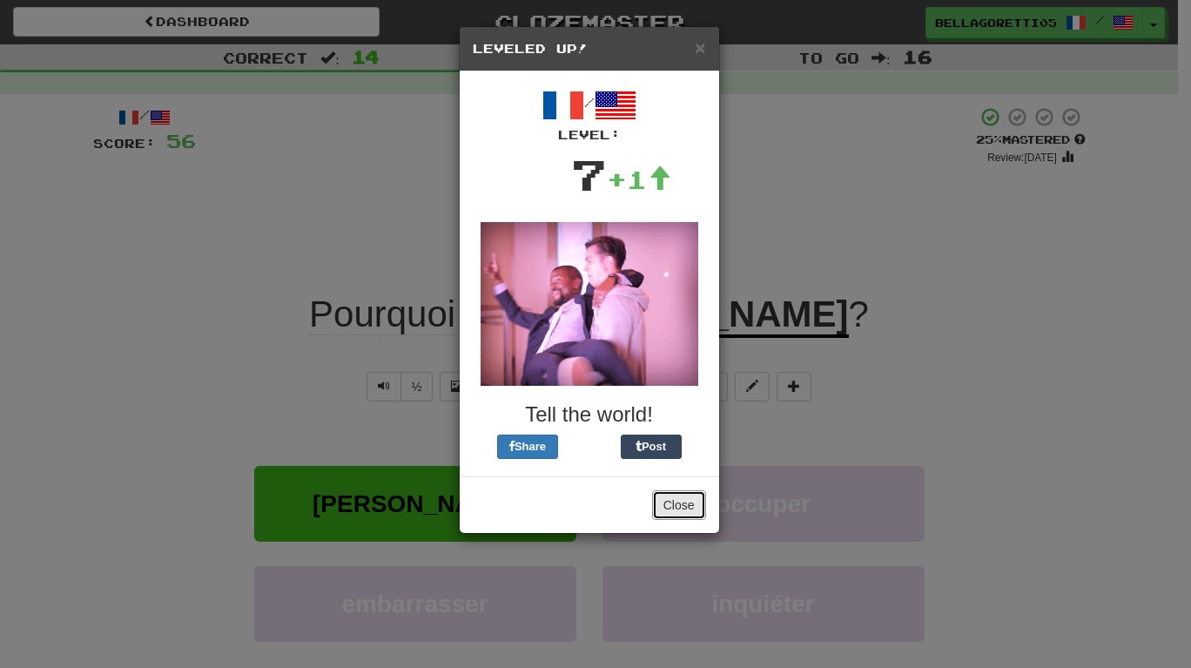
click at [695, 495] on button "Close" at bounding box center [679, 505] width 54 height 30
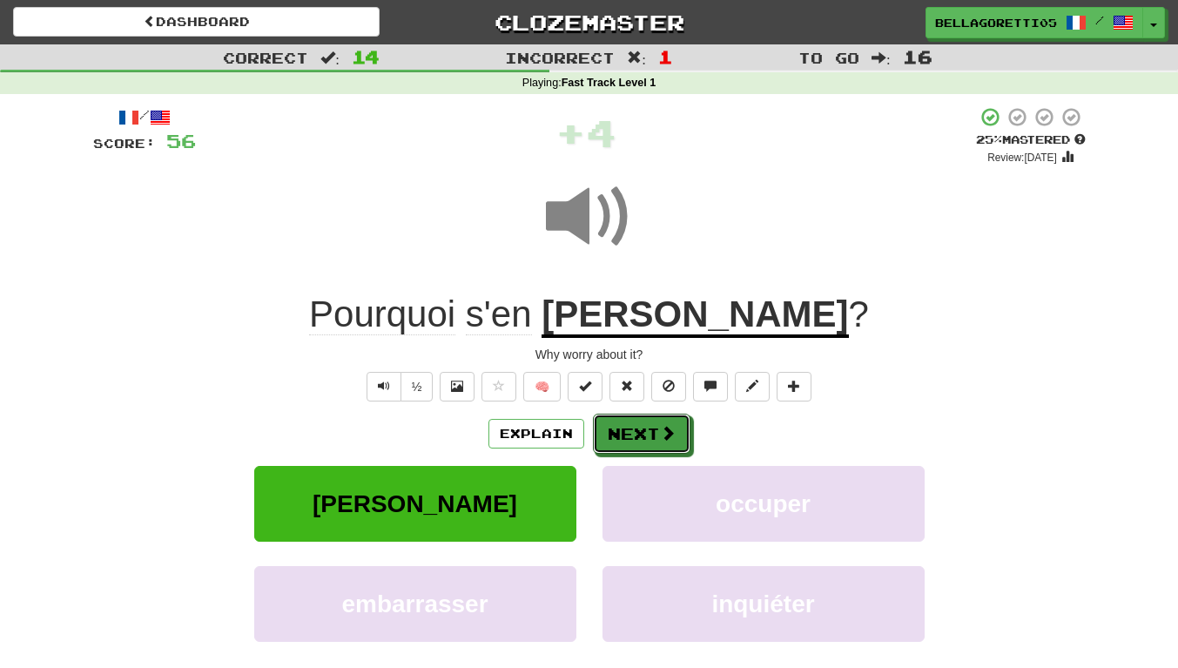
click at [654, 435] on button "Next" at bounding box center [641, 433] width 97 height 40
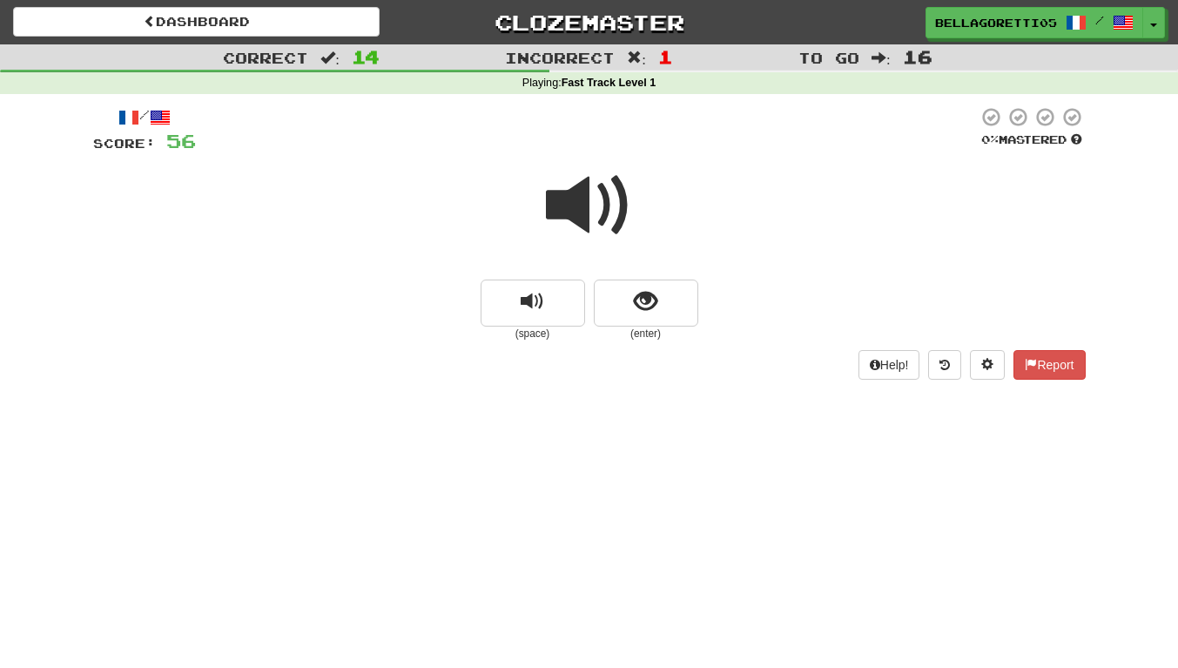
click at [586, 177] on span at bounding box center [589, 205] width 87 height 87
click at [604, 276] on div at bounding box center [589, 217] width 992 height 124
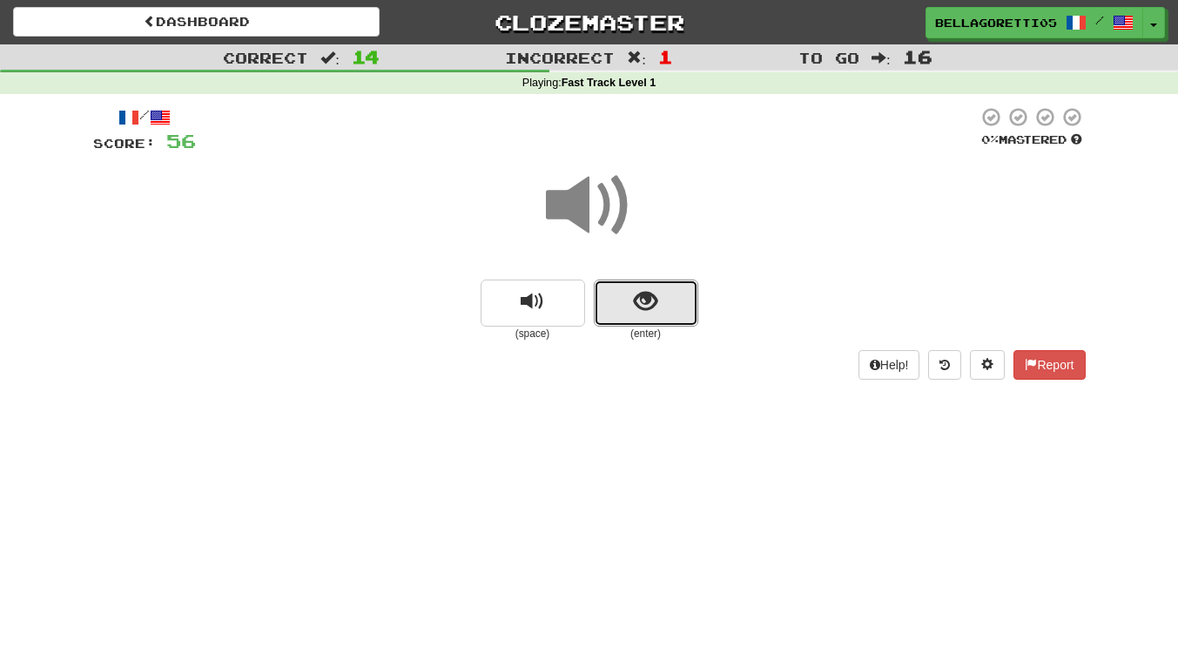
click at [644, 305] on span "show sentence" at bounding box center [645, 301] width 23 height 23
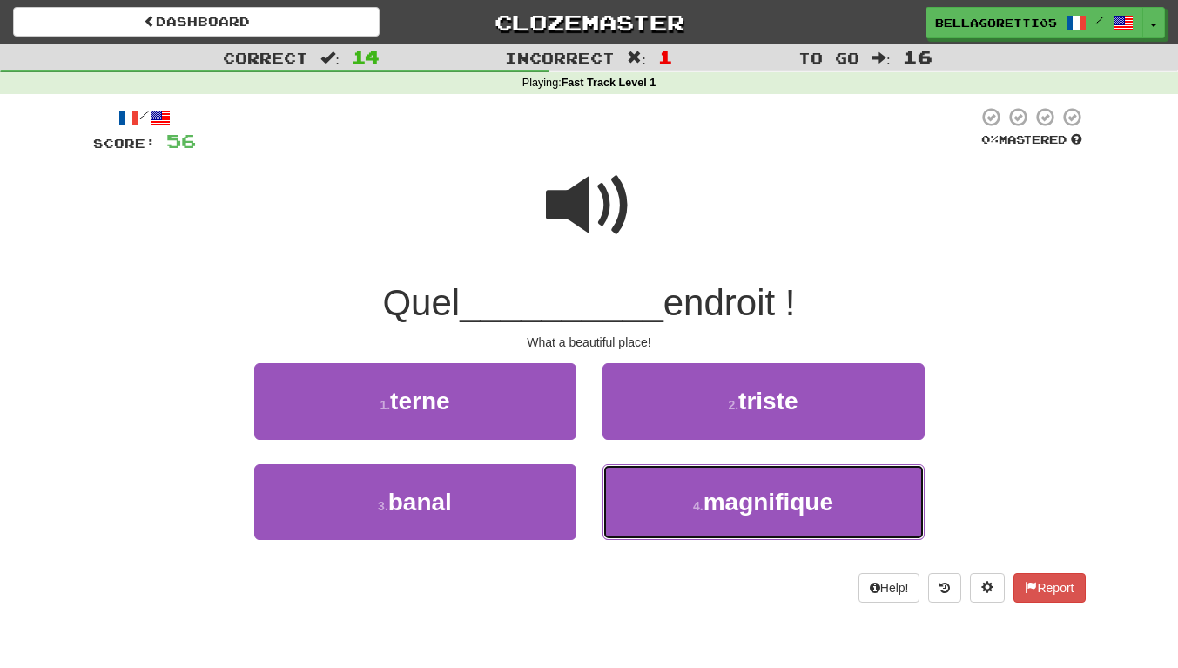
click at [729, 516] on button "4 . magnifique" at bounding box center [763, 502] width 322 height 76
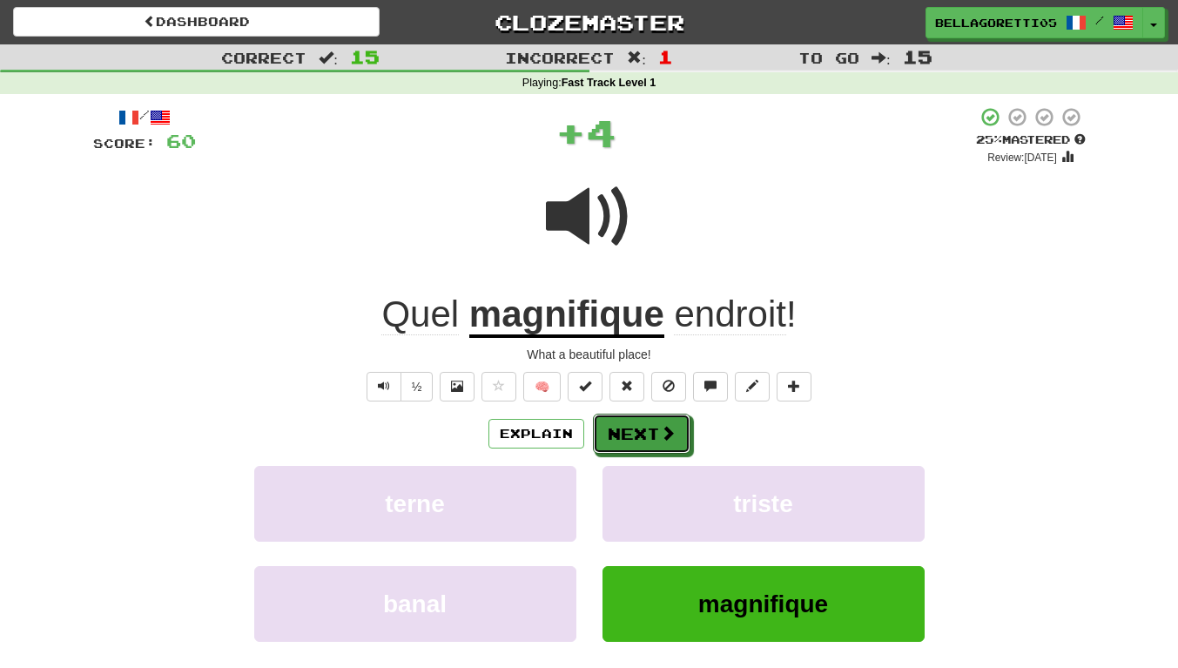
click at [655, 428] on button "Next" at bounding box center [641, 433] width 97 height 40
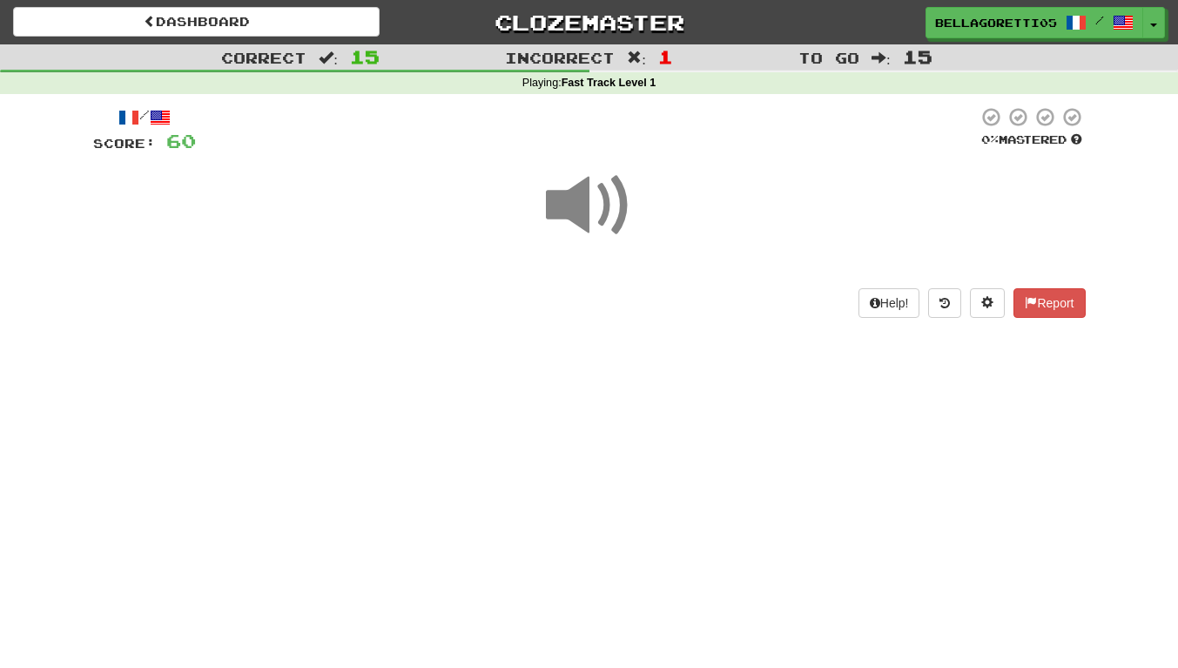
click at [574, 218] on span at bounding box center [589, 205] width 87 height 87
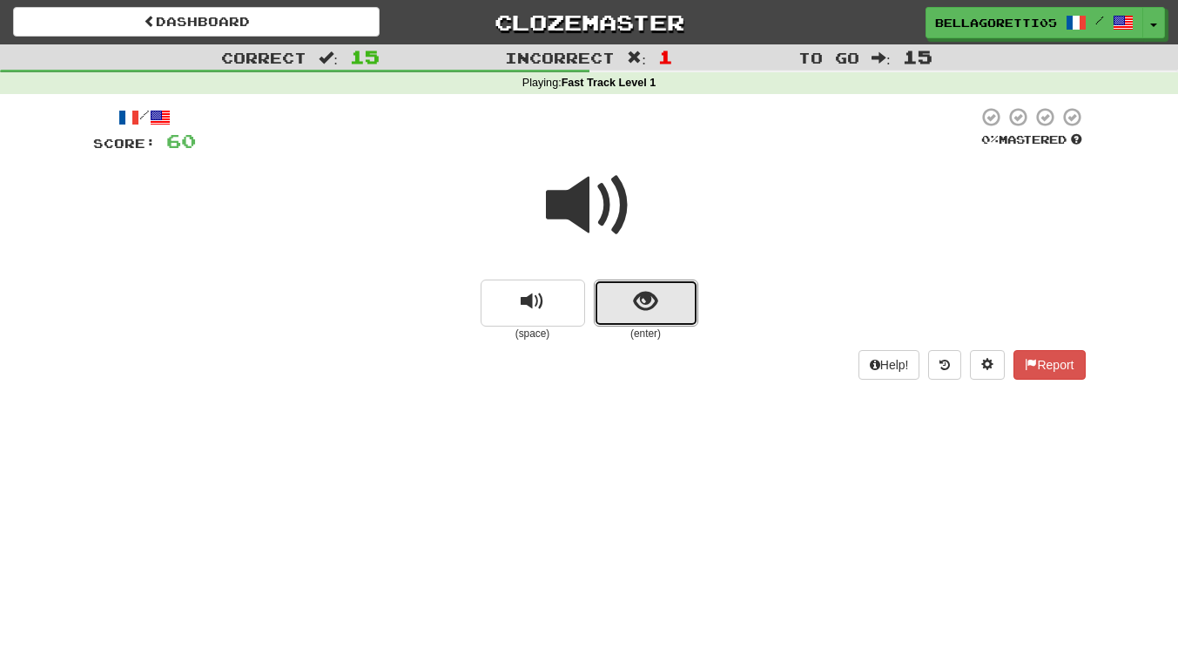
click at [673, 319] on button "show sentence" at bounding box center [646, 302] width 104 height 47
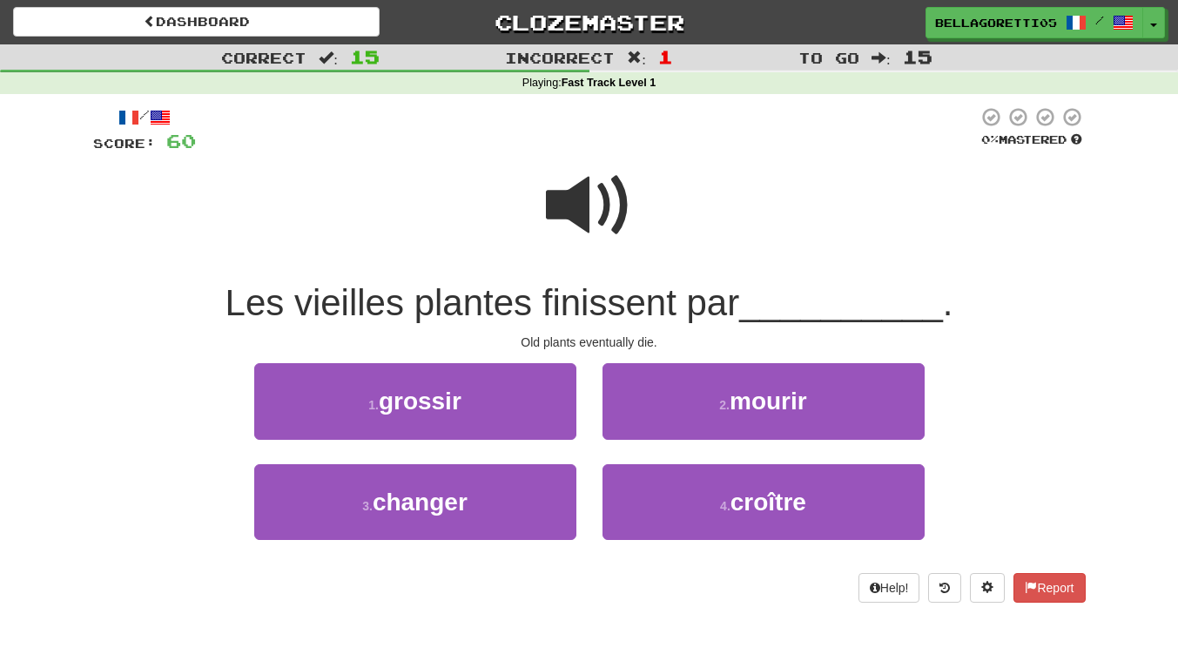
click at [570, 216] on span at bounding box center [589, 205] width 87 height 87
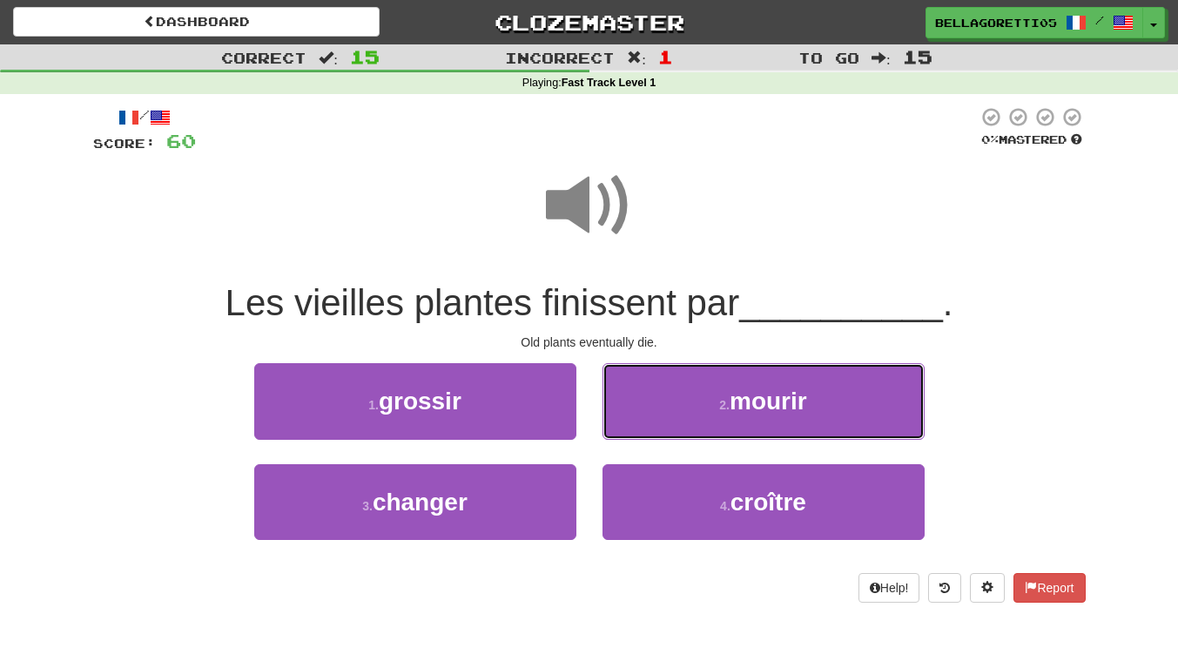
click at [688, 410] on button "2 . mourir" at bounding box center [763, 401] width 322 height 76
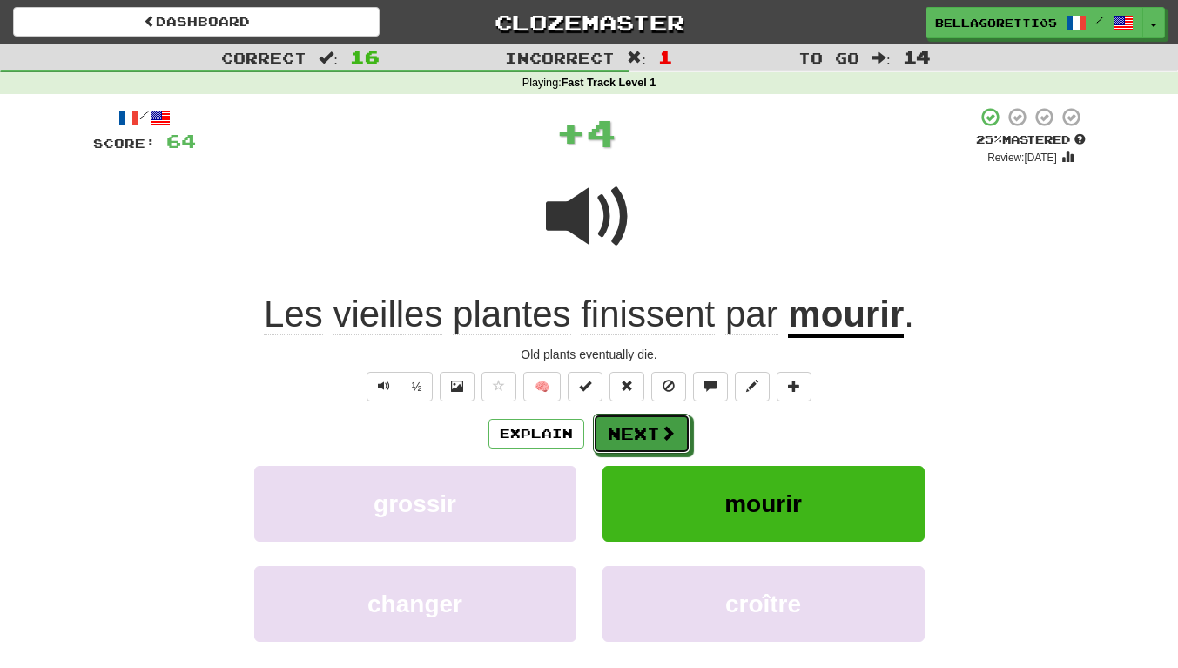
click at [656, 431] on button "Next" at bounding box center [641, 433] width 97 height 40
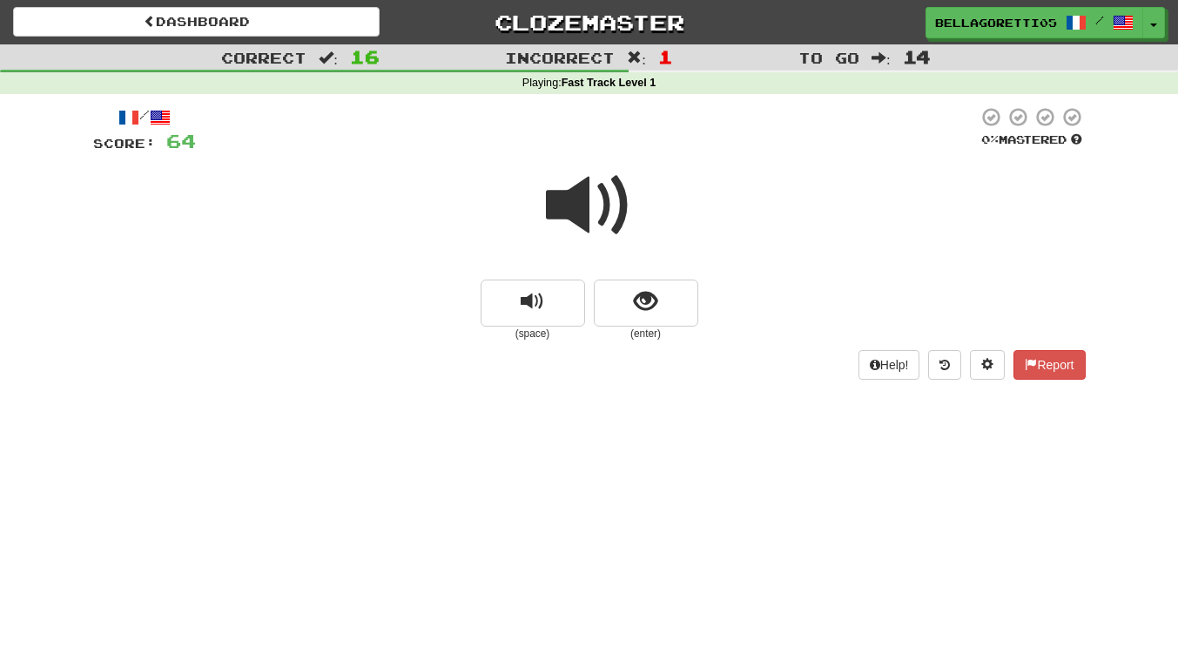
click at [564, 211] on span at bounding box center [589, 205] width 87 height 87
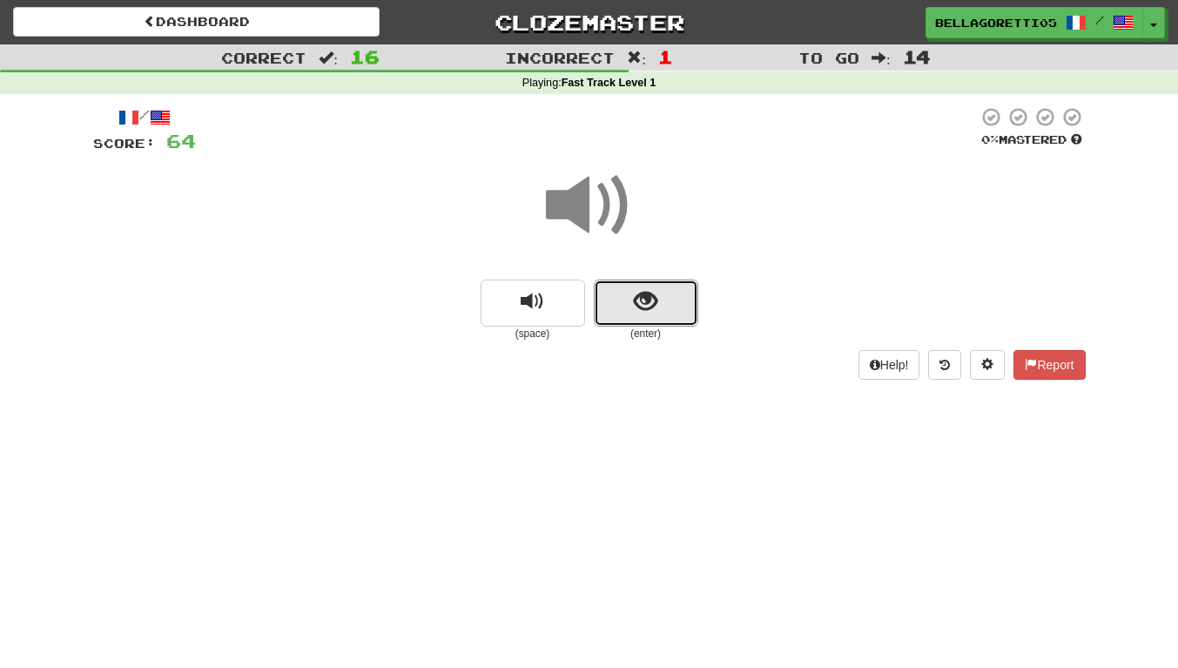
click at [622, 293] on button "show sentence" at bounding box center [646, 302] width 104 height 47
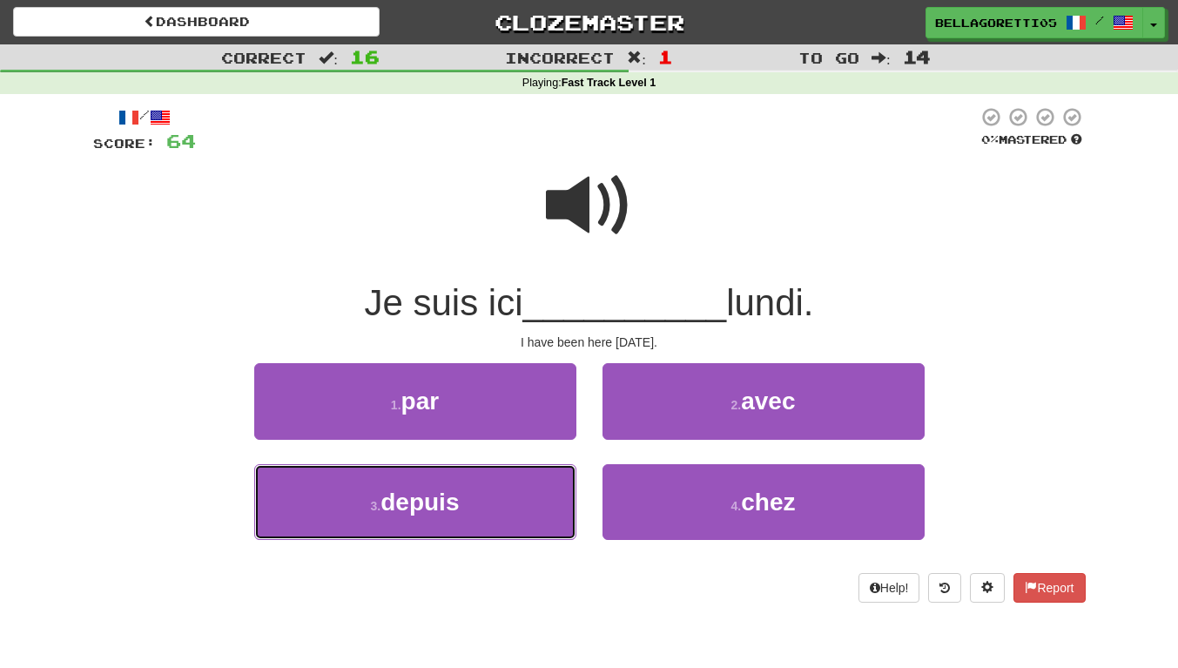
click at [524, 530] on button "3 . depuis" at bounding box center [415, 502] width 322 height 76
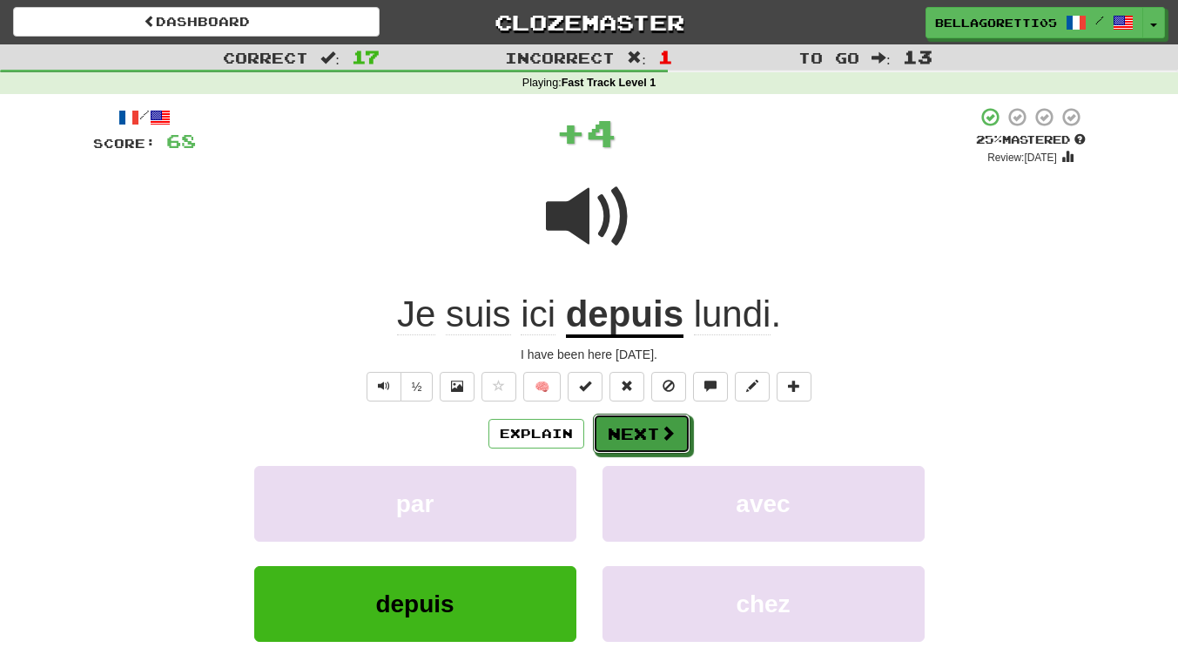
click at [621, 419] on button "Next" at bounding box center [641, 433] width 97 height 40
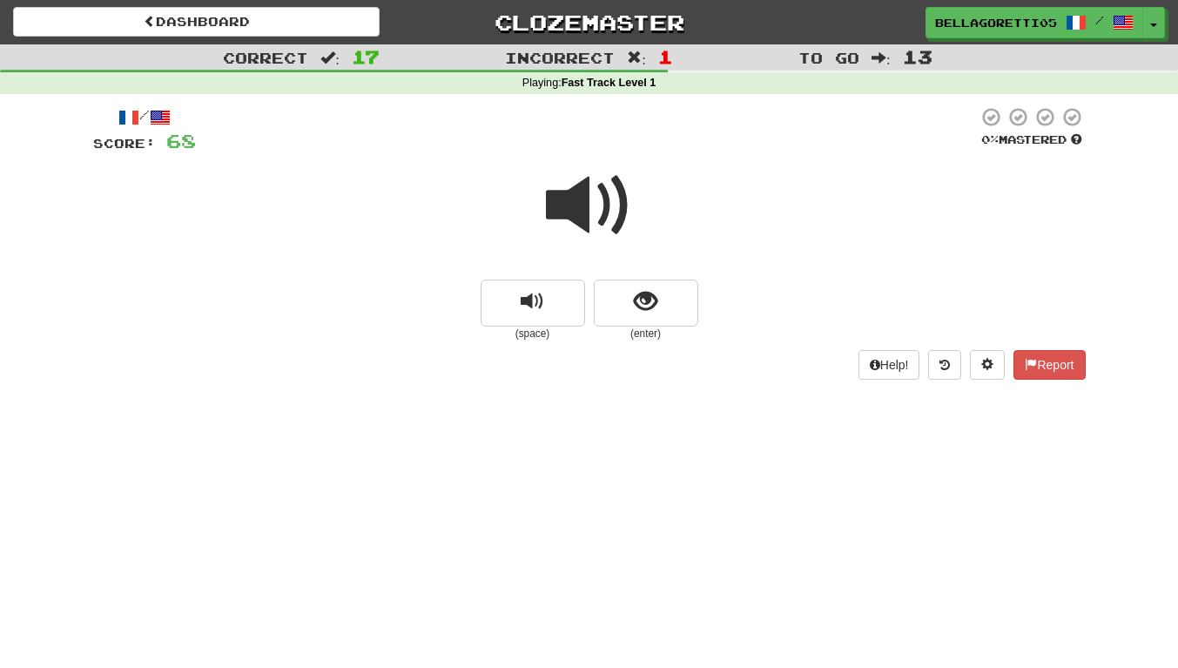
click at [602, 208] on span at bounding box center [589, 205] width 87 height 87
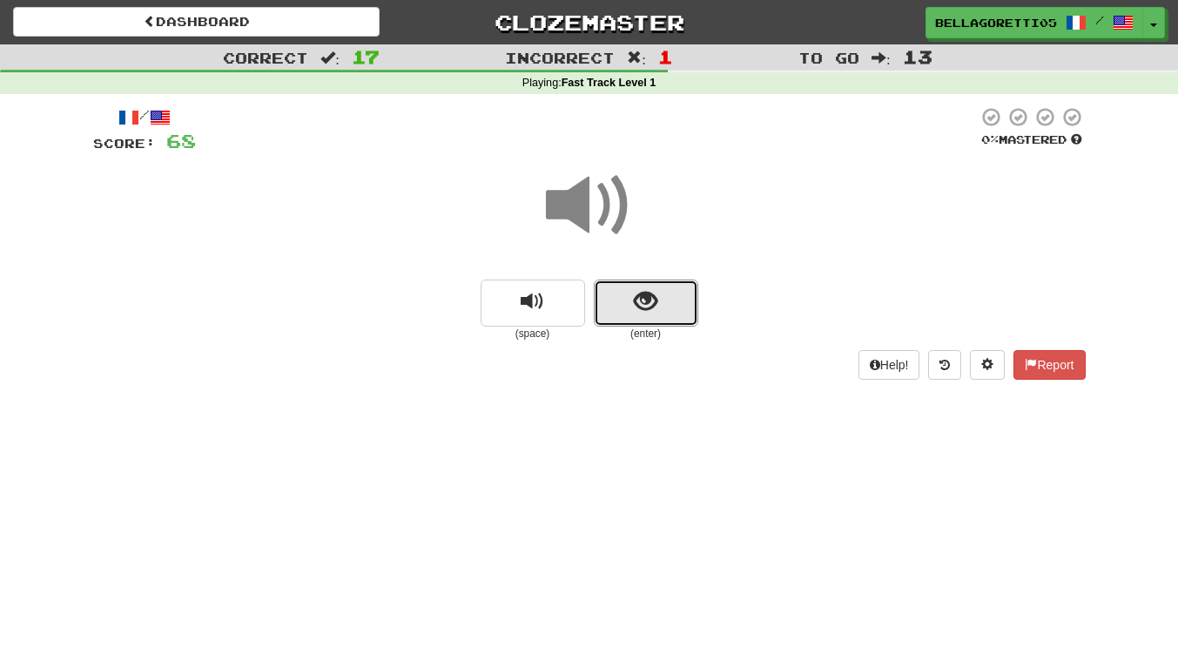
click at [623, 298] on button "show sentence" at bounding box center [646, 302] width 104 height 47
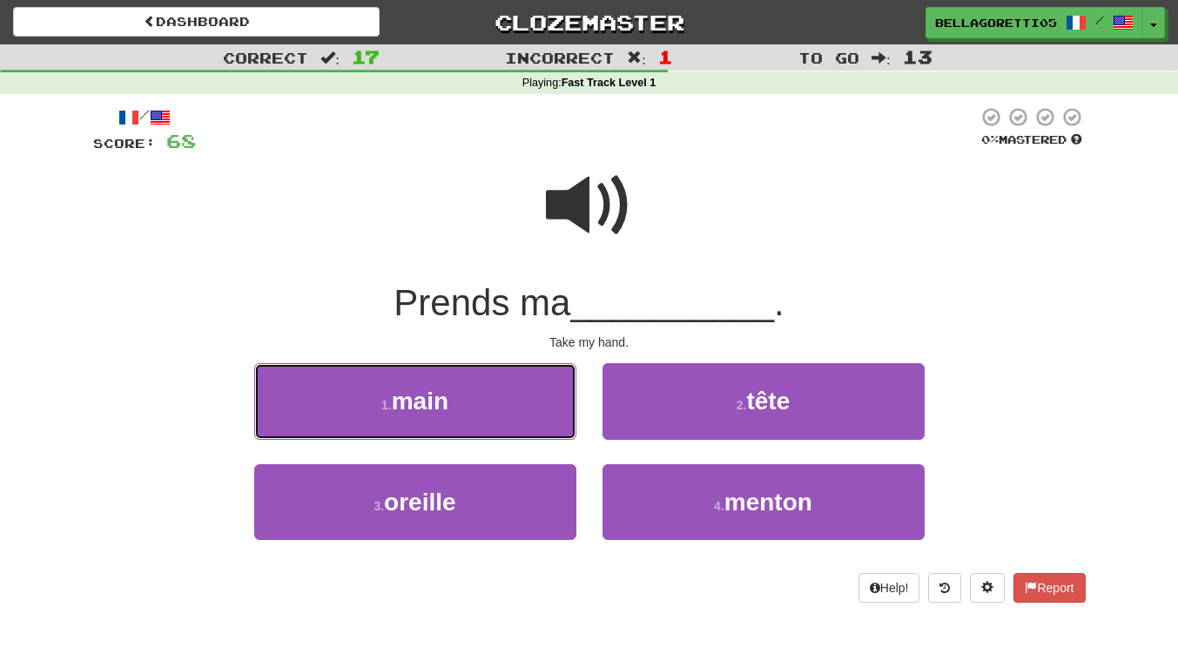
click at [530, 426] on button "1 . main" at bounding box center [415, 401] width 322 height 76
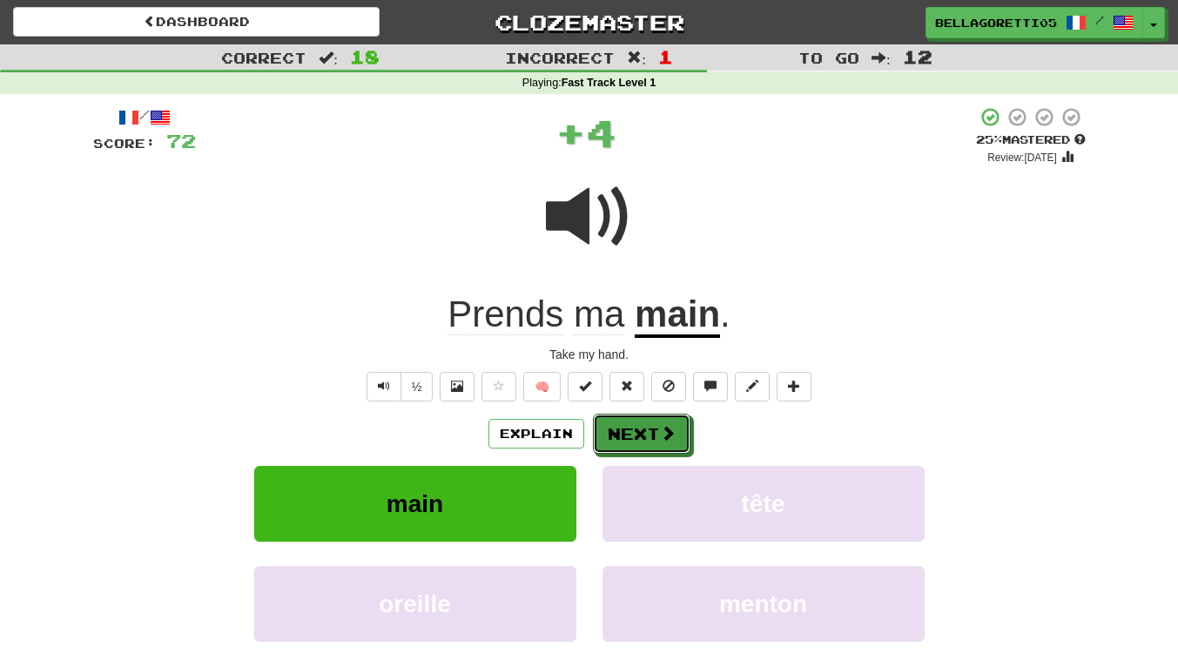
click at [626, 442] on button "Next" at bounding box center [641, 433] width 97 height 40
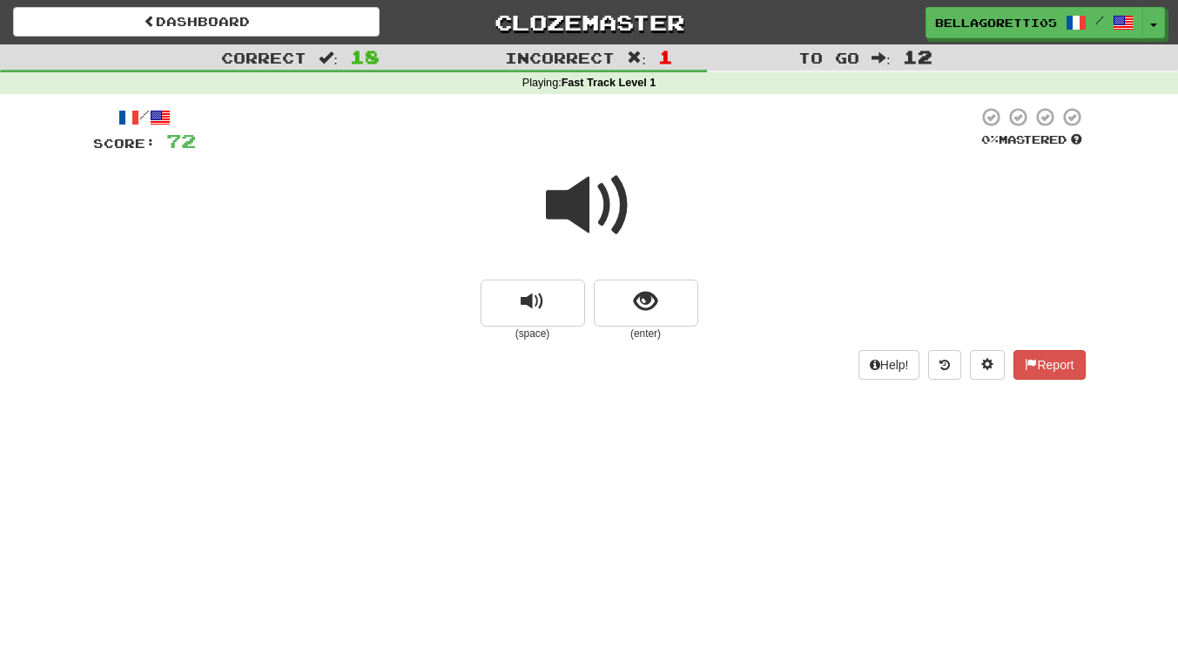
click at [581, 197] on span at bounding box center [589, 205] width 87 height 87
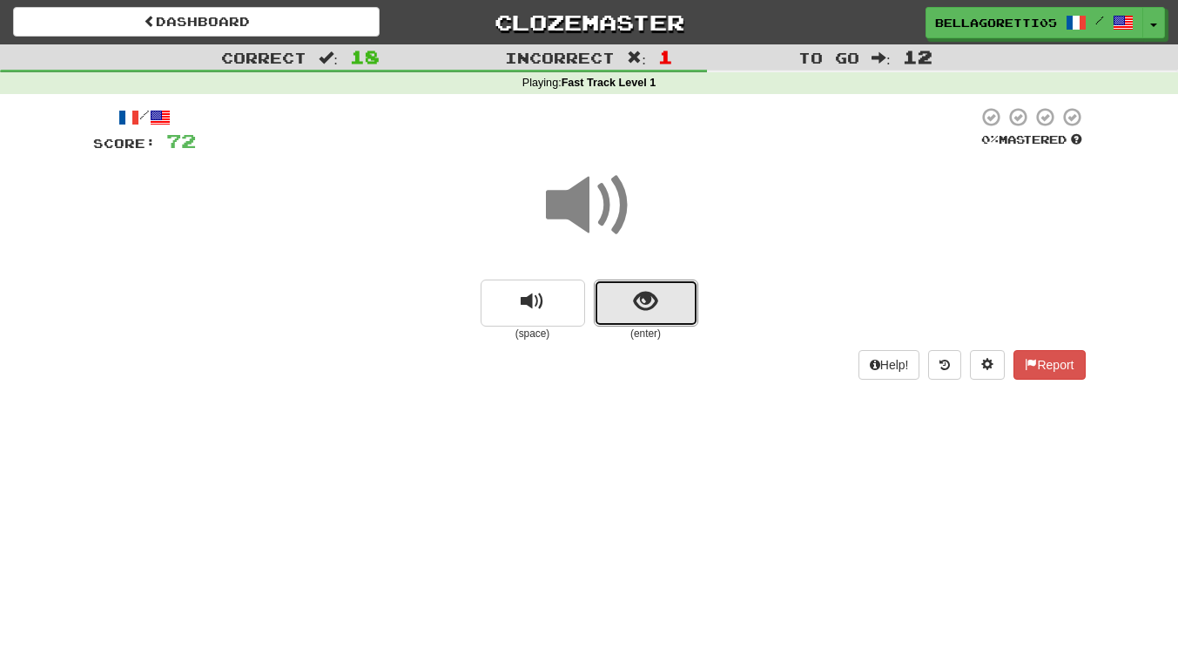
click at [638, 294] on span "show sentence" at bounding box center [645, 301] width 23 height 23
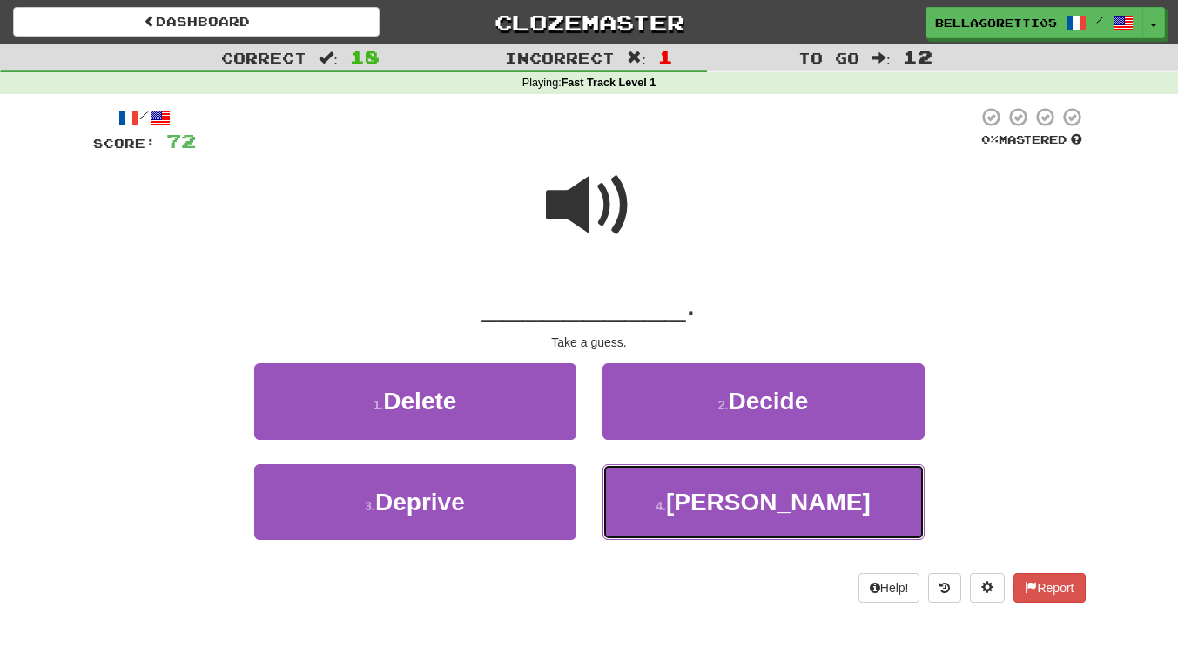
click at [642, 476] on button "4 . Devine" at bounding box center [763, 502] width 322 height 76
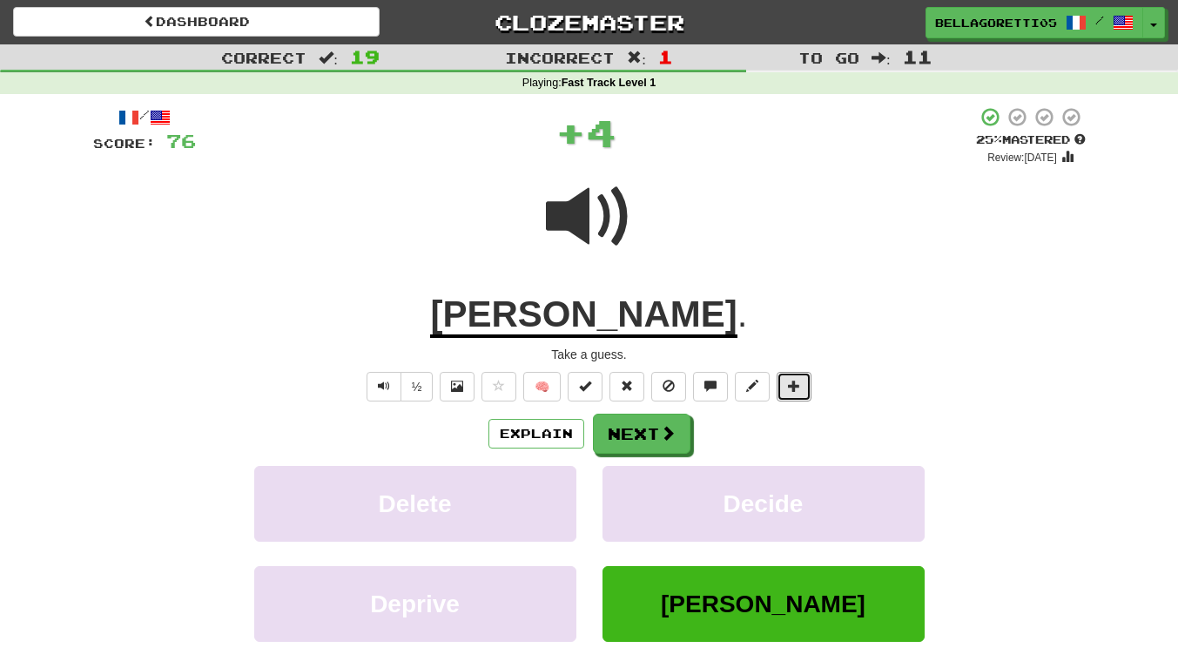
click at [789, 382] on span at bounding box center [794, 385] width 12 height 12
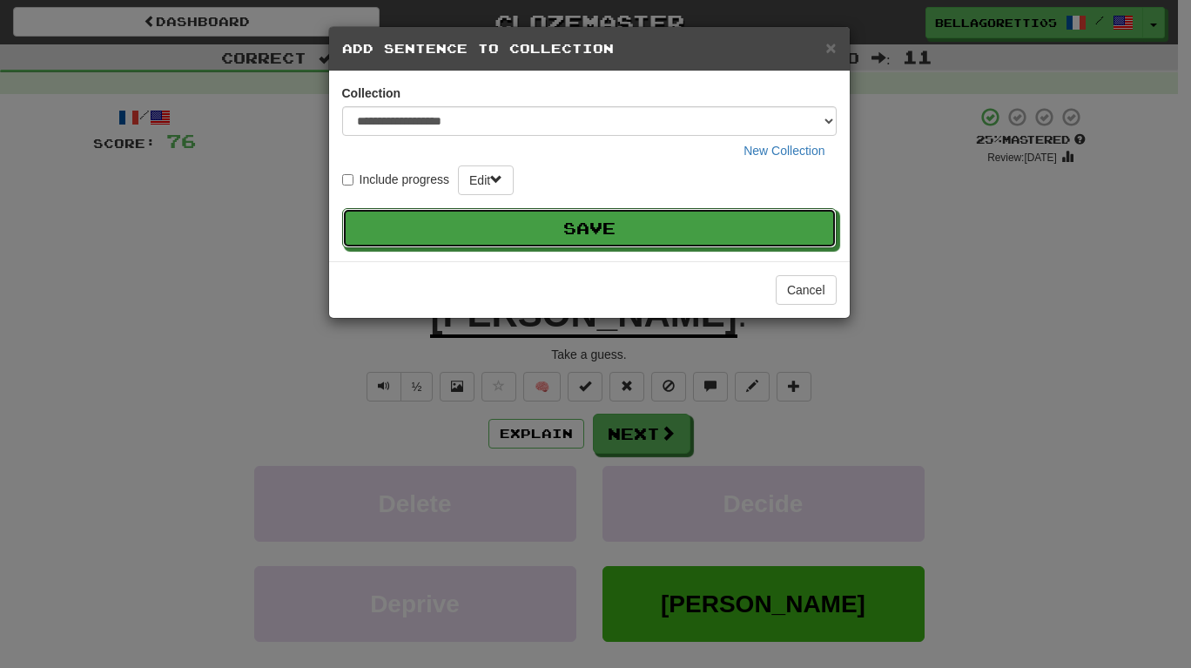
click at [705, 232] on button "Save" at bounding box center [589, 228] width 494 height 40
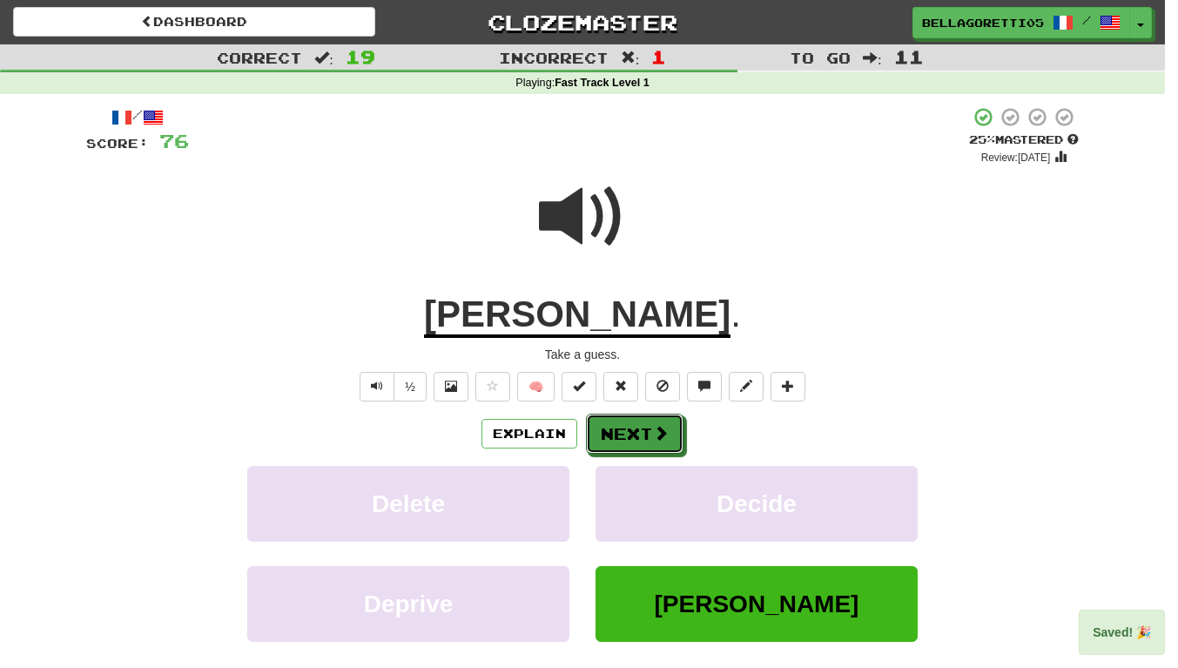
click at [657, 439] on button "Next" at bounding box center [634, 433] width 97 height 40
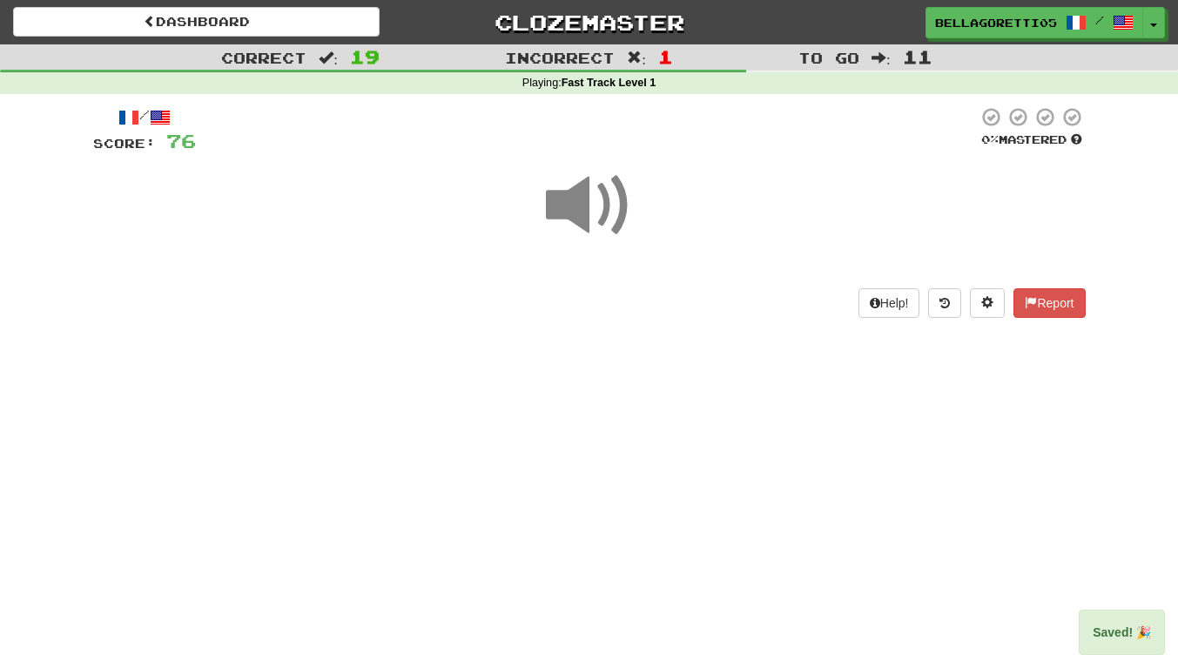
click at [594, 198] on span at bounding box center [589, 205] width 87 height 87
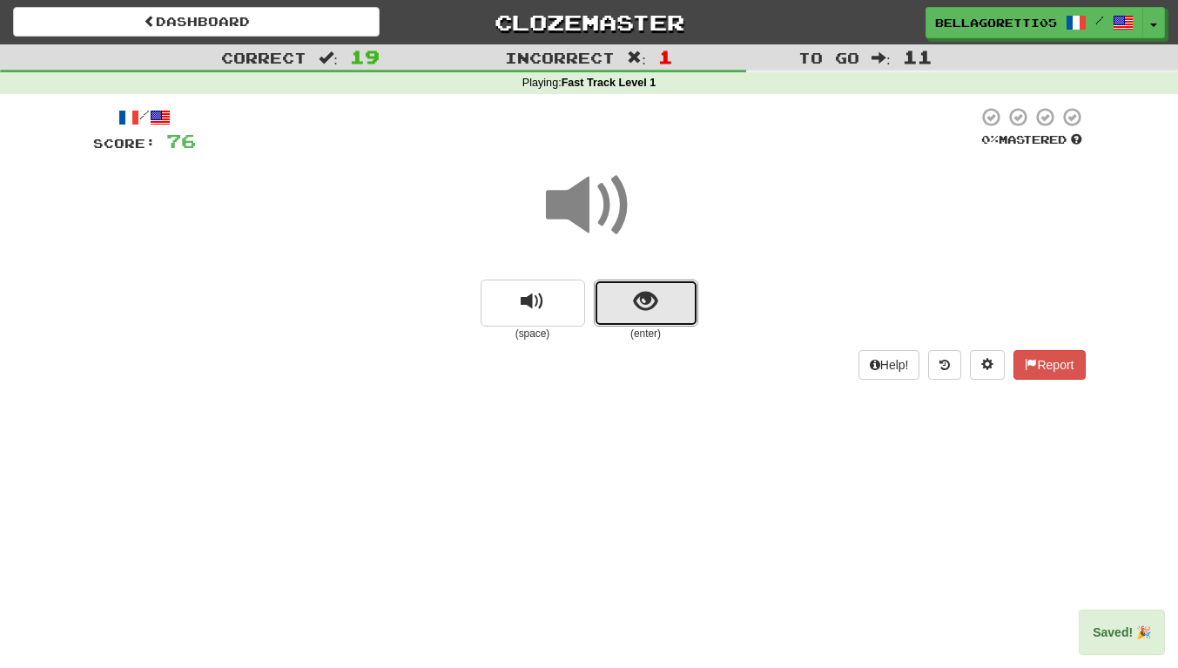
click at [666, 292] on button "show sentence" at bounding box center [646, 302] width 104 height 47
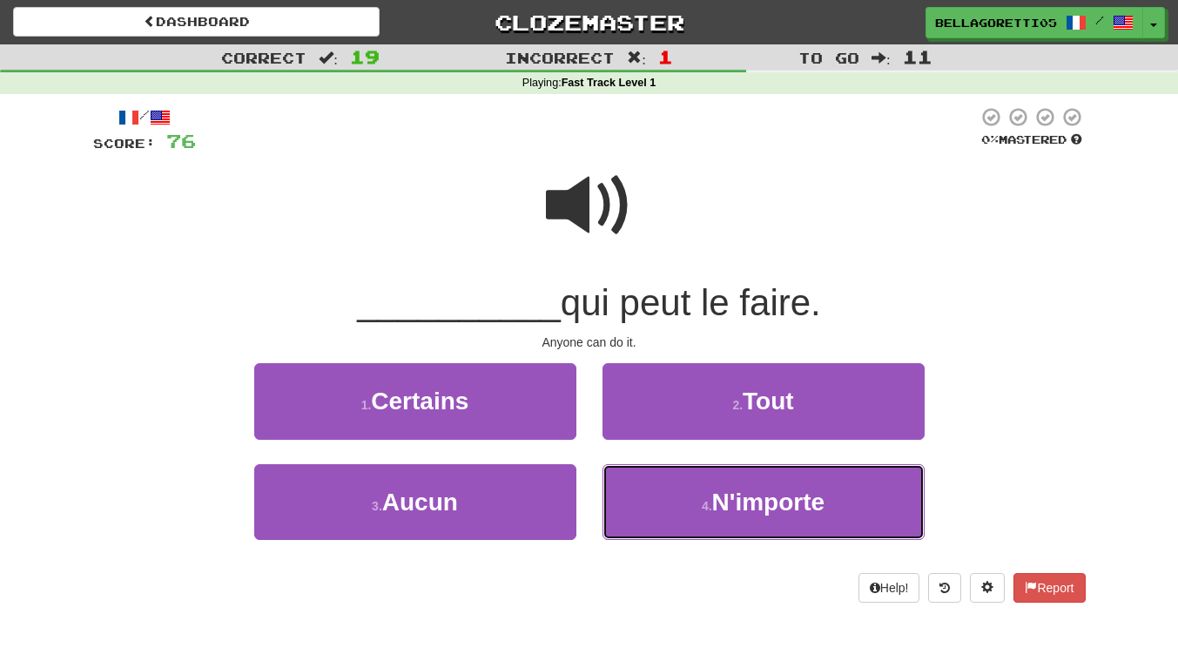
click at [691, 499] on button "4 . N'importe" at bounding box center [763, 502] width 322 height 76
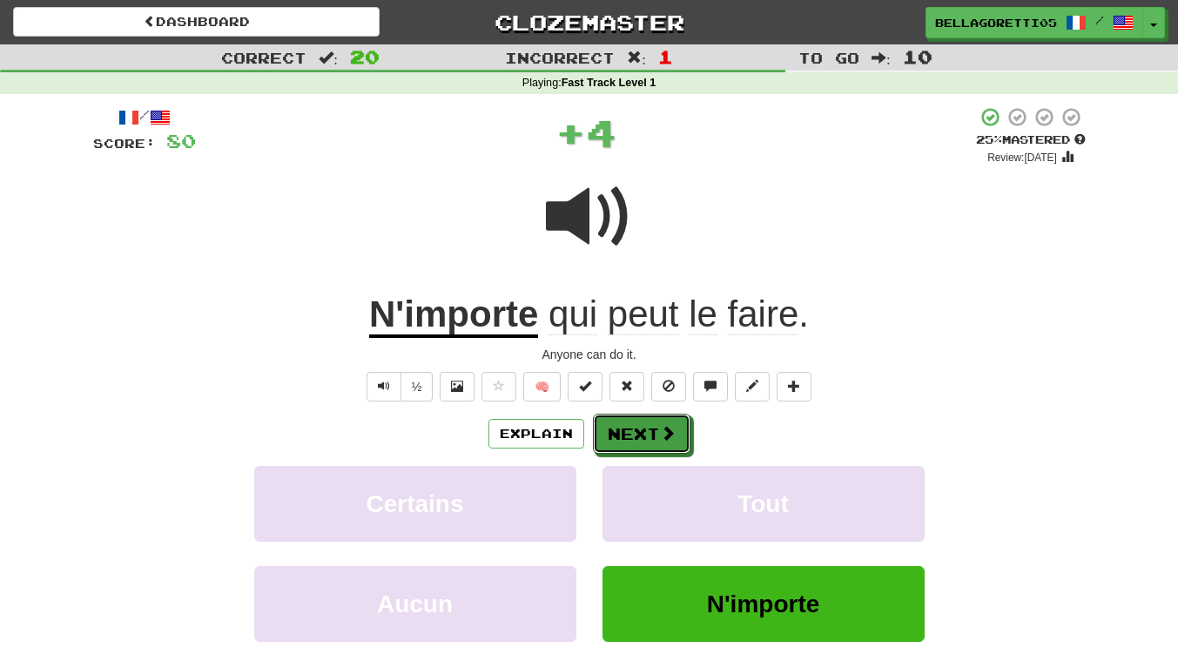
click at [639, 433] on button "Next" at bounding box center [641, 433] width 97 height 40
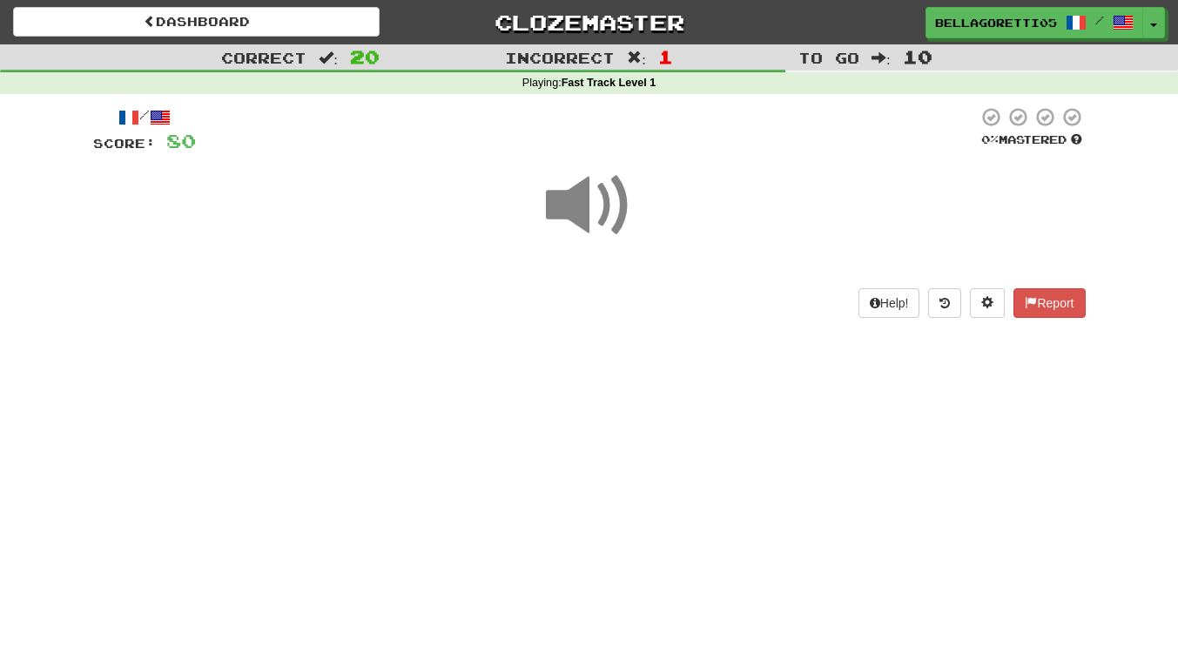
click at [595, 215] on span at bounding box center [589, 205] width 87 height 87
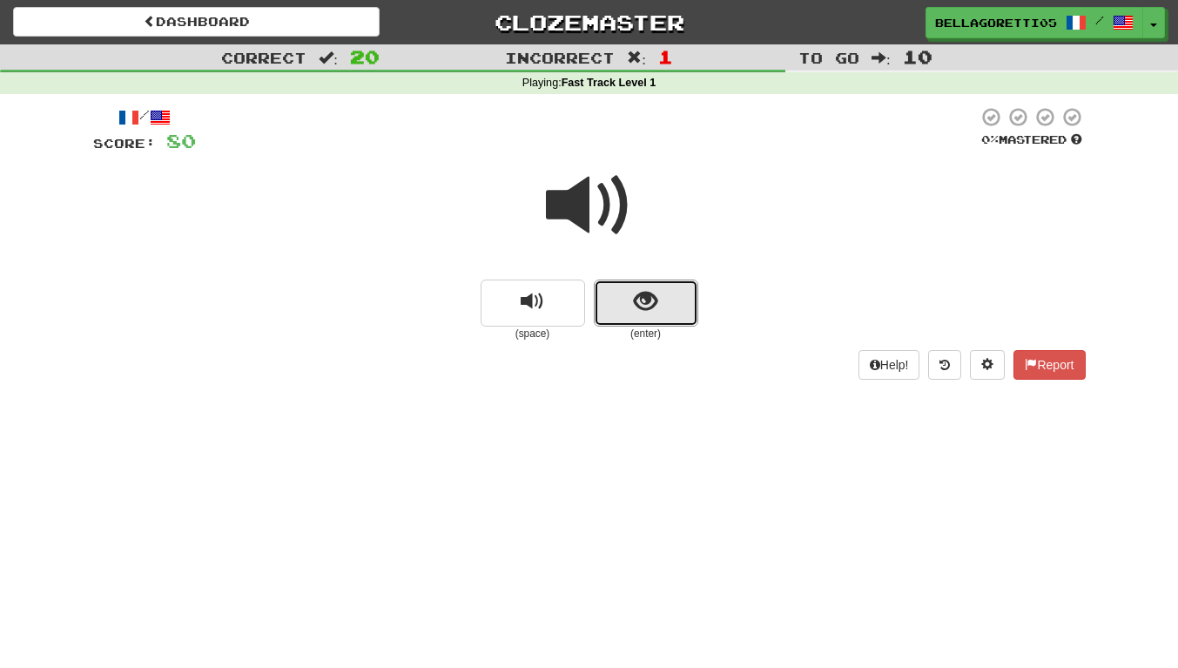
click at [643, 320] on button "show sentence" at bounding box center [646, 302] width 104 height 47
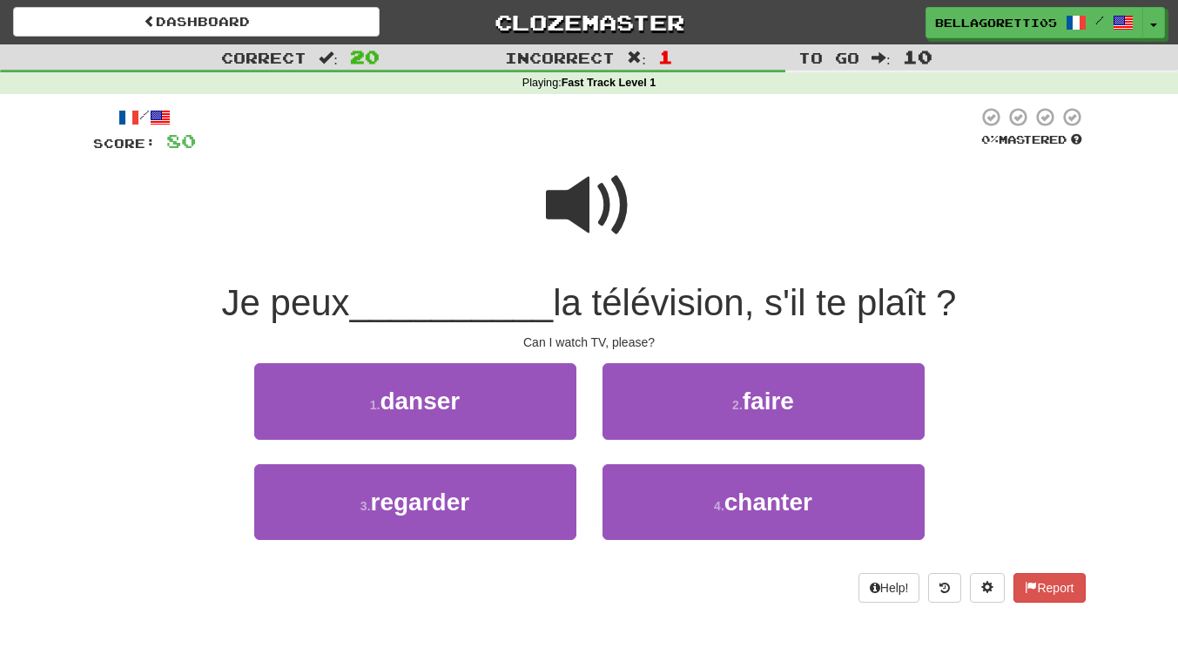
click at [607, 211] on span at bounding box center [589, 205] width 87 height 87
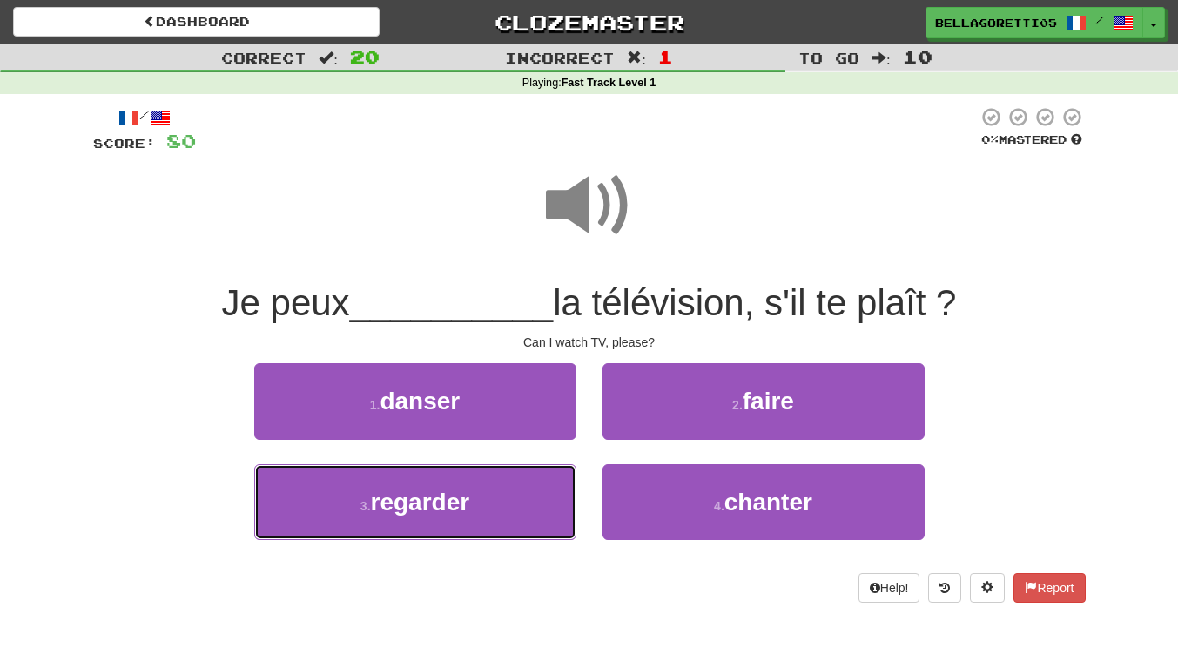
click at [479, 507] on button "3 . regarder" at bounding box center [415, 502] width 322 height 76
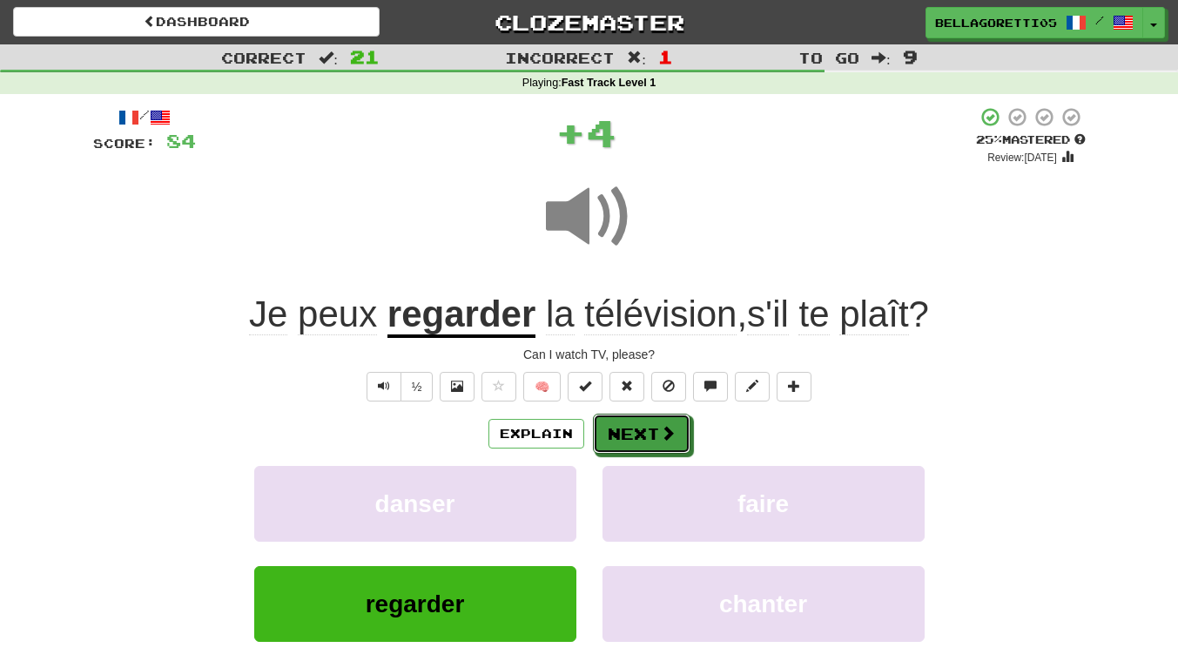
click at [617, 437] on button "Next" at bounding box center [641, 433] width 97 height 40
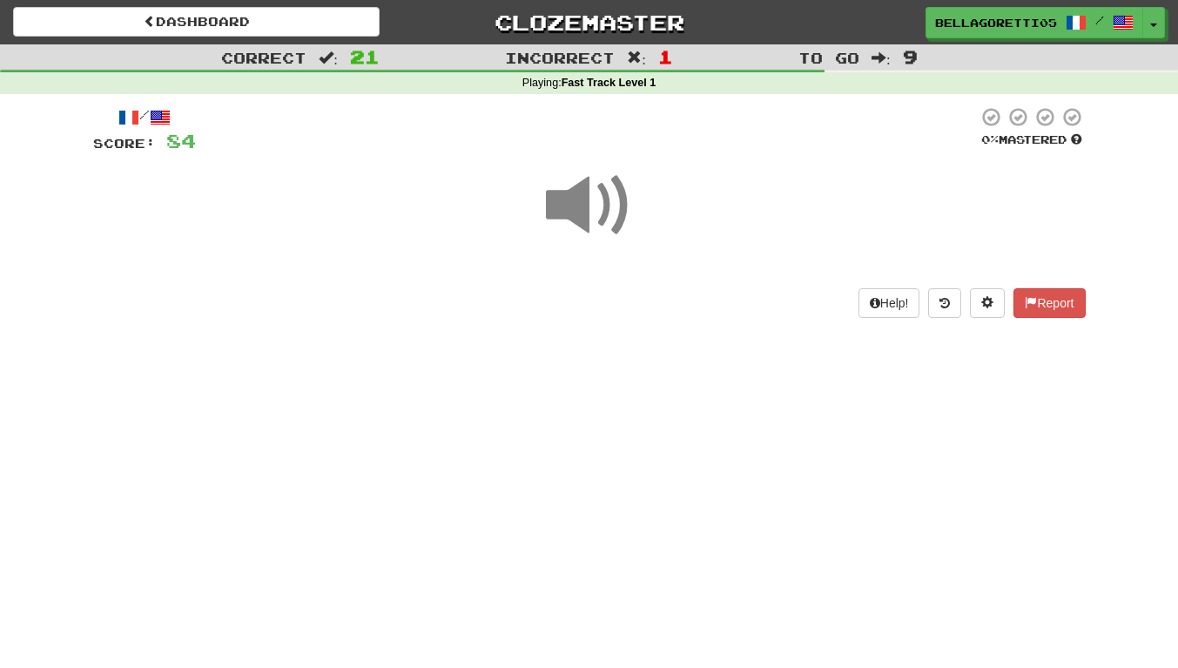
click at [570, 171] on span at bounding box center [589, 205] width 87 height 87
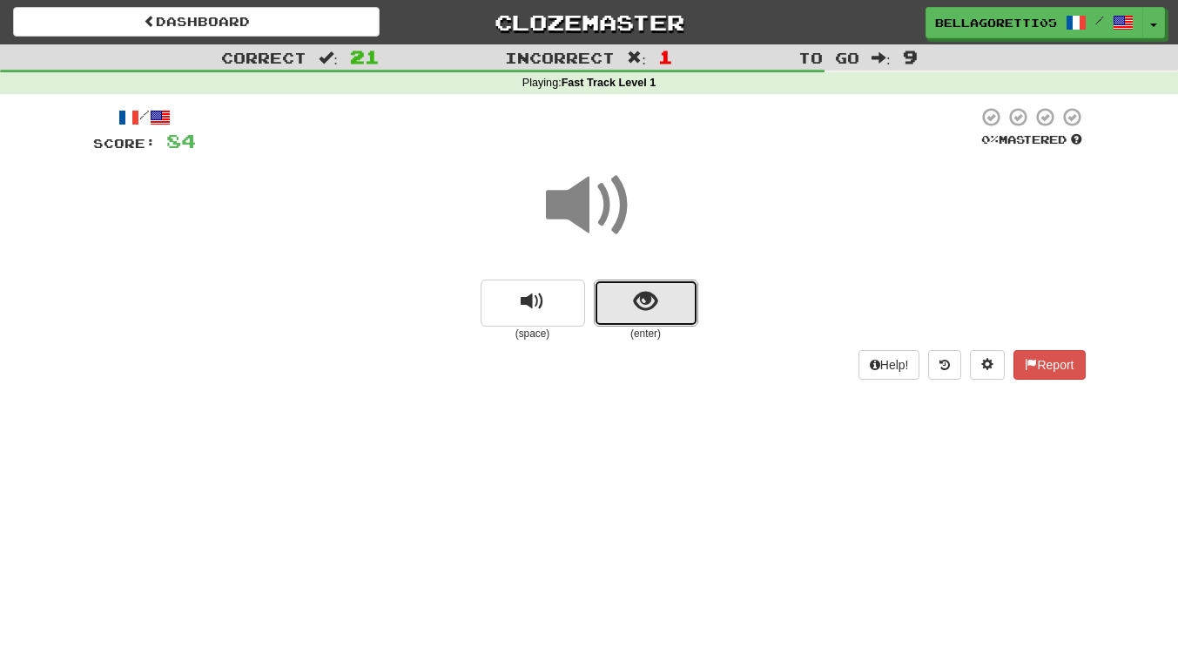
click at [635, 316] on button "show sentence" at bounding box center [646, 302] width 104 height 47
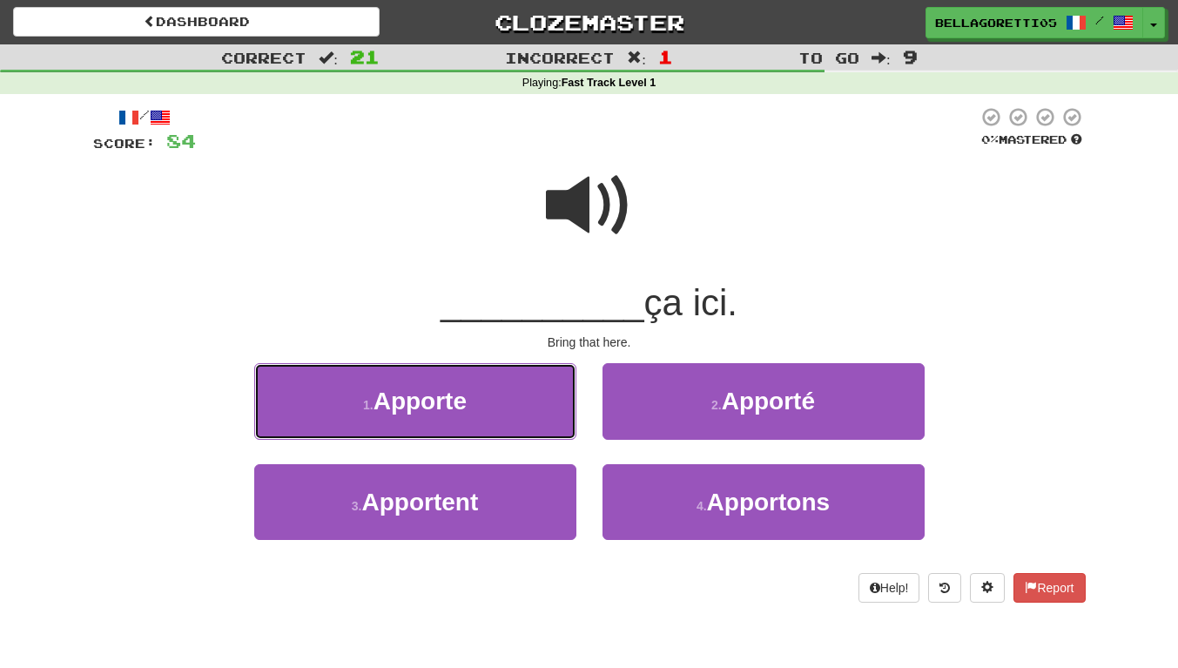
click at [508, 420] on button "1 . Apporte" at bounding box center [415, 401] width 322 height 76
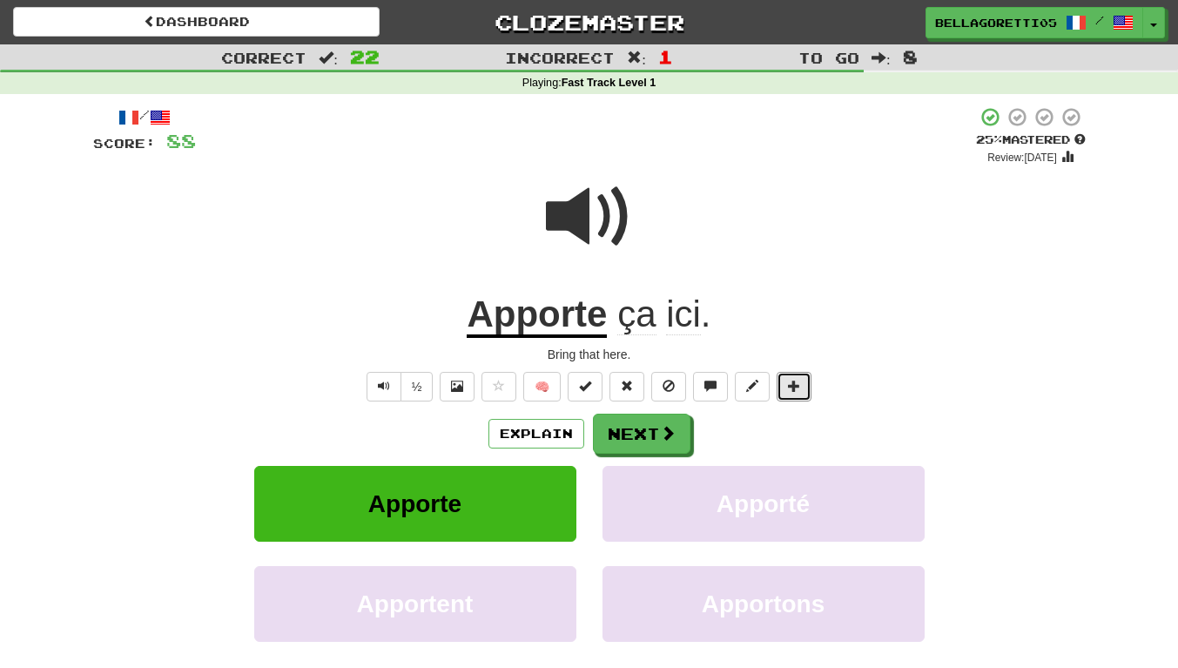
click at [791, 387] on span at bounding box center [794, 385] width 12 height 12
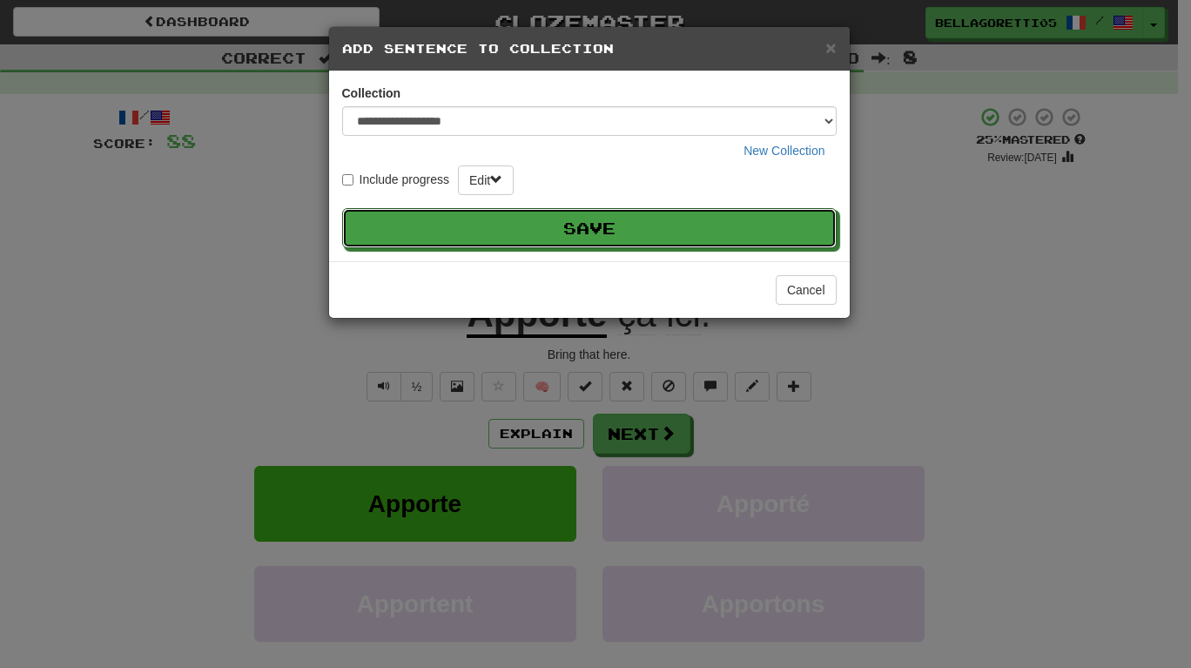
click at [586, 227] on button "Save" at bounding box center [589, 228] width 494 height 40
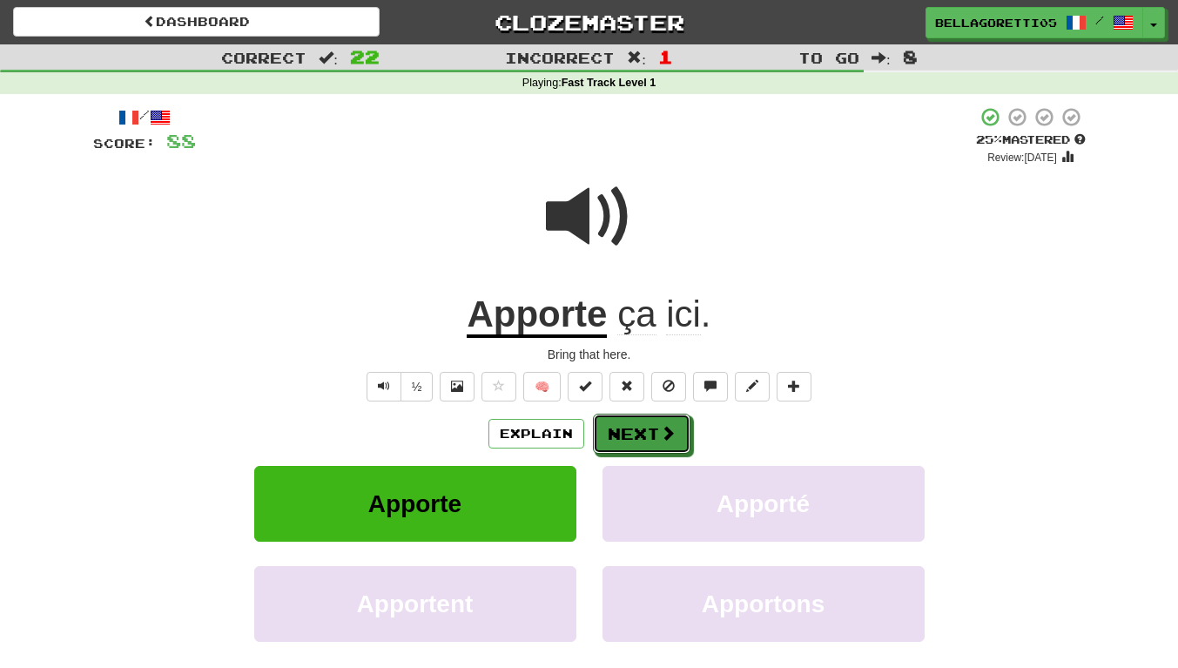
click at [650, 437] on button "Next" at bounding box center [641, 433] width 97 height 40
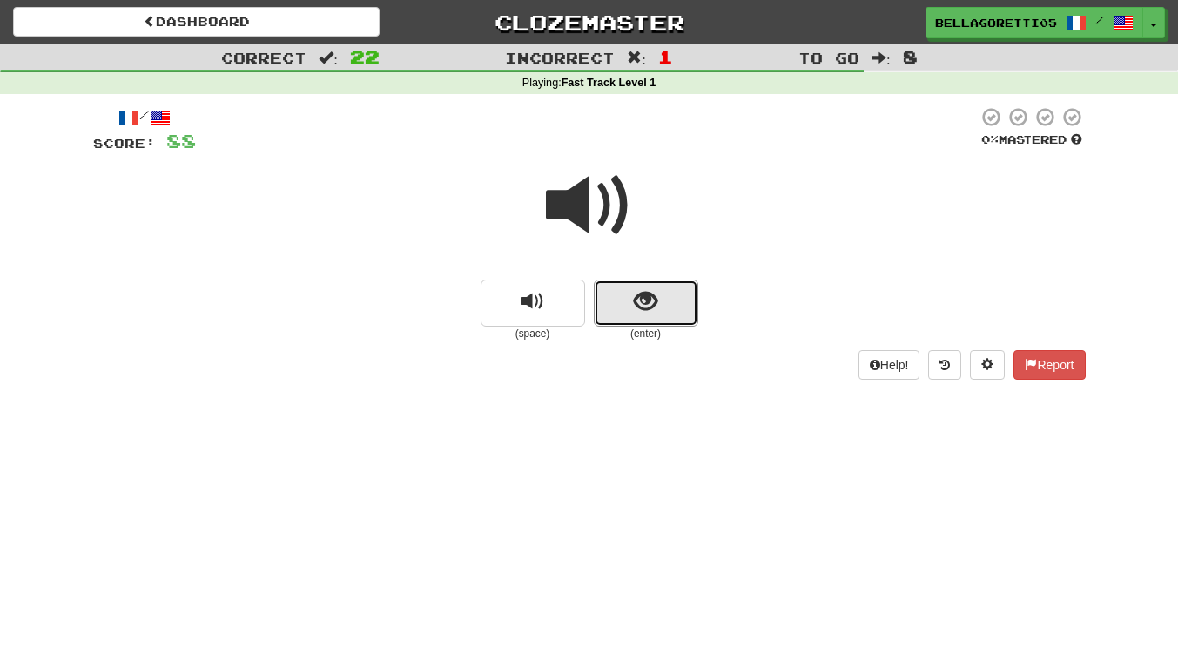
click at [635, 301] on span "show sentence" at bounding box center [645, 301] width 23 height 23
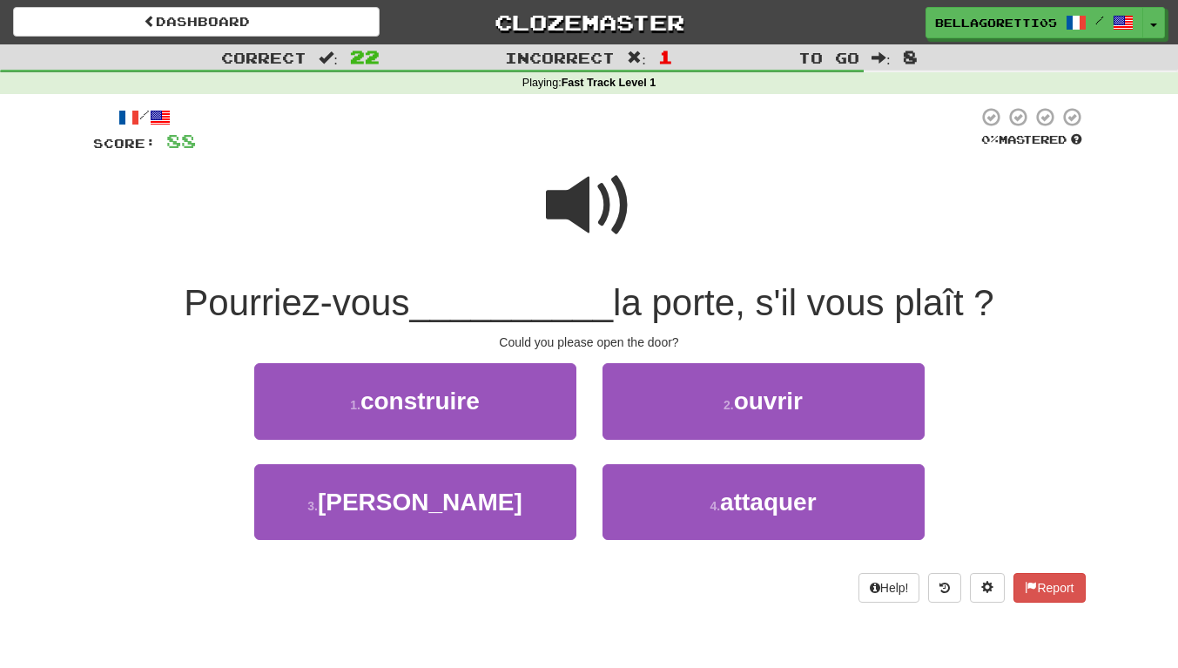
click at [584, 198] on span at bounding box center [589, 205] width 87 height 87
click at [586, 193] on span at bounding box center [589, 205] width 87 height 87
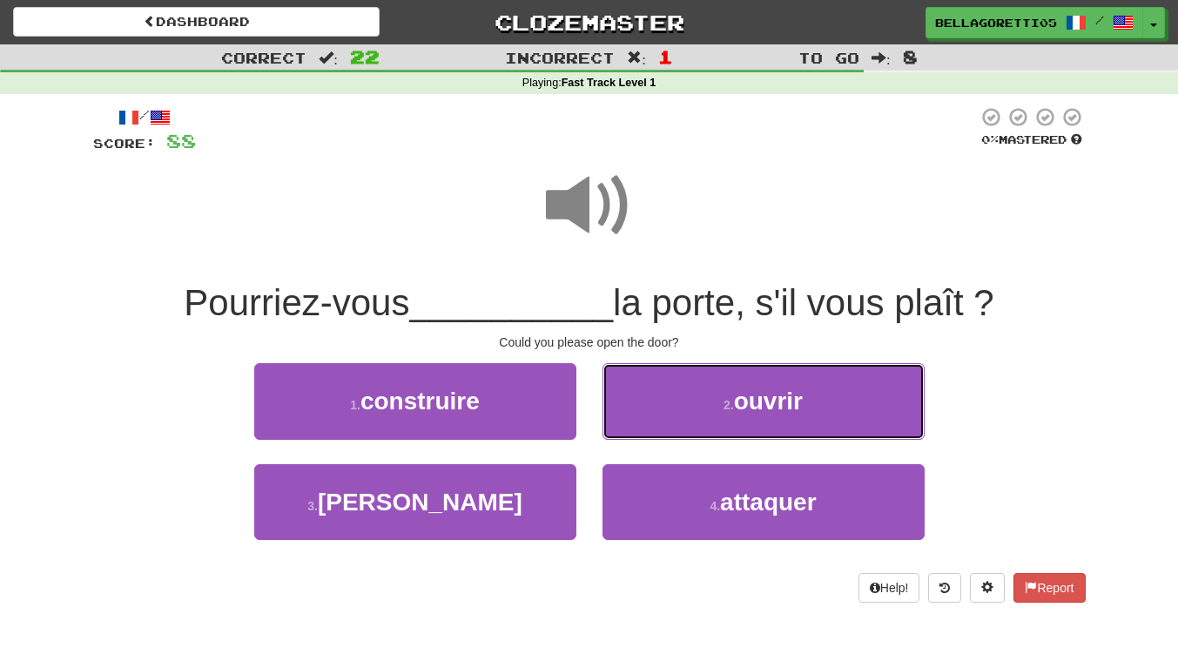
click at [715, 420] on button "2 . ouvrir" at bounding box center [763, 401] width 322 height 76
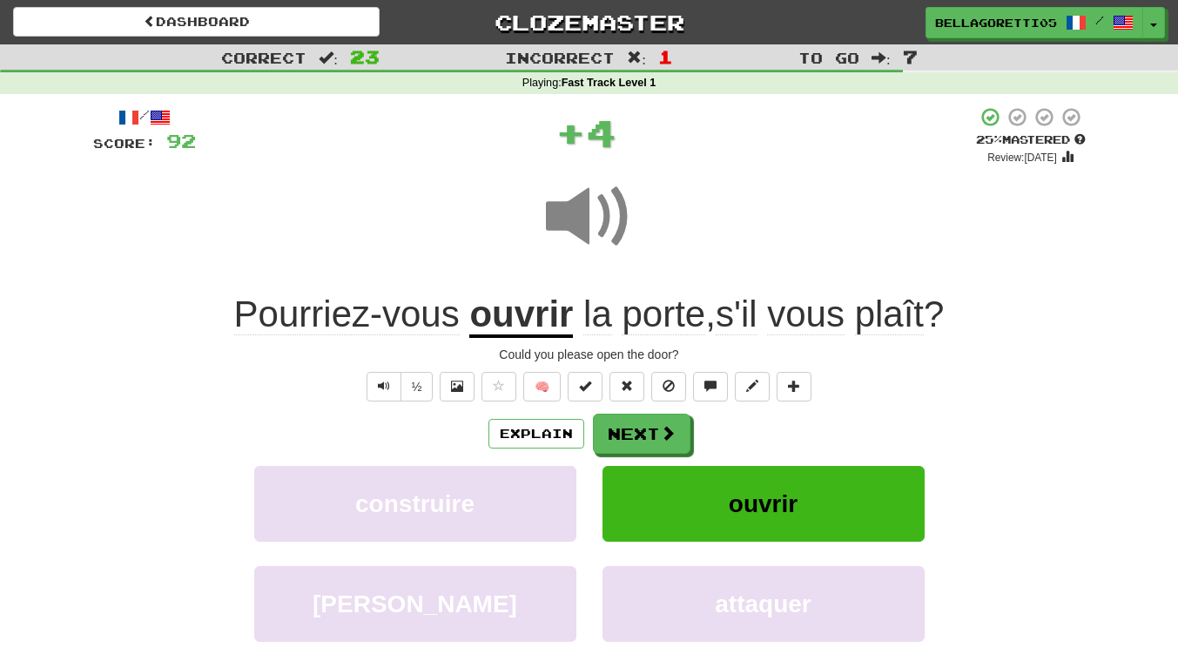
click at [586, 223] on span at bounding box center [589, 216] width 87 height 87
click at [675, 440] on button "Next" at bounding box center [641, 433] width 97 height 40
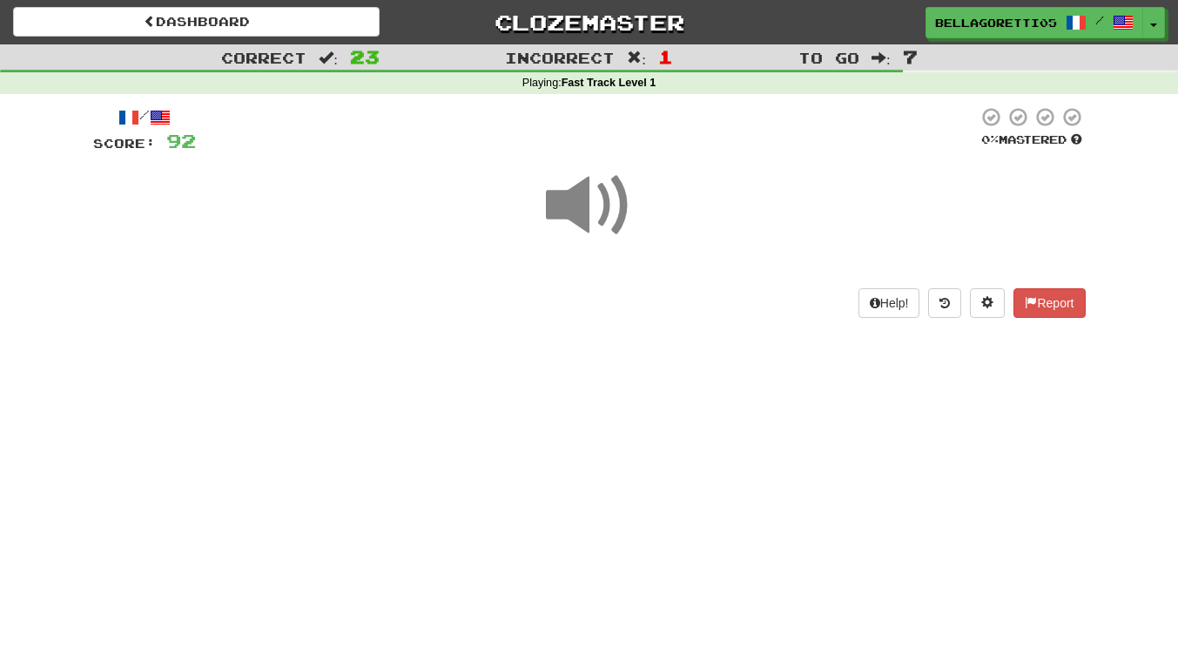
click at [597, 210] on span at bounding box center [589, 205] width 87 height 87
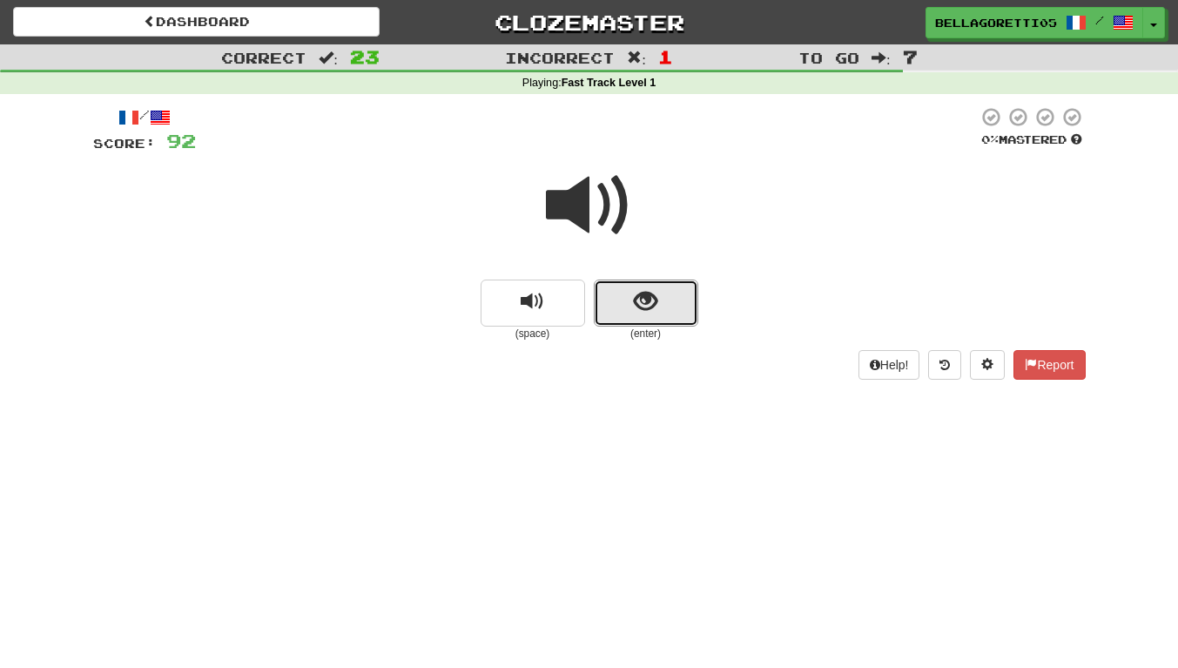
click at [628, 304] on button "show sentence" at bounding box center [646, 302] width 104 height 47
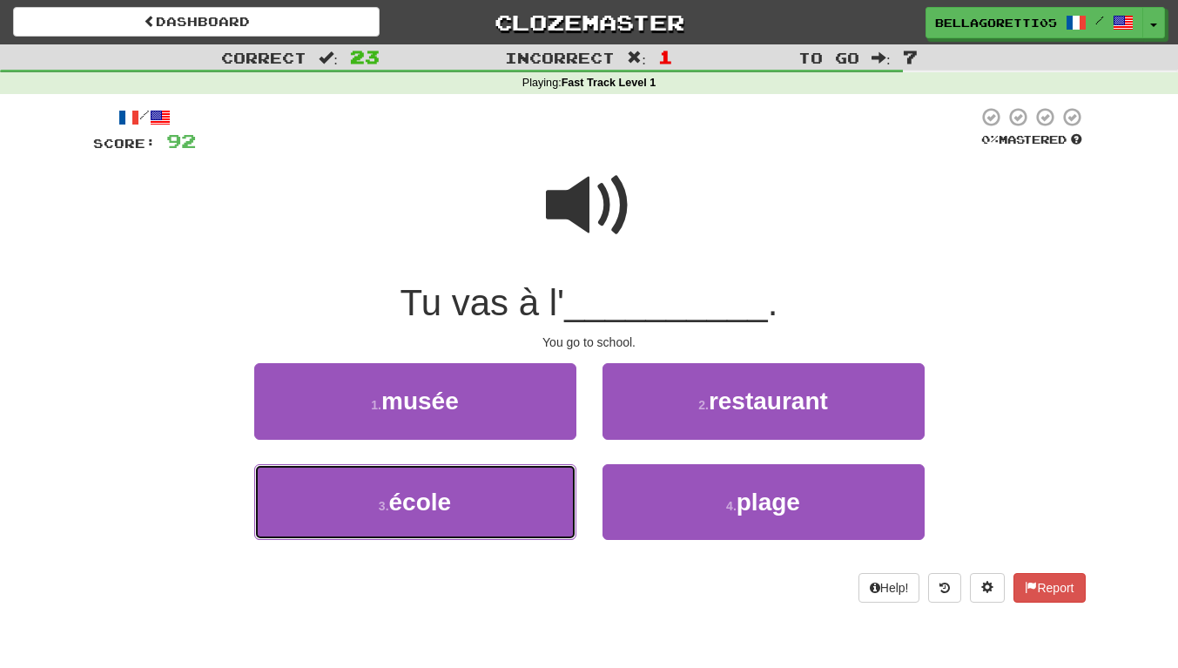
click at [515, 488] on button "3 . école" at bounding box center [415, 502] width 322 height 76
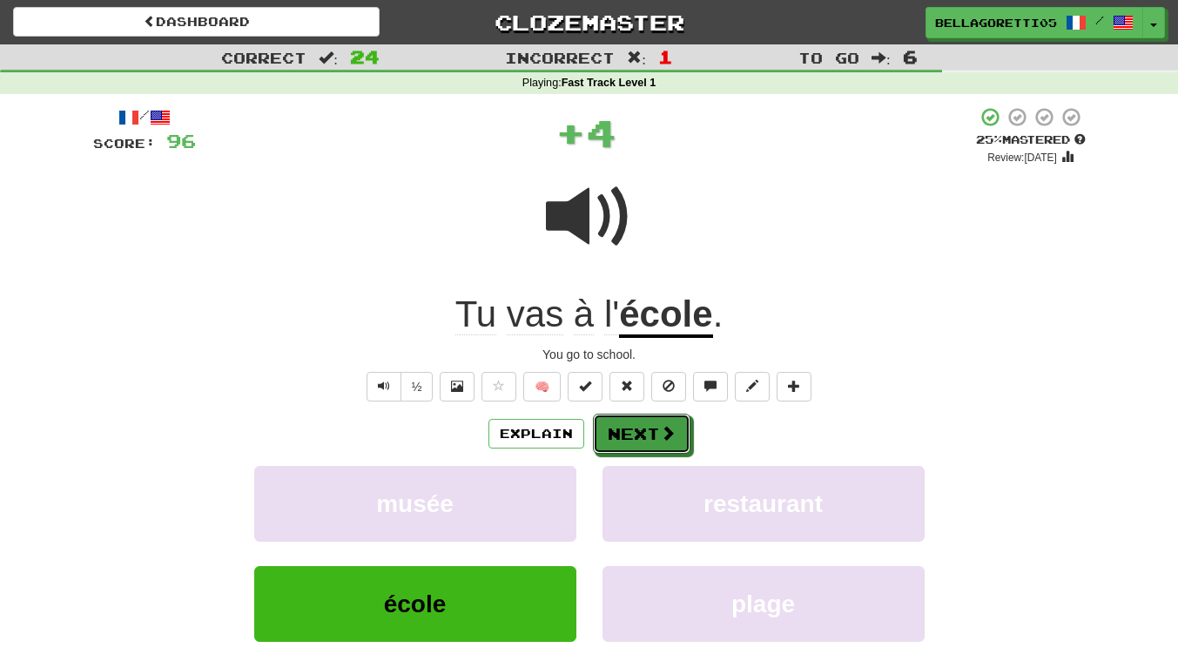
click at [665, 437] on span at bounding box center [668, 433] width 16 height 16
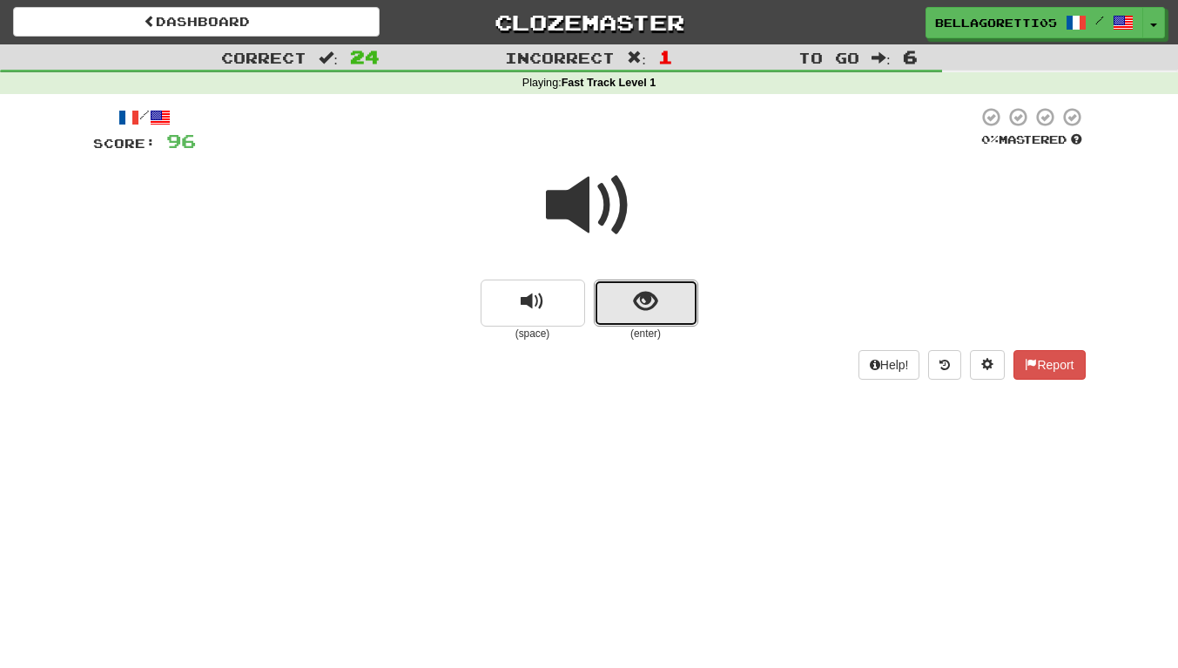
click at [668, 311] on button "show sentence" at bounding box center [646, 302] width 104 height 47
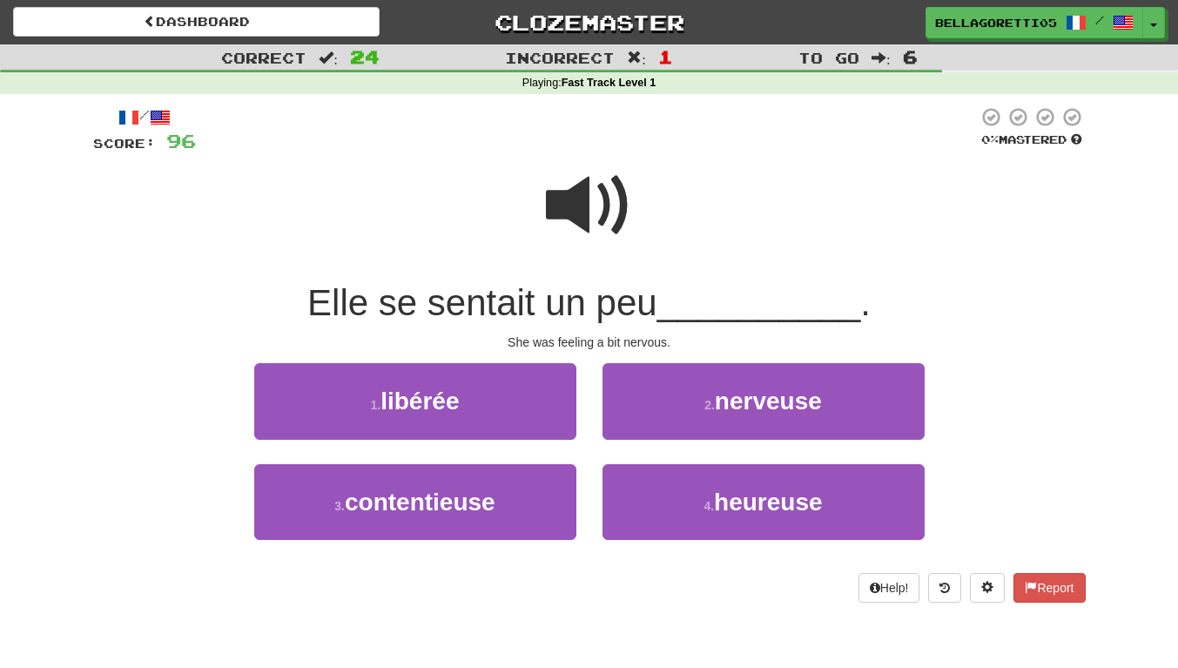
click at [587, 203] on span at bounding box center [589, 205] width 87 height 87
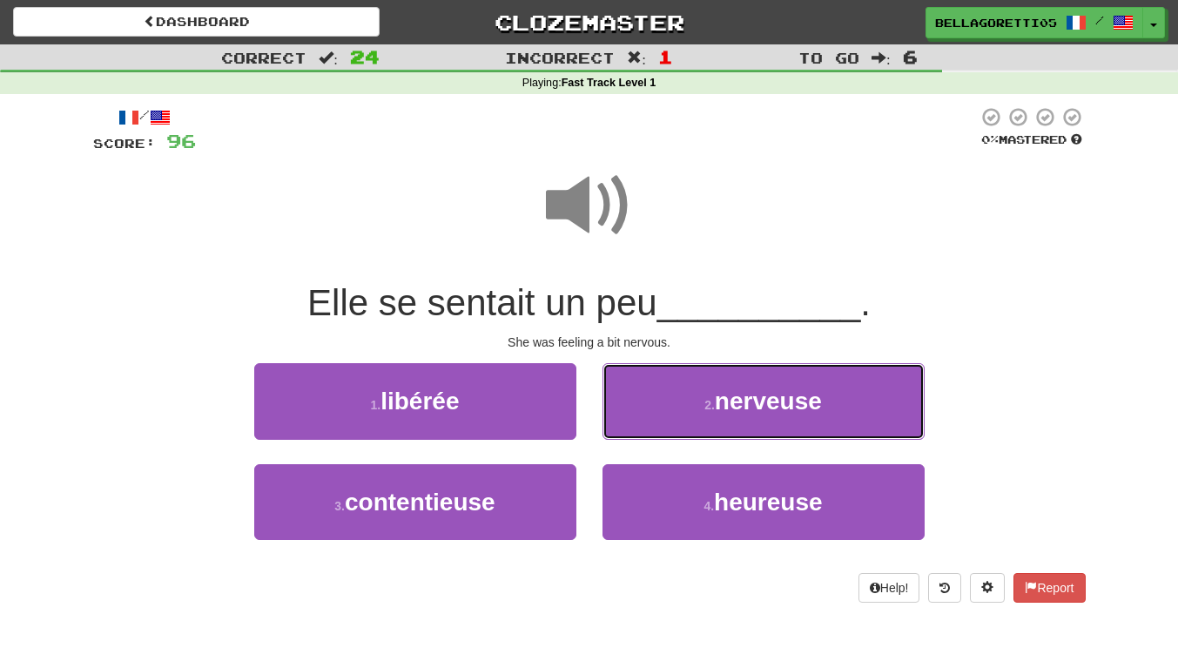
click at [701, 426] on button "2 . nerveuse" at bounding box center [763, 401] width 322 height 76
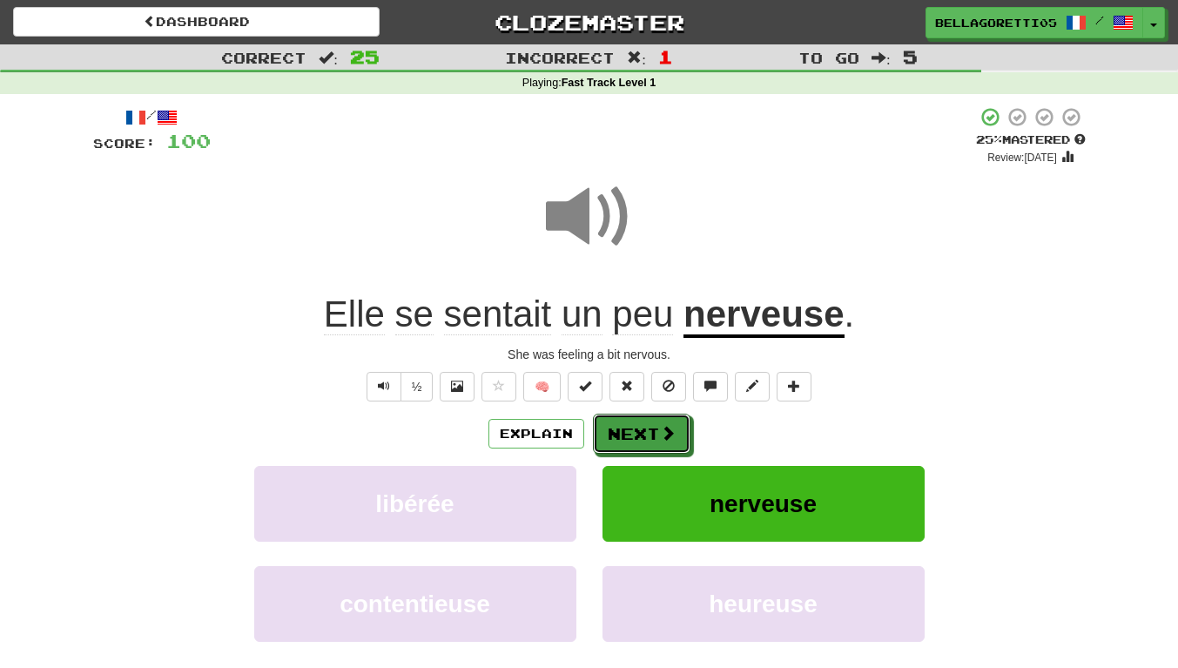
click at [675, 429] on button "Next" at bounding box center [641, 433] width 97 height 40
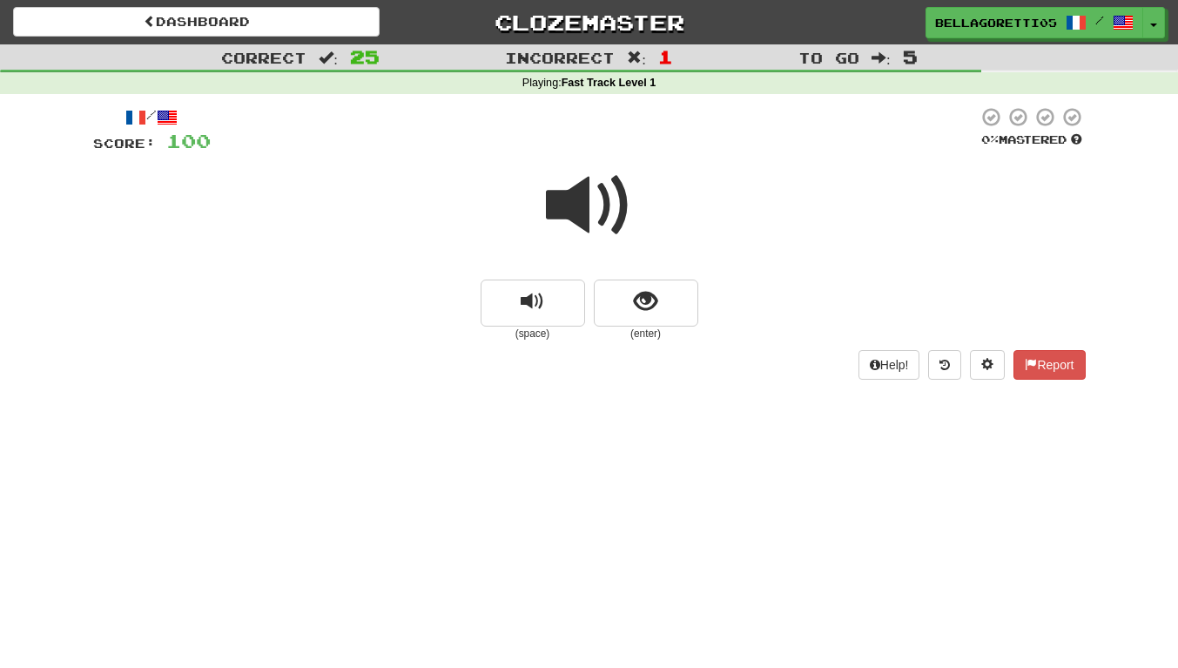
click at [632, 341] on small "(enter)" at bounding box center [646, 333] width 104 height 15
click at [634, 290] on span "show sentence" at bounding box center [645, 301] width 23 height 23
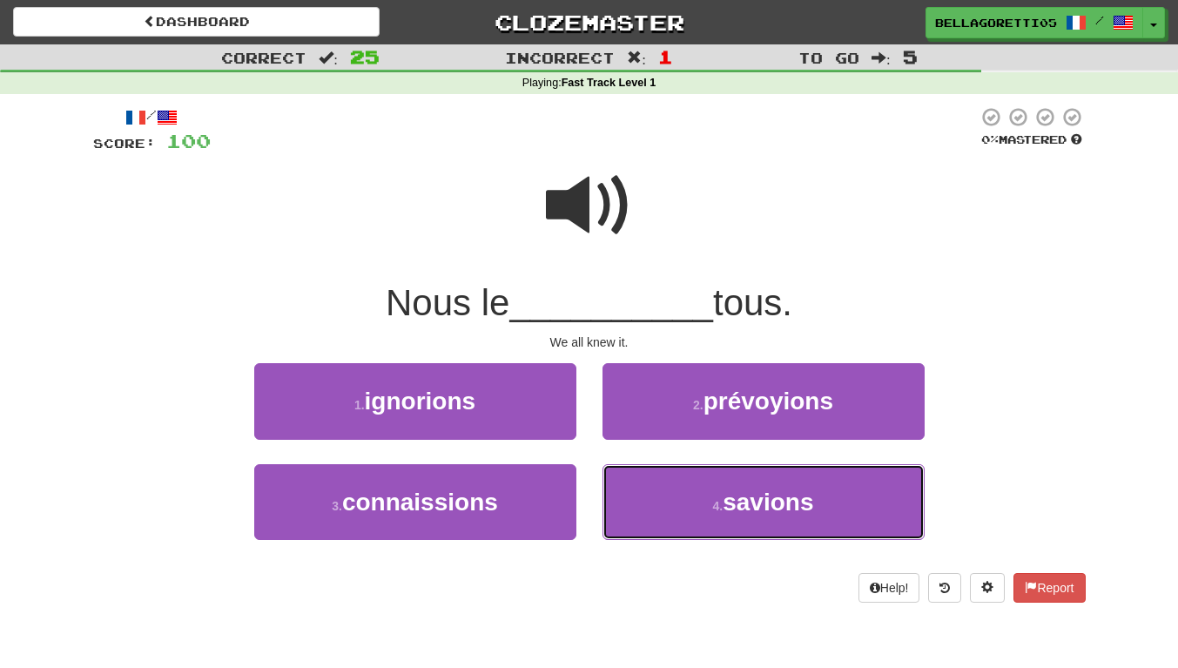
click at [771, 520] on button "4 . savions" at bounding box center [763, 502] width 322 height 76
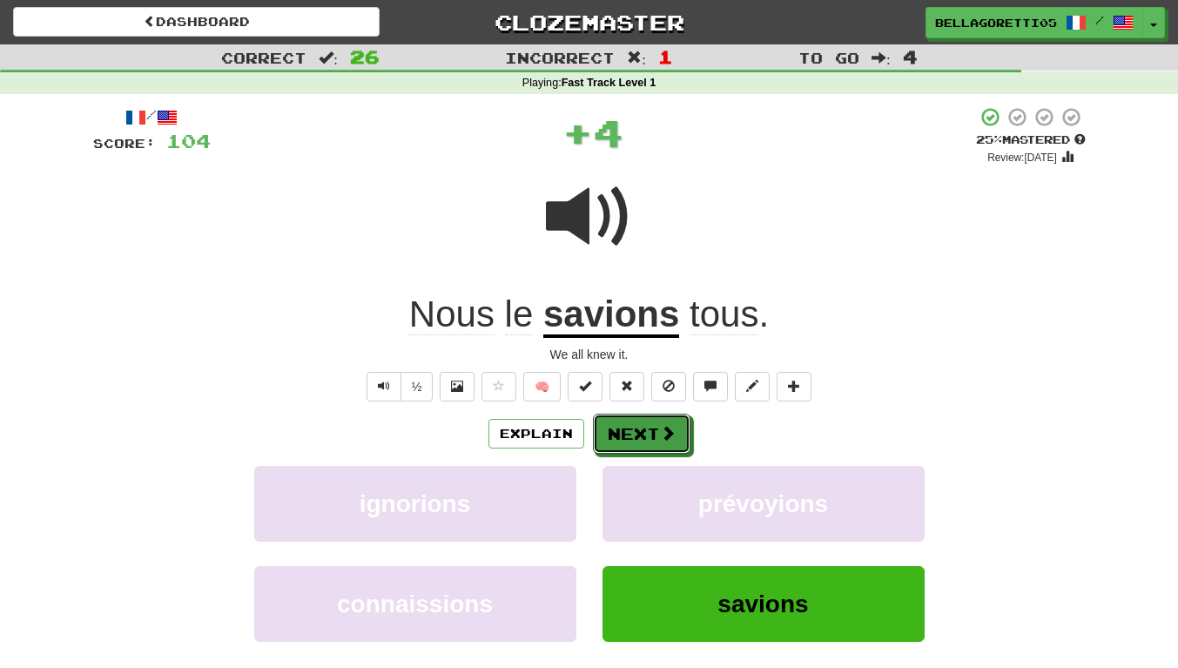
click at [661, 433] on span at bounding box center [668, 433] width 16 height 16
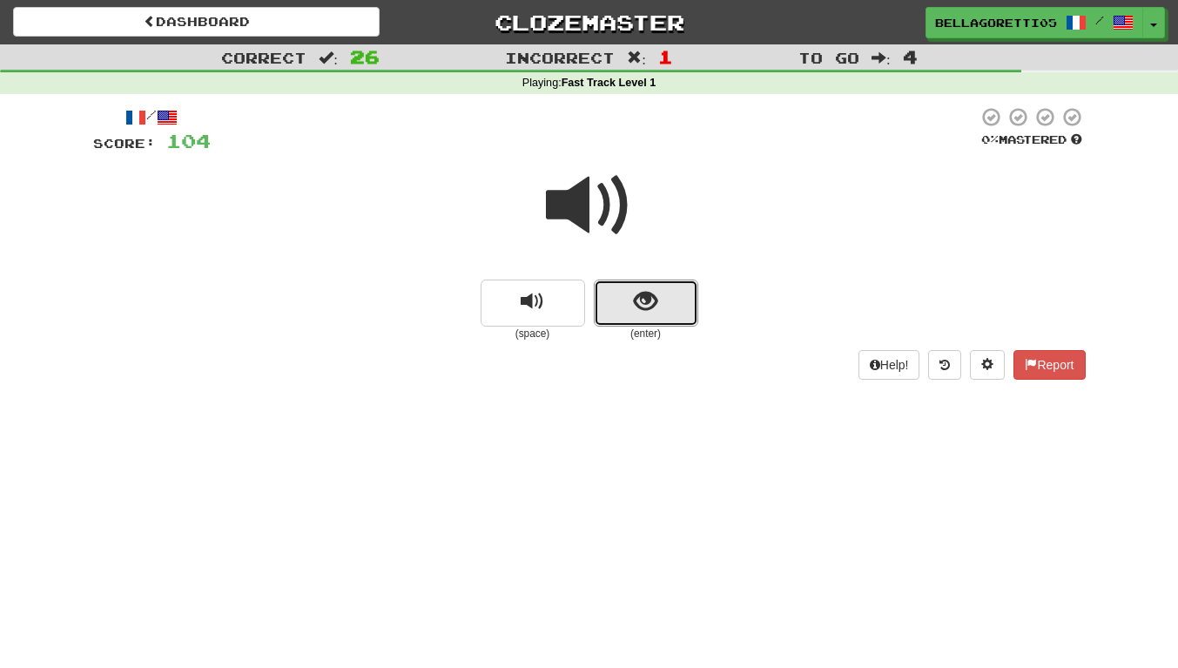
click at [659, 311] on button "show sentence" at bounding box center [646, 302] width 104 height 47
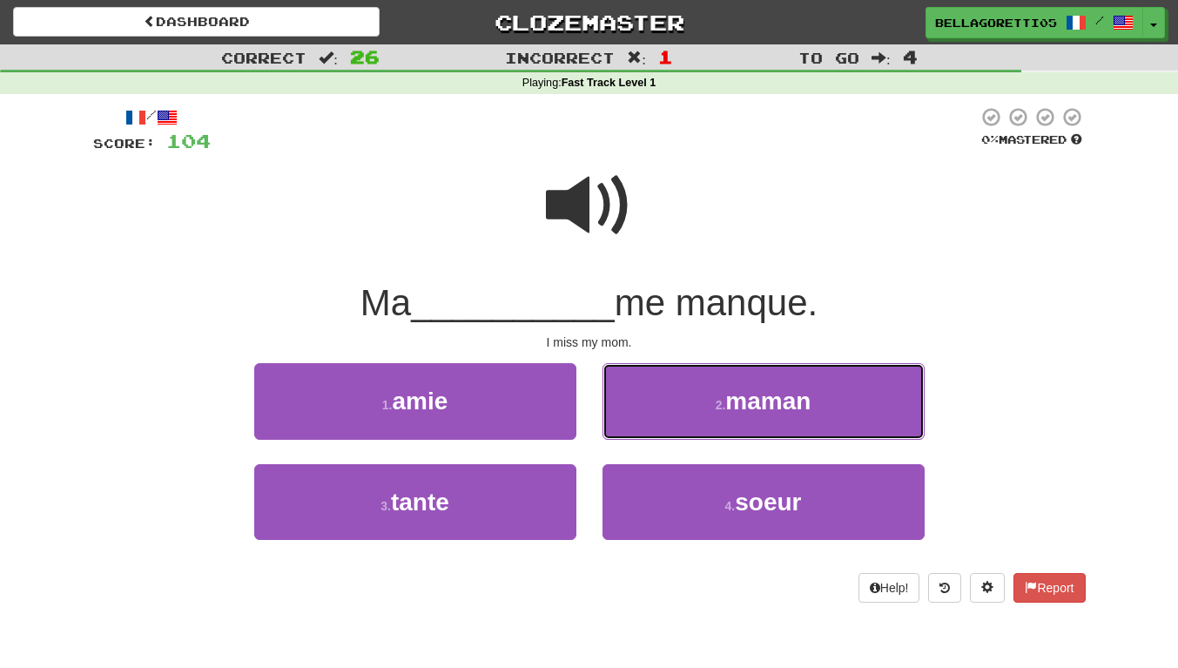
click at [694, 413] on button "2 . maman" at bounding box center [763, 401] width 322 height 76
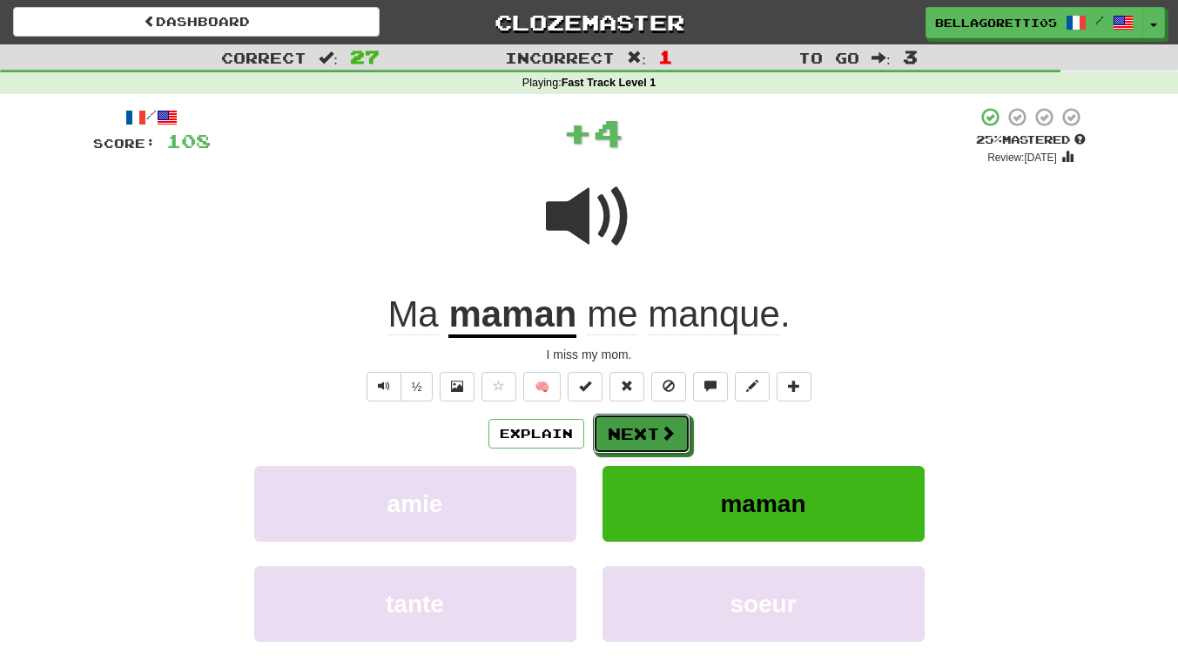
click at [635, 423] on button "Next" at bounding box center [641, 433] width 97 height 40
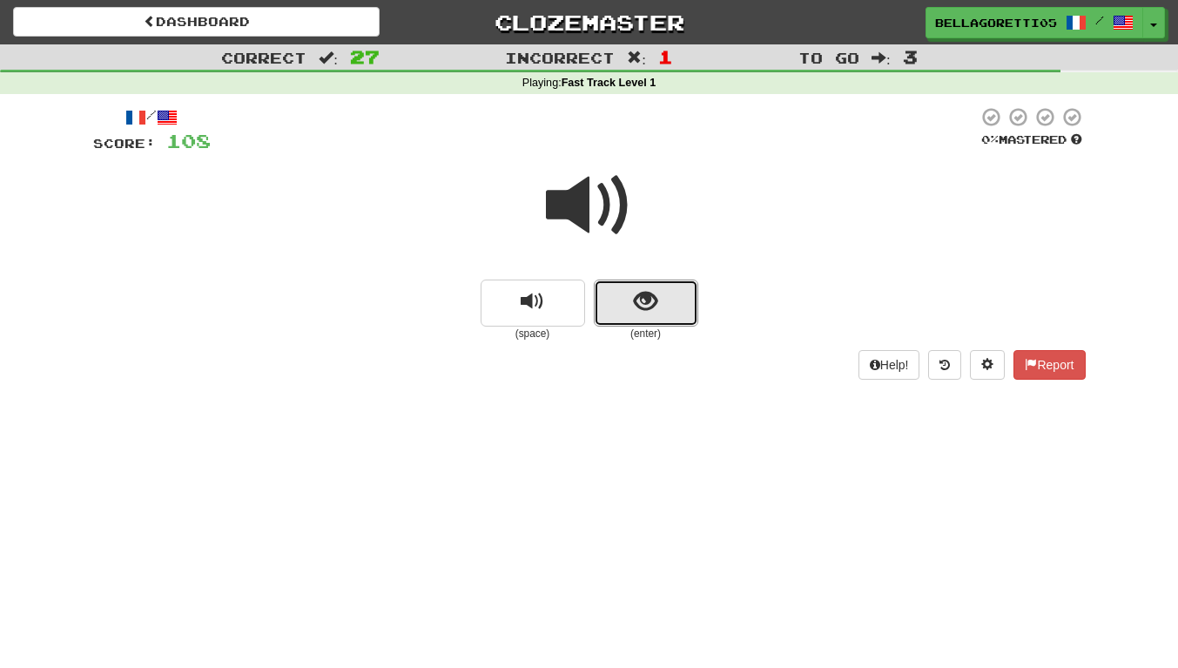
click at [633, 312] on button "show sentence" at bounding box center [646, 302] width 104 height 47
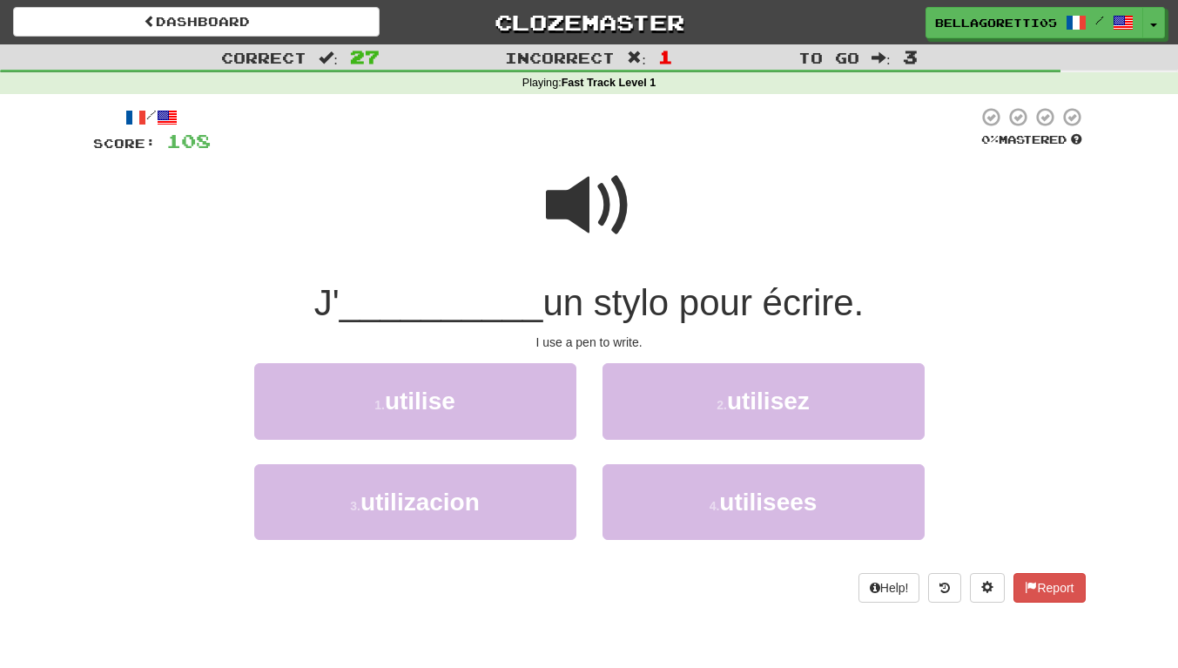
click at [554, 196] on span at bounding box center [589, 205] width 87 height 87
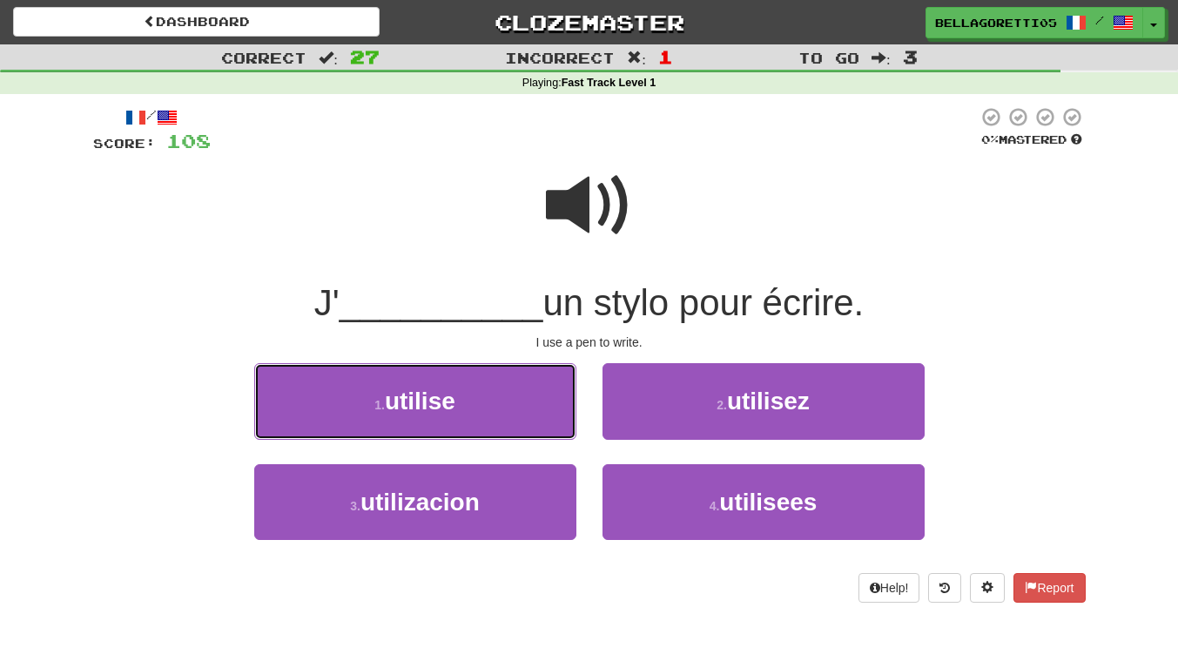
click at [543, 403] on button "1 . utilise" at bounding box center [415, 401] width 322 height 76
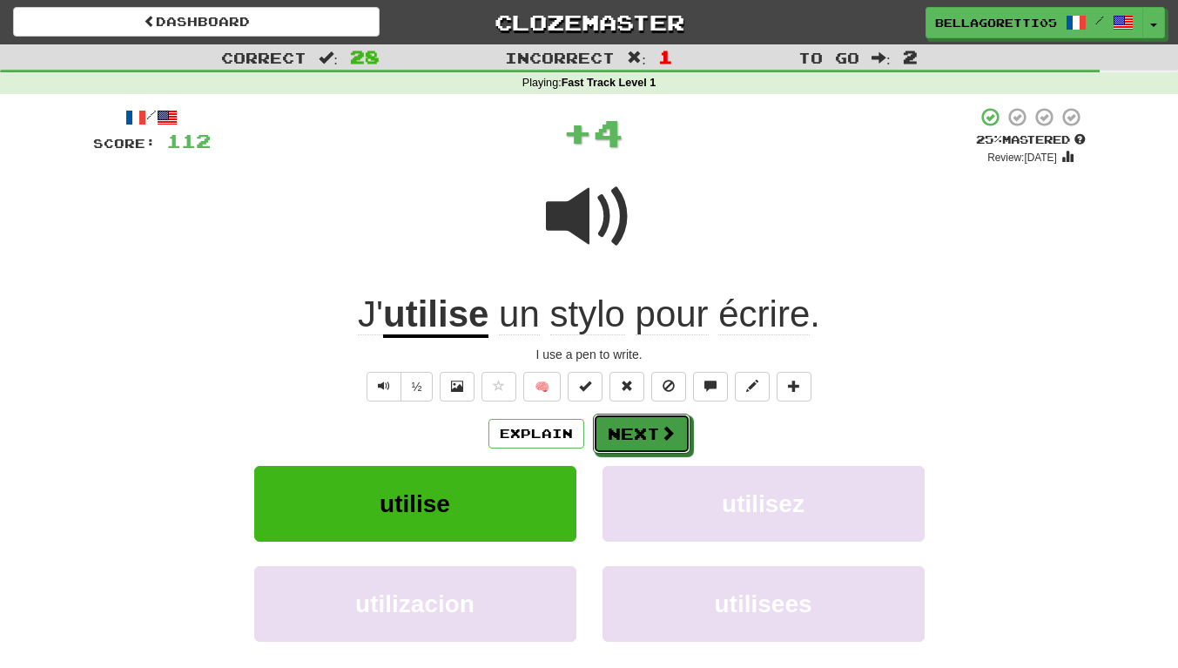
click at [626, 450] on button "Next" at bounding box center [641, 433] width 97 height 40
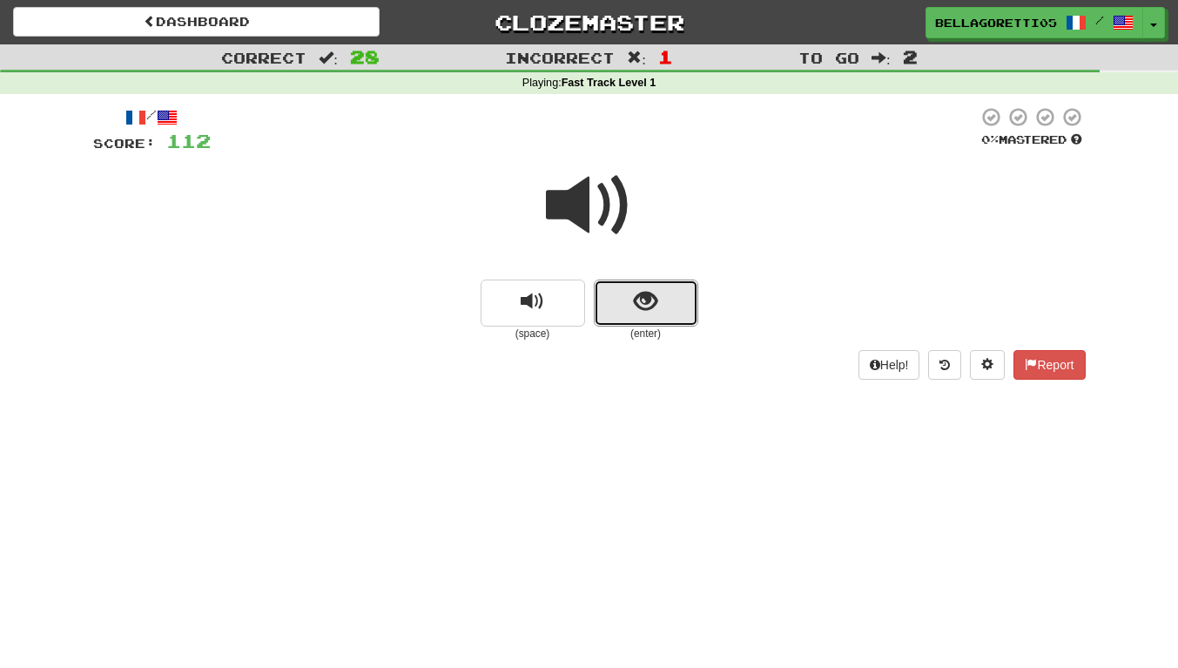
click at [624, 304] on button "show sentence" at bounding box center [646, 302] width 104 height 47
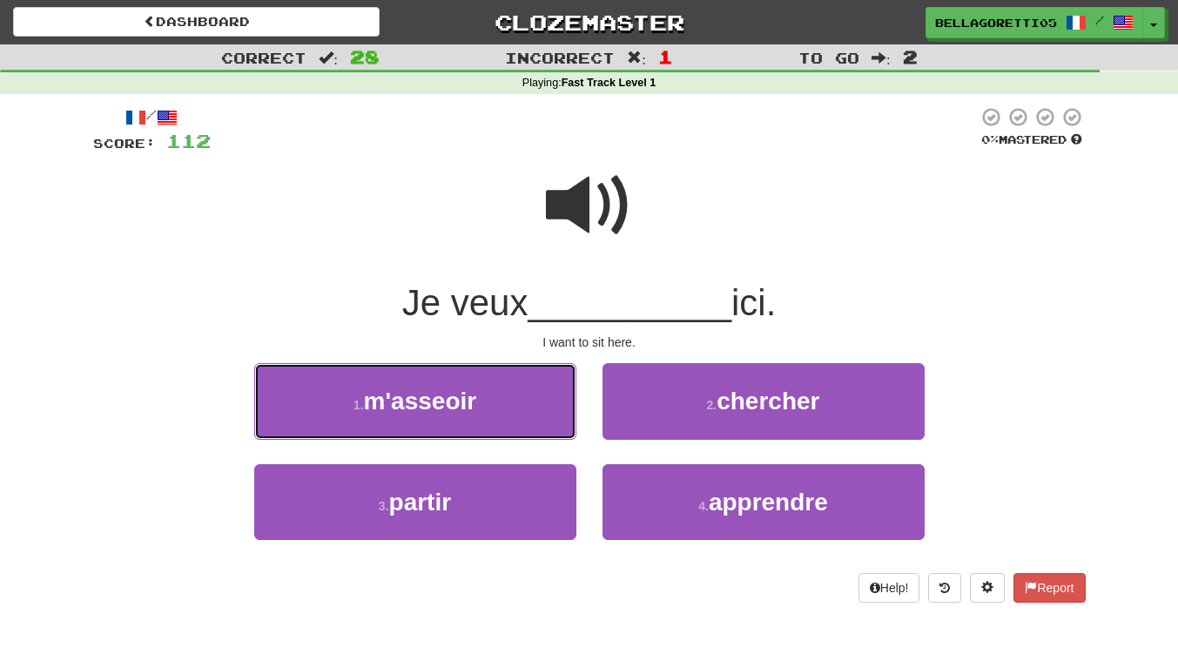
click at [506, 406] on button "1 . m'asseoir" at bounding box center [415, 401] width 322 height 76
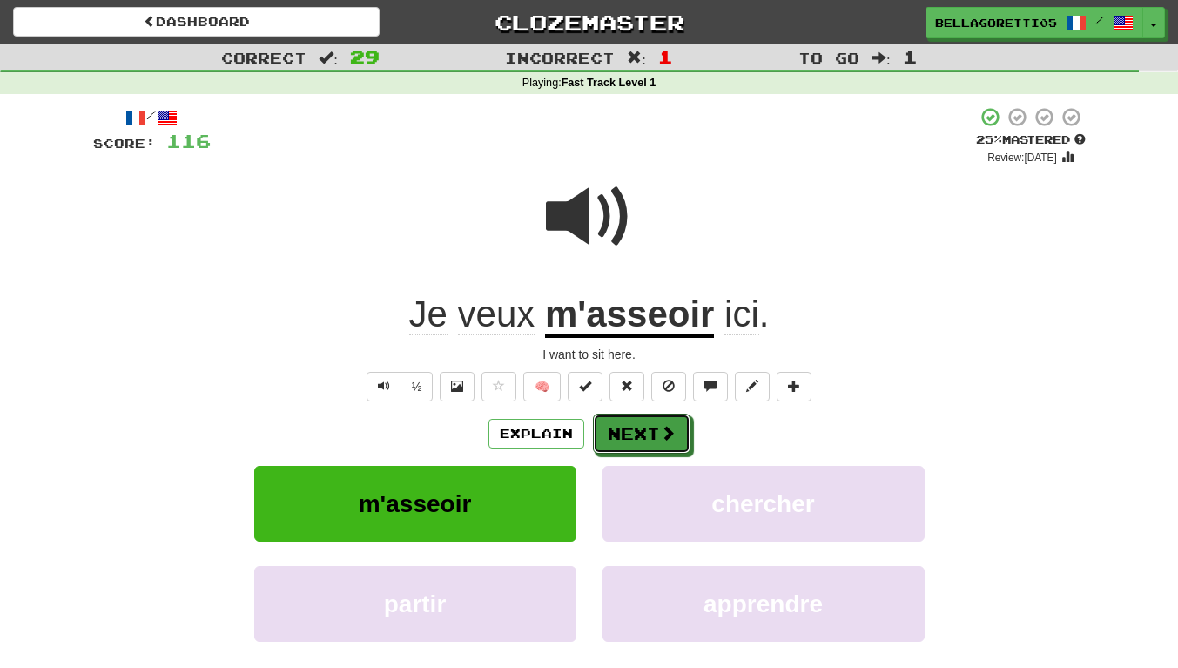
click at [642, 440] on button "Next" at bounding box center [641, 433] width 97 height 40
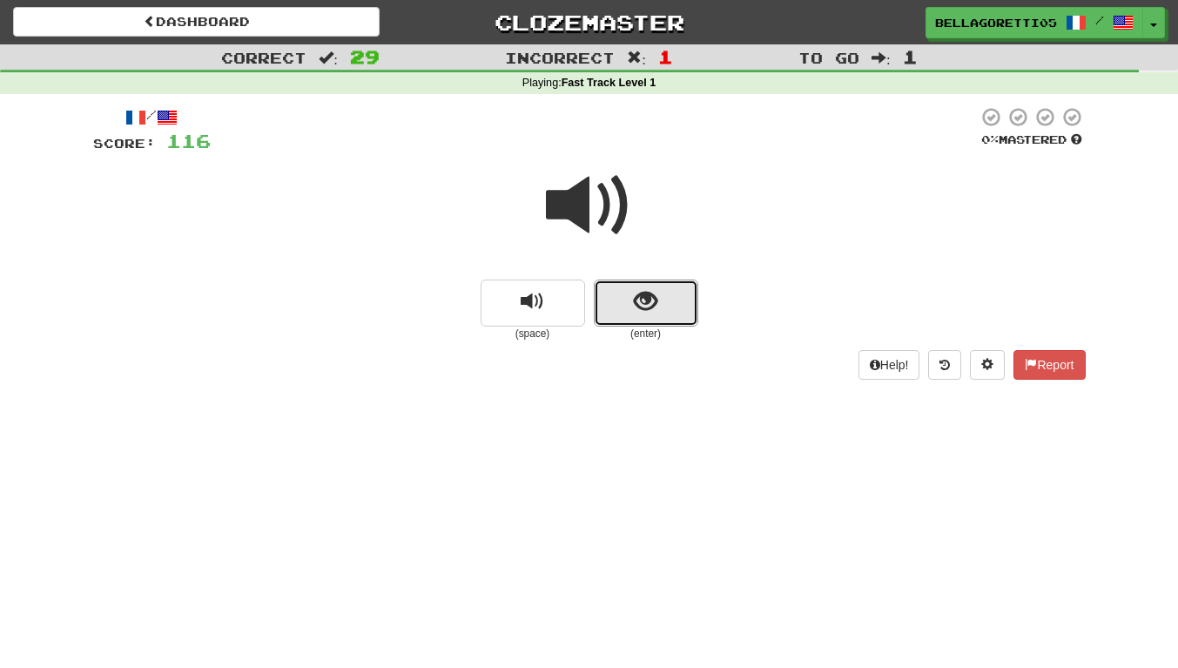
click at [604, 323] on button "show sentence" at bounding box center [646, 302] width 104 height 47
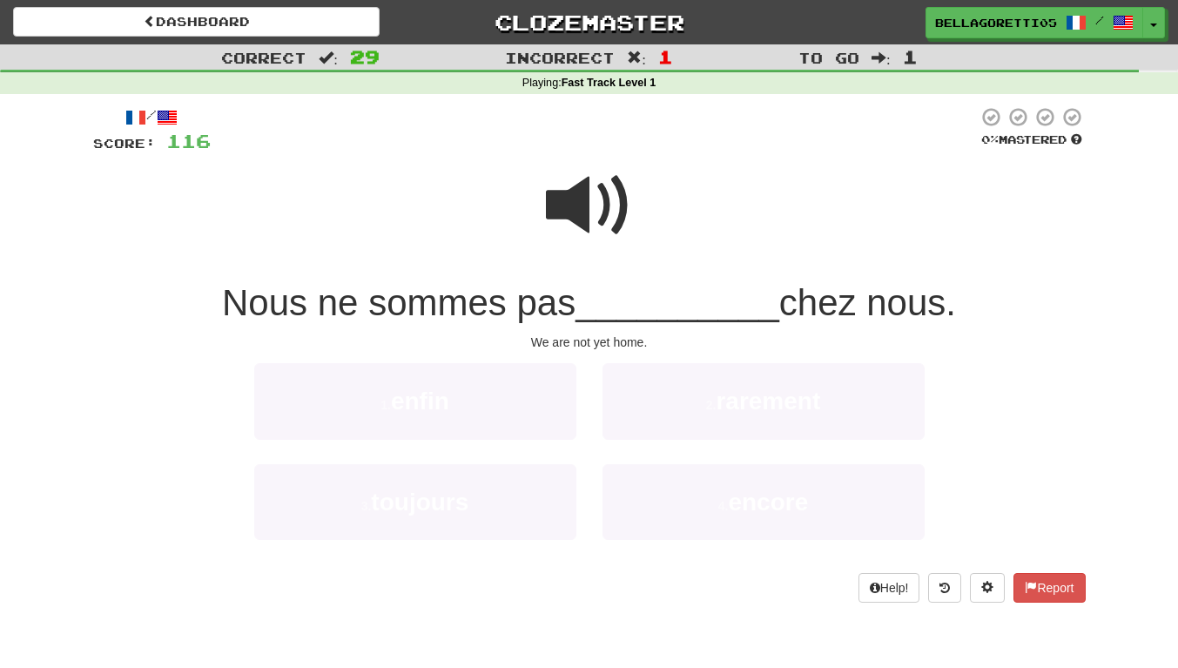
click at [662, 313] on span "__________" at bounding box center [677, 302] width 204 height 41
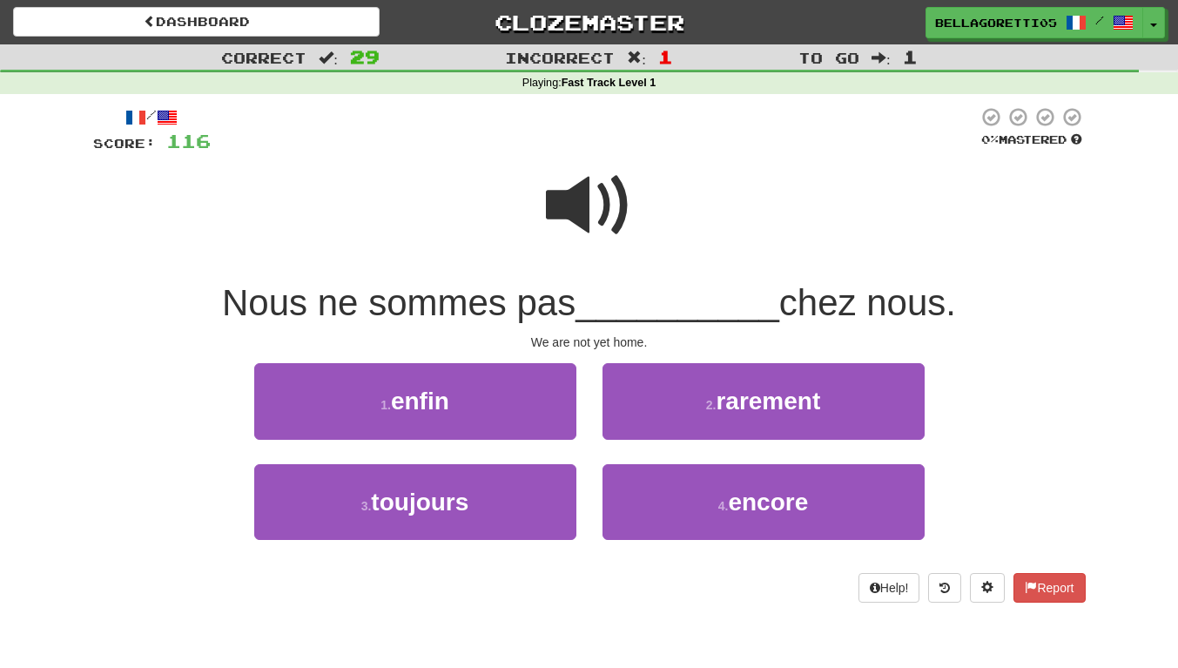
click at [590, 185] on span at bounding box center [589, 205] width 87 height 87
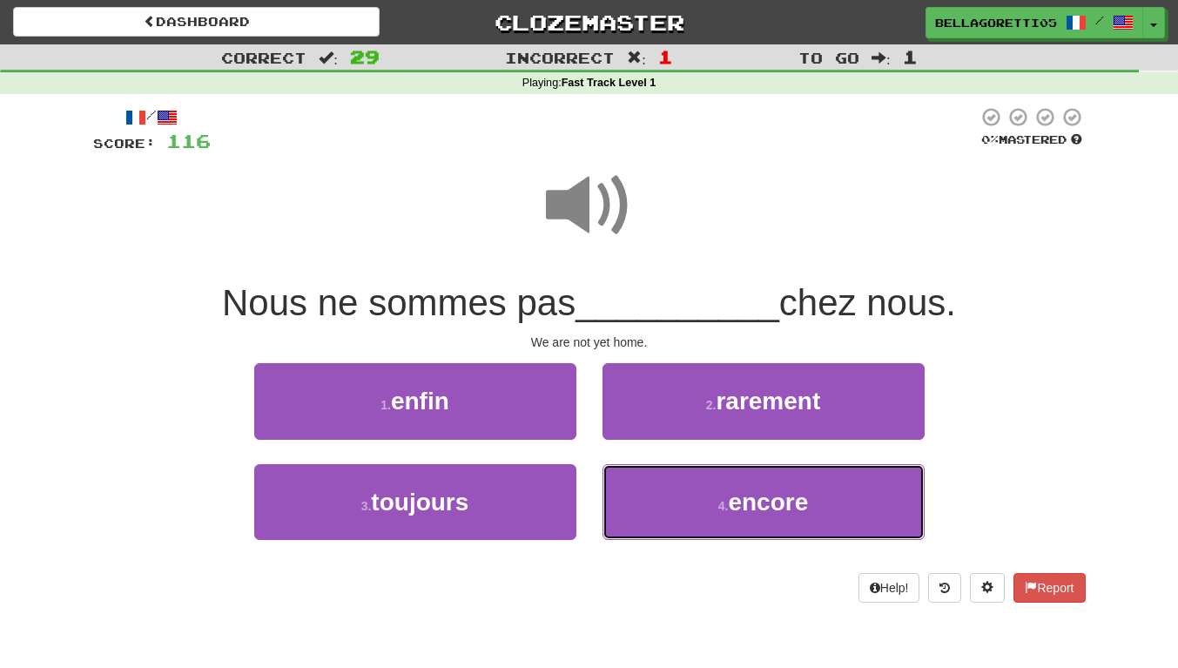
click at [734, 502] on span "encore" at bounding box center [768, 501] width 80 height 27
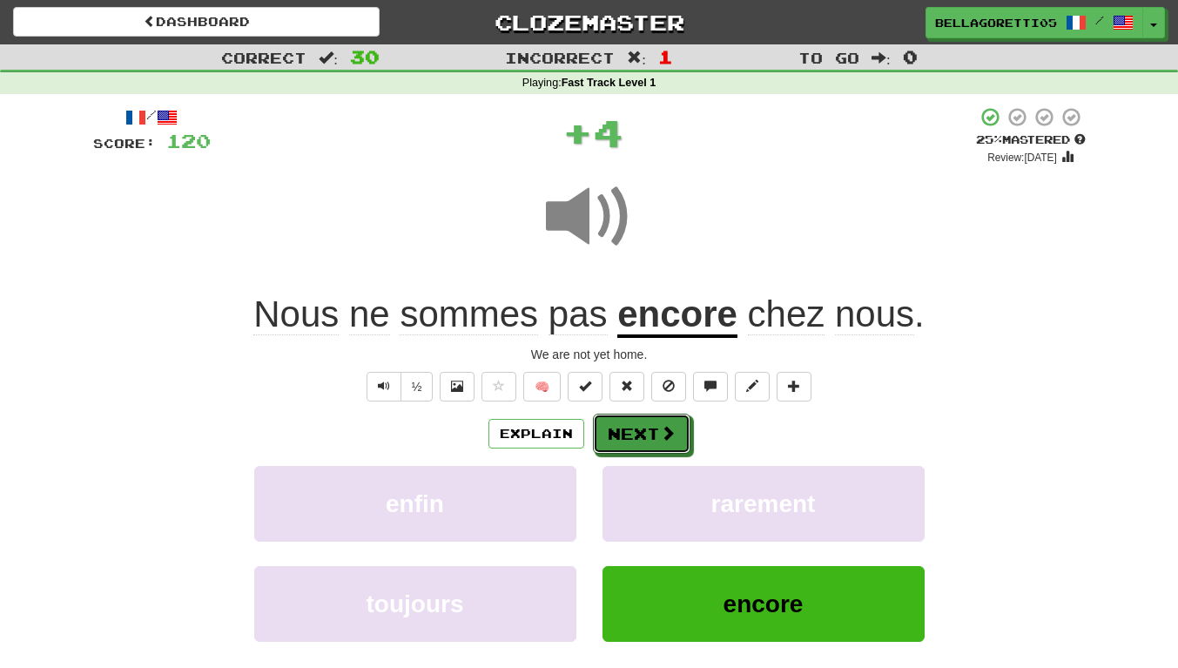
click at [669, 433] on span at bounding box center [668, 433] width 16 height 16
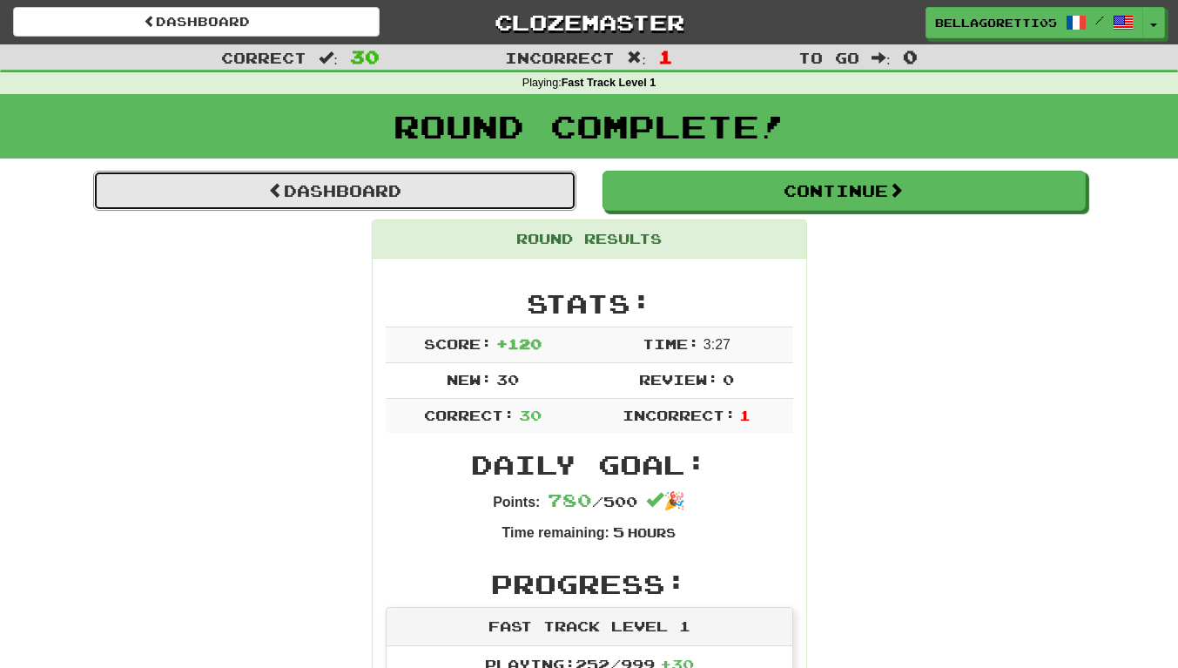
click at [432, 172] on link "Dashboard" at bounding box center [334, 191] width 483 height 40
